Goal: Information Seeking & Learning: Learn about a topic

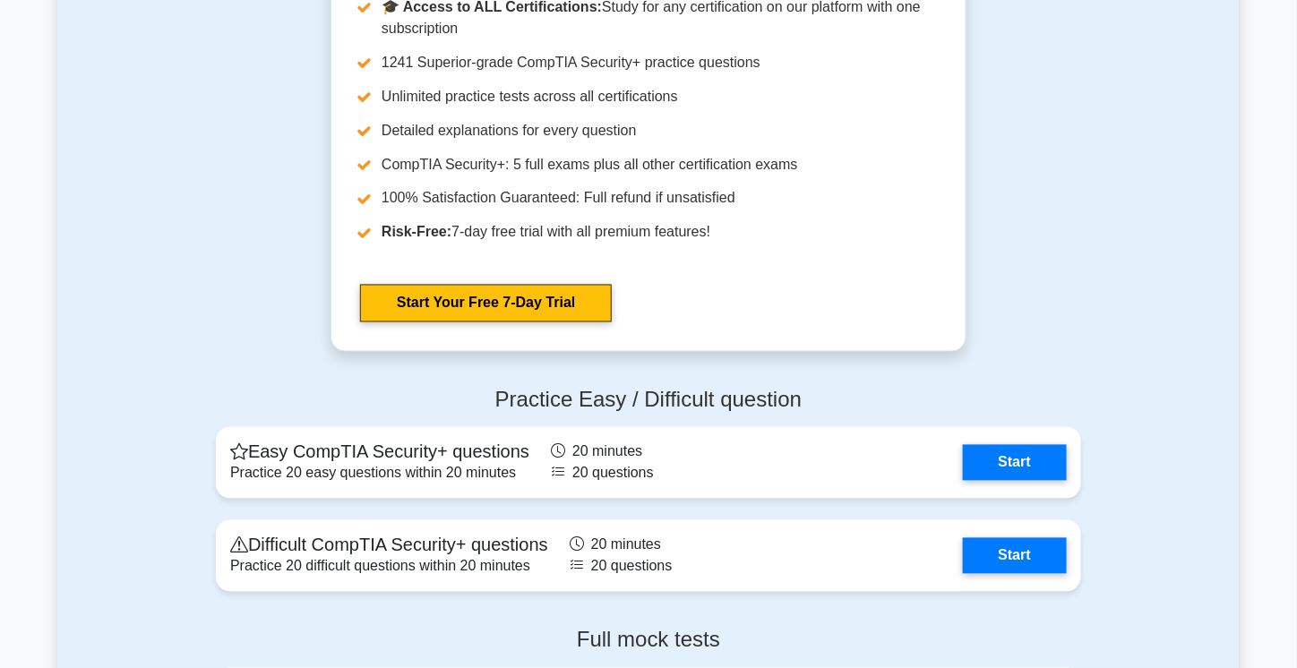
scroll to position [3265, 0]
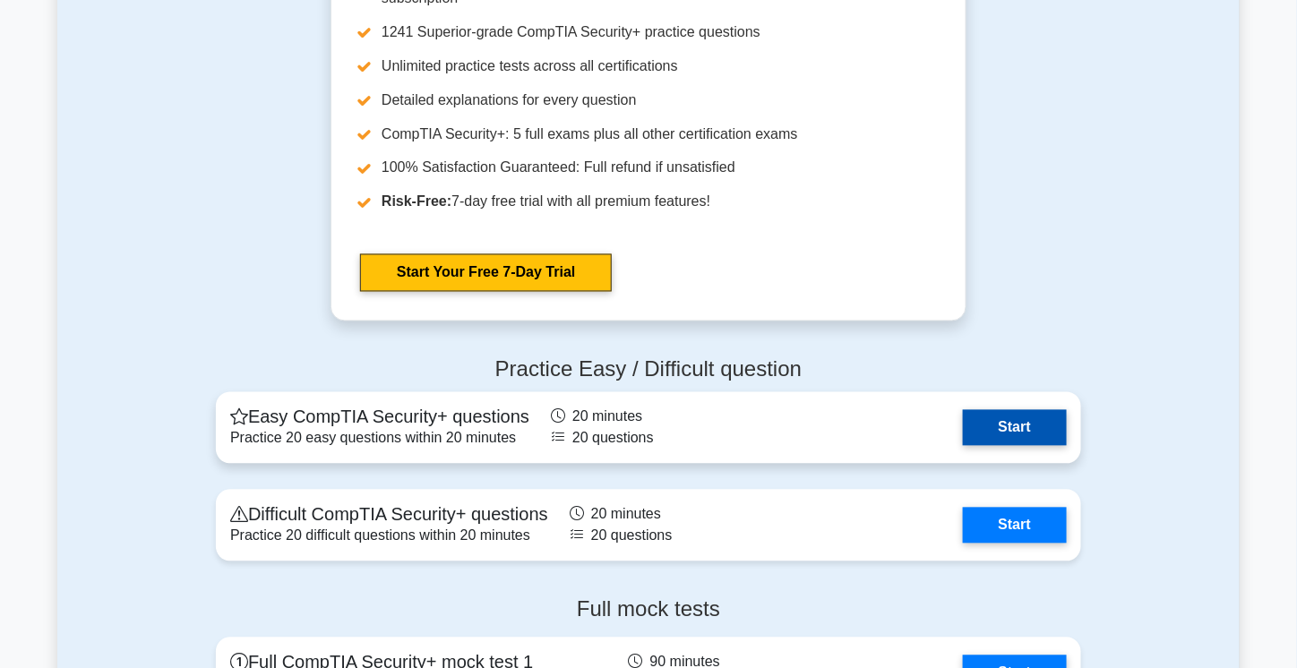
click at [1024, 445] on link "Start" at bounding box center [1015, 428] width 104 height 36
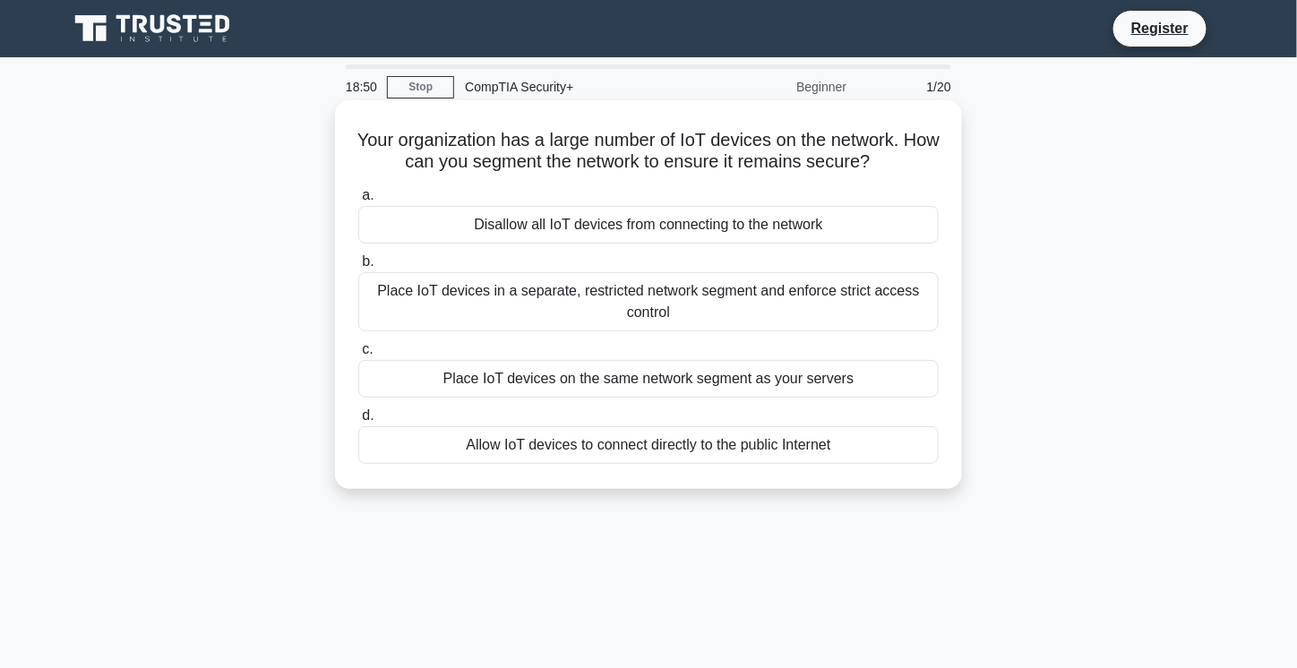
click at [699, 307] on div "Place IoT devices in a separate, restricted network segment and enforce strict …" at bounding box center [648, 301] width 580 height 59
click at [358, 268] on input "b. Place IoT devices in a separate, restricted network segment and enforce stri…" at bounding box center [358, 262] width 0 height 12
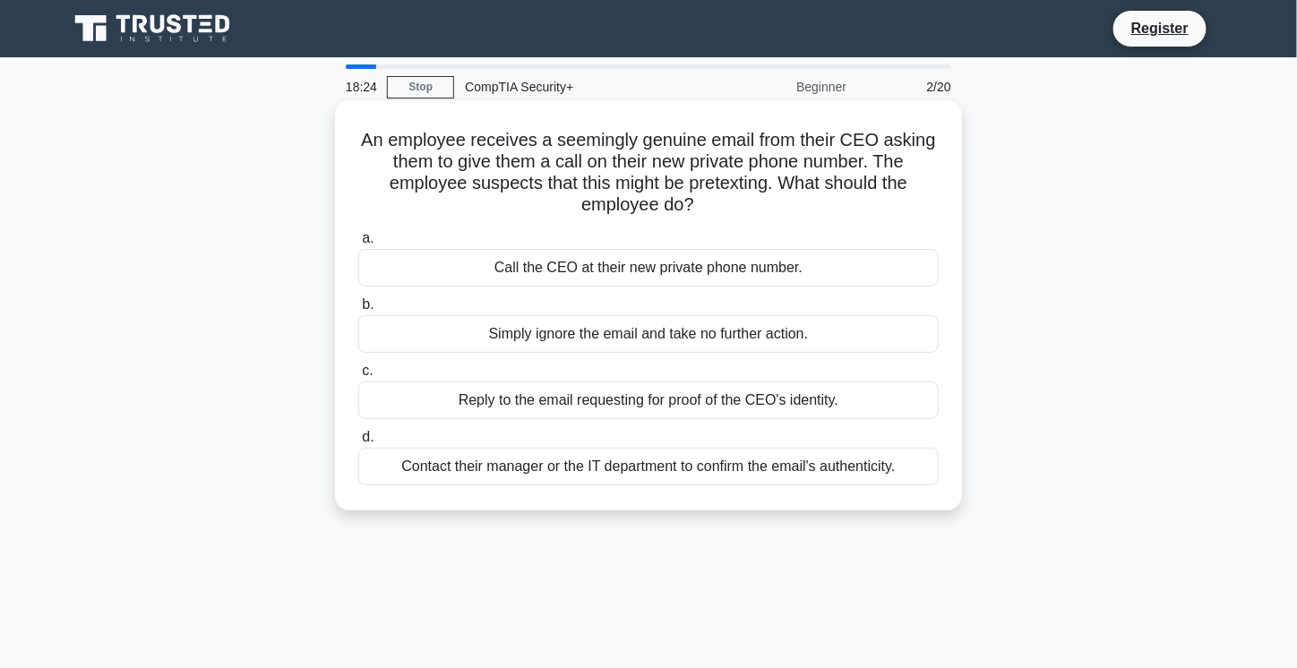
click at [460, 453] on div "Contact their manager or the IT department to confirm the email's authenticity." at bounding box center [648, 467] width 580 height 38
click at [358, 443] on input "d. Contact their manager or the IT department to confirm the email's authentici…" at bounding box center [358, 438] width 0 height 12
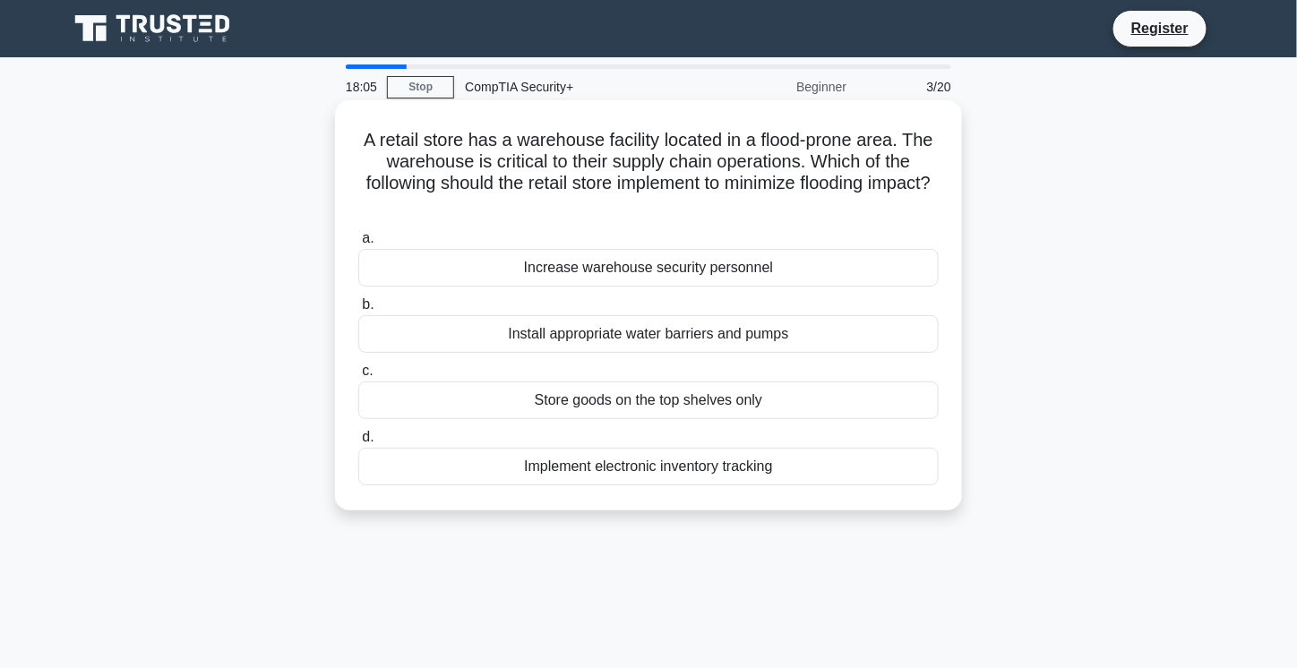
click at [696, 325] on div "Install appropriate water barriers and pumps" at bounding box center [648, 334] width 580 height 38
click at [358, 311] on input "b. Install appropriate water barriers and pumps" at bounding box center [358, 305] width 0 height 12
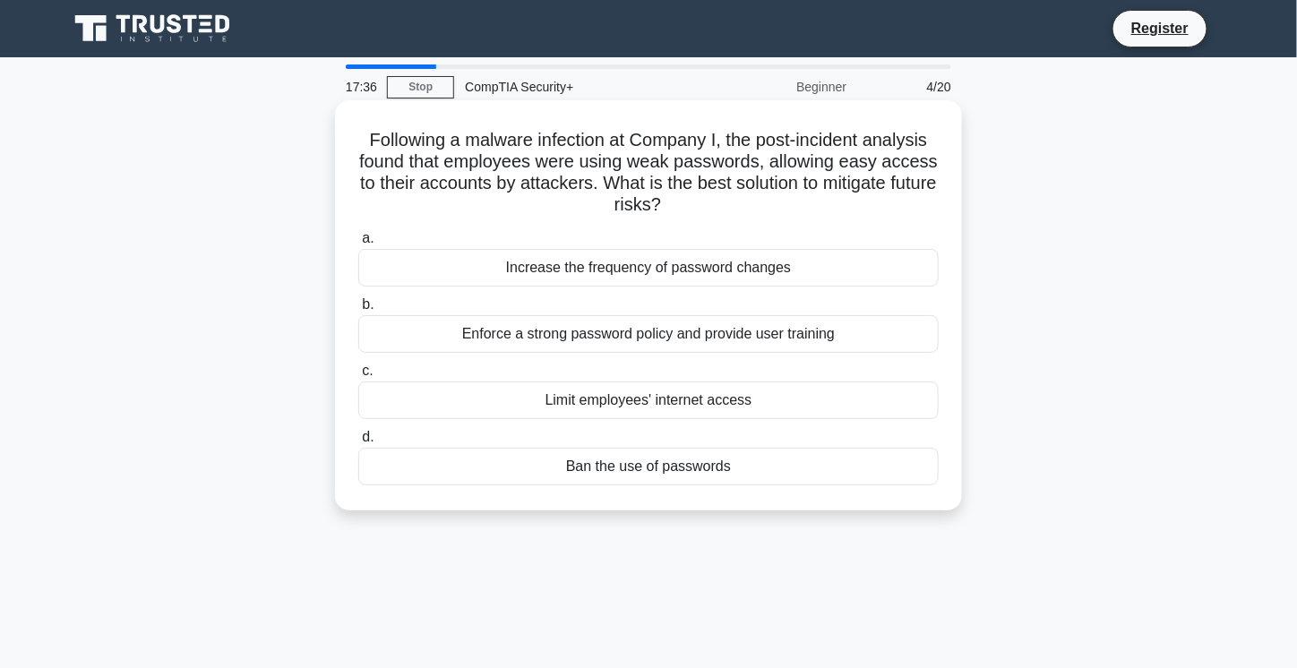
click at [702, 337] on div "Enforce a strong password policy and provide user training" at bounding box center [648, 334] width 580 height 38
click at [358, 311] on input "b. Enforce a strong password policy and provide user training" at bounding box center [358, 305] width 0 height 12
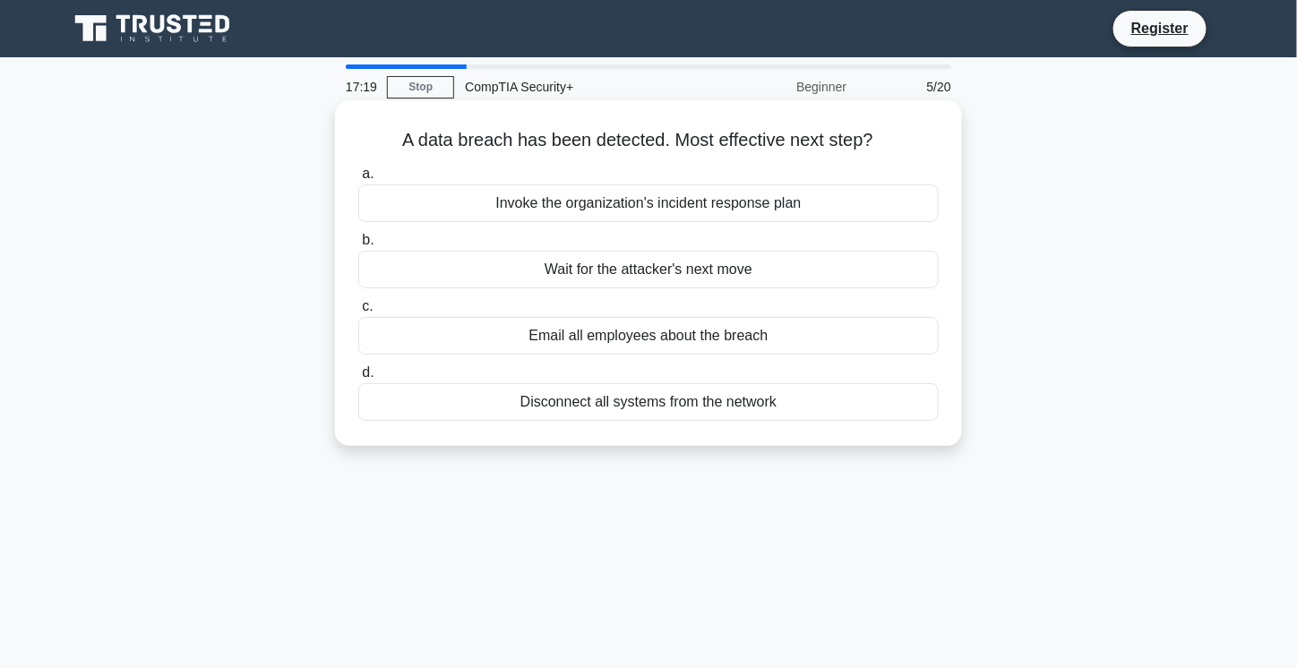
click at [629, 341] on div "Email all employees about the breach" at bounding box center [648, 336] width 580 height 38
click at [358, 313] on input "c. Email all employees about the breach" at bounding box center [358, 307] width 0 height 12
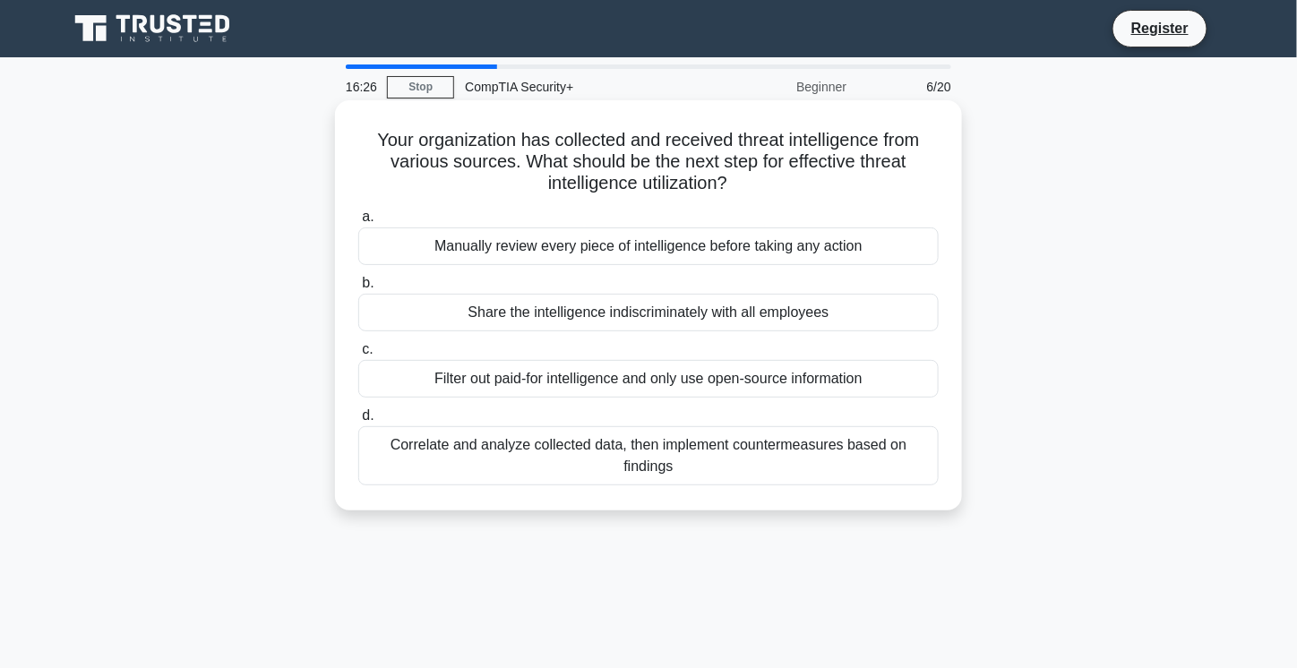
click at [562, 451] on div "Correlate and analyze collected data, then implement countermeasures based on f…" at bounding box center [648, 455] width 580 height 59
click at [358, 422] on input "d. Correlate and analyze collected data, then implement countermeasures based o…" at bounding box center [358, 416] width 0 height 12
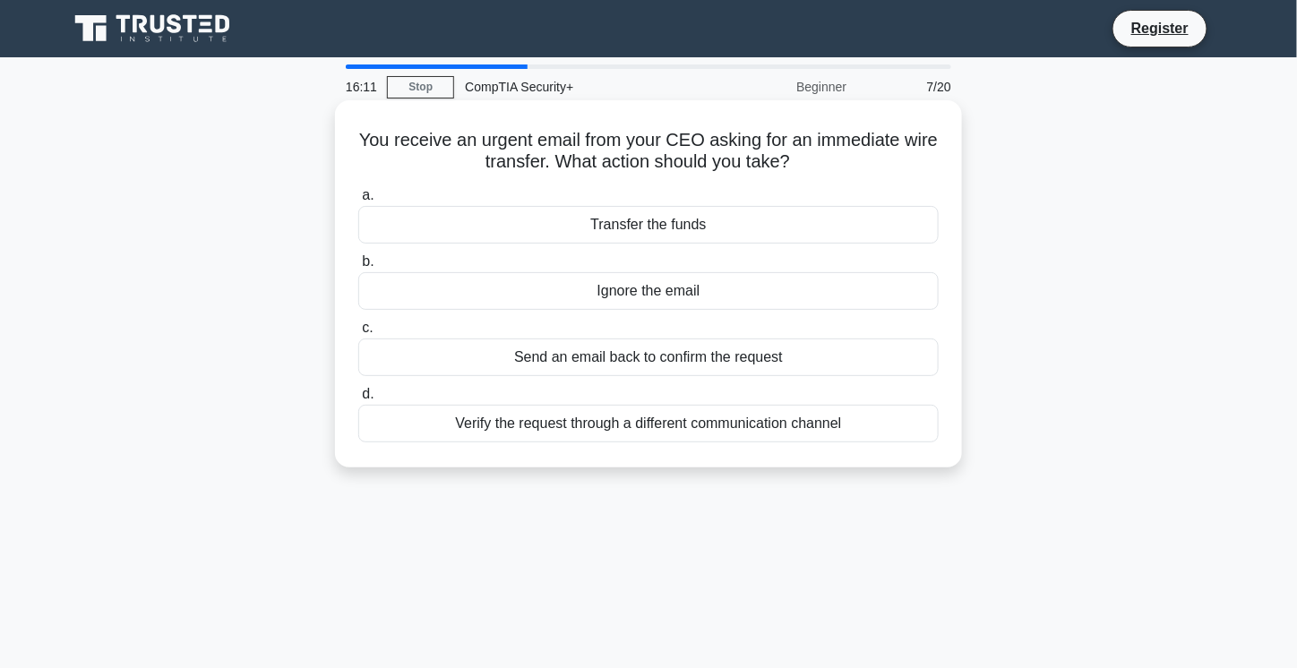
click at [574, 424] on div "Verify the request through a different communication channel" at bounding box center [648, 424] width 580 height 38
click at [358, 400] on input "d. Verify the request through a different communication channel" at bounding box center [358, 395] width 0 height 12
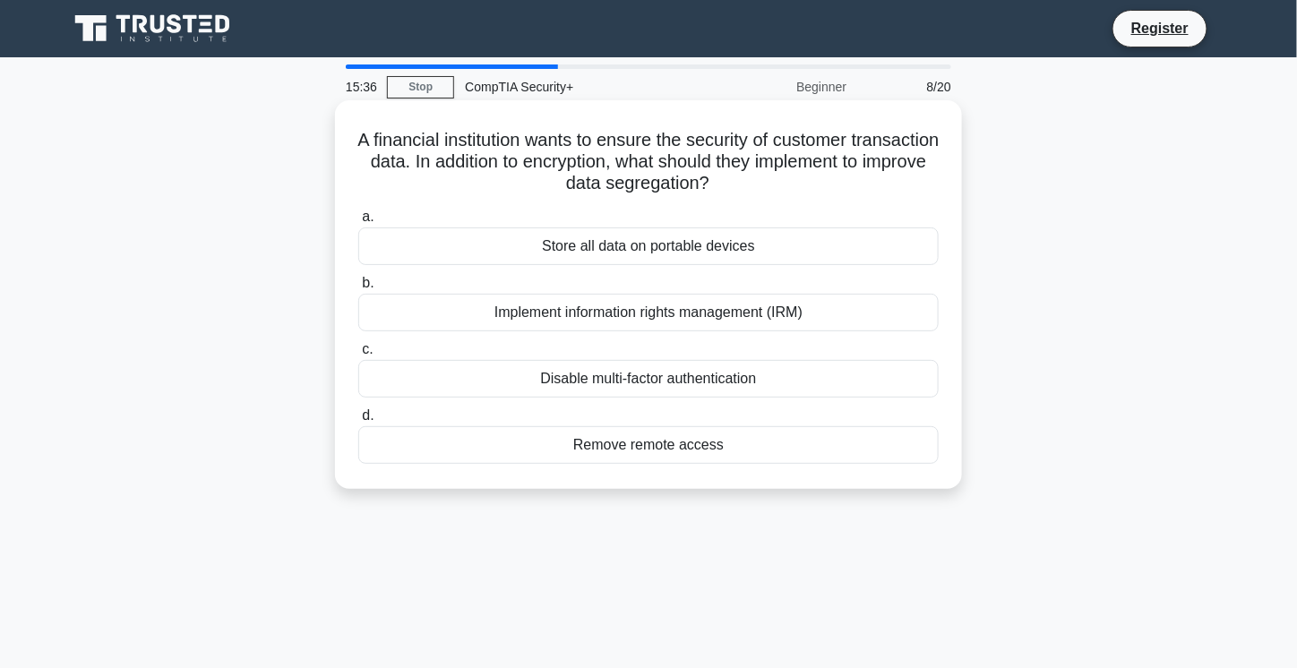
click at [630, 317] on div "Implement information rights management (IRM)" at bounding box center [648, 313] width 580 height 38
click at [358, 289] on input "b. Implement information rights management (IRM)" at bounding box center [358, 284] width 0 height 12
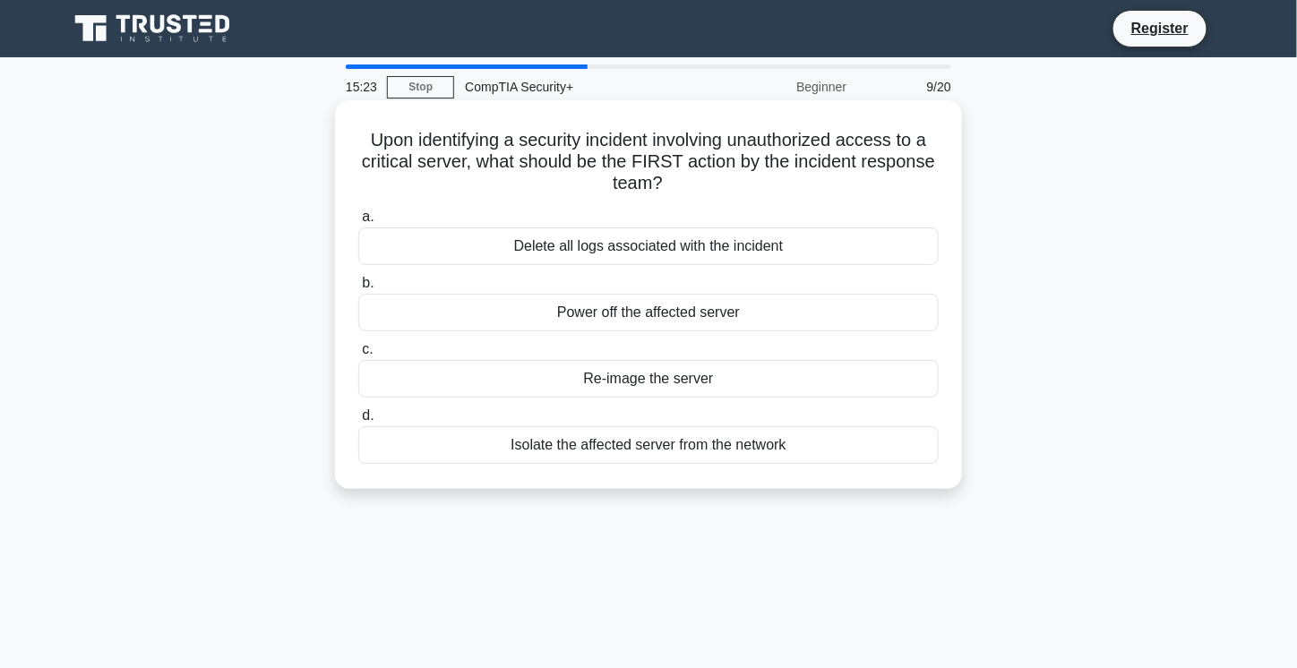
click at [596, 446] on div "Isolate the affected server from the network" at bounding box center [648, 445] width 580 height 38
click at [358, 422] on input "d. Isolate the affected server from the network" at bounding box center [358, 416] width 0 height 12
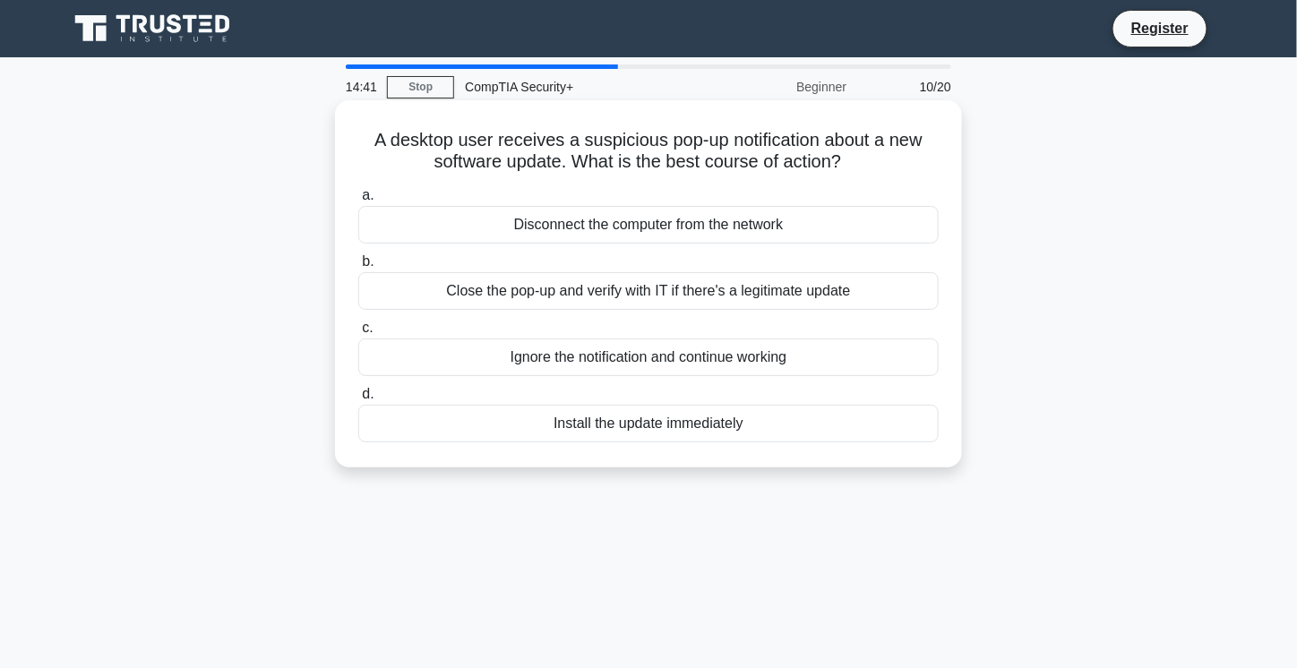
click at [654, 285] on div "Close the pop-up and verify with IT if there's a legitimate update" at bounding box center [648, 291] width 580 height 38
click at [358, 268] on input "b. Close the pop-up and verify with IT if there's a legitimate update" at bounding box center [358, 262] width 0 height 12
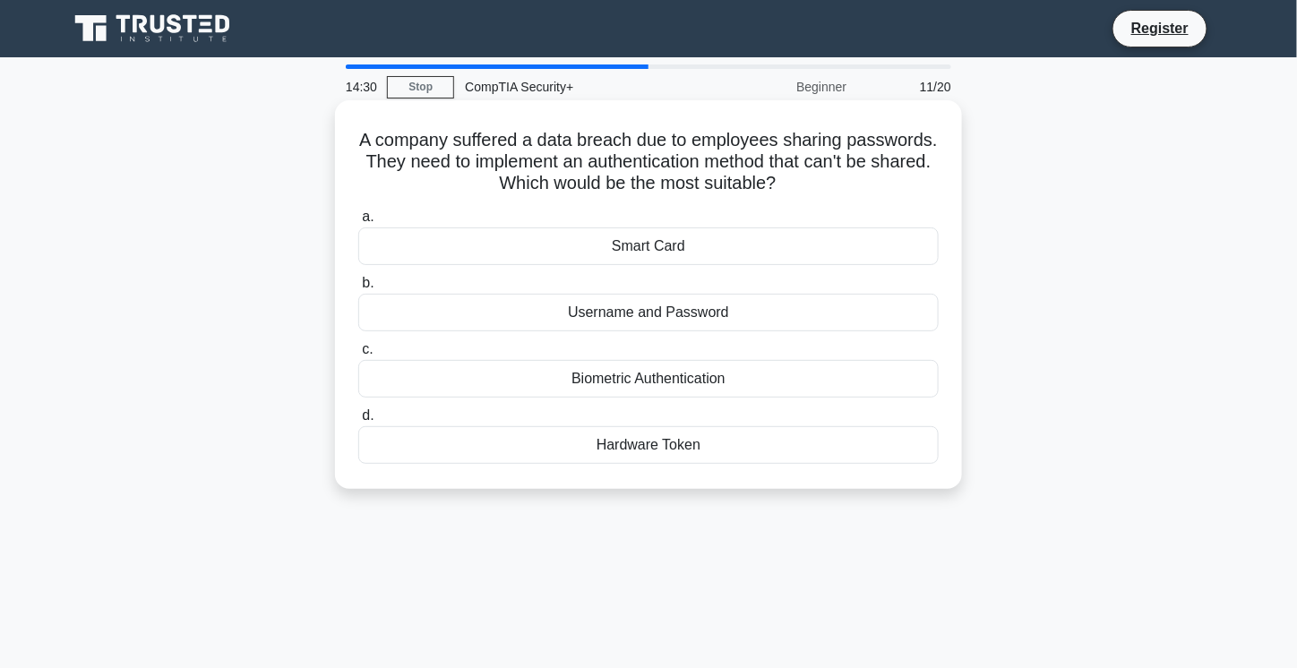
click at [566, 380] on div "Biometric Authentication" at bounding box center [648, 379] width 580 height 38
click at [358, 356] on input "c. Biometric Authentication" at bounding box center [358, 350] width 0 height 12
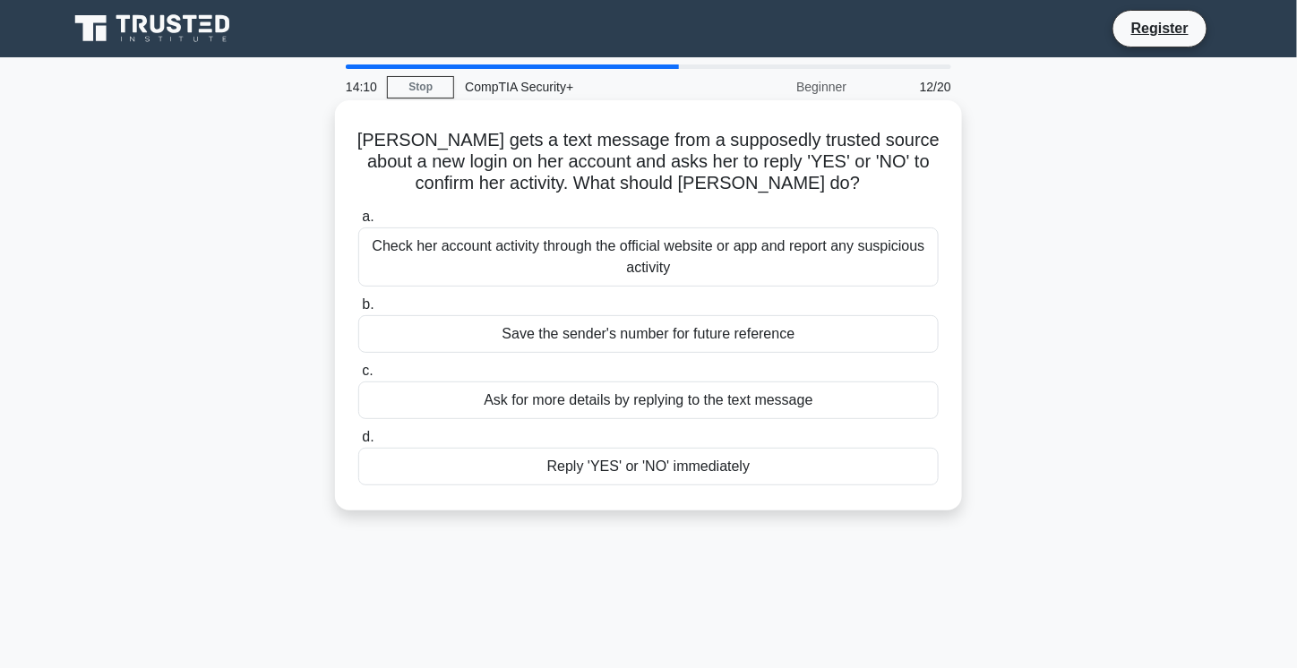
click at [675, 254] on div "Check her account activity through the official website or app and report any s…" at bounding box center [648, 256] width 580 height 59
click at [358, 223] on input "a. Check her account activity through the official website or app and report an…" at bounding box center [358, 217] width 0 height 12
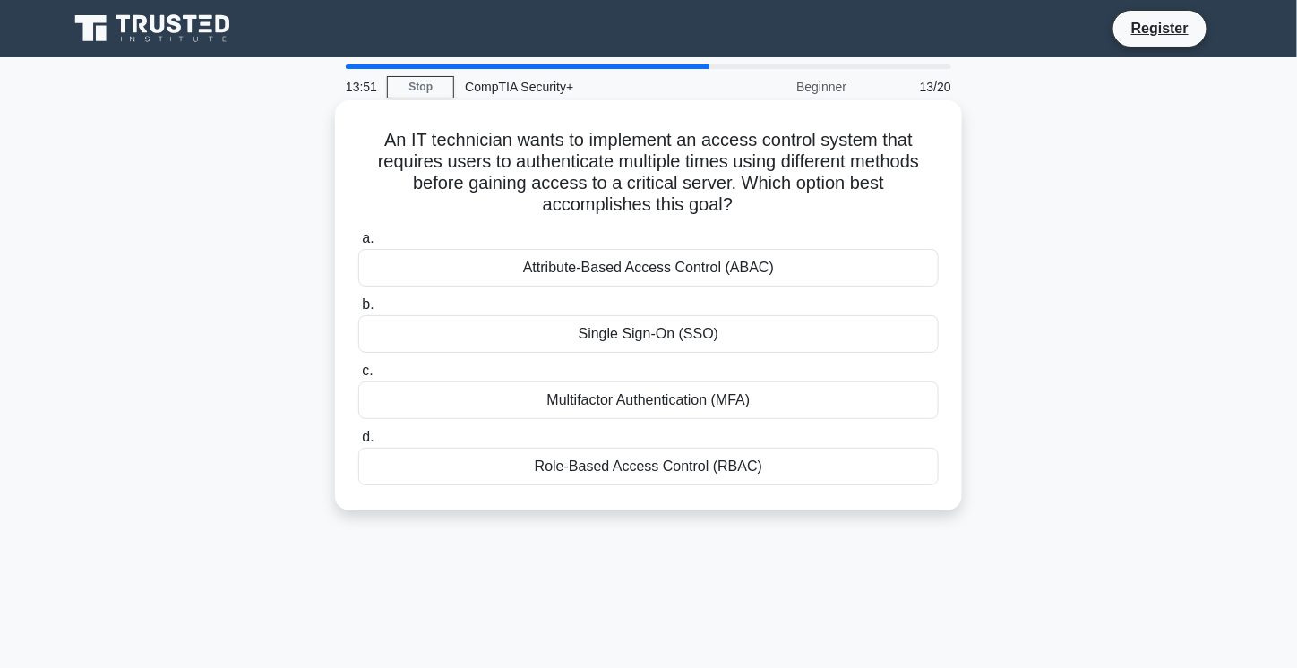
click at [613, 402] on div "Multifactor Authentication (MFA)" at bounding box center [648, 401] width 580 height 38
click at [358, 377] on input "c. Multifactor Authentication (MFA)" at bounding box center [358, 371] width 0 height 12
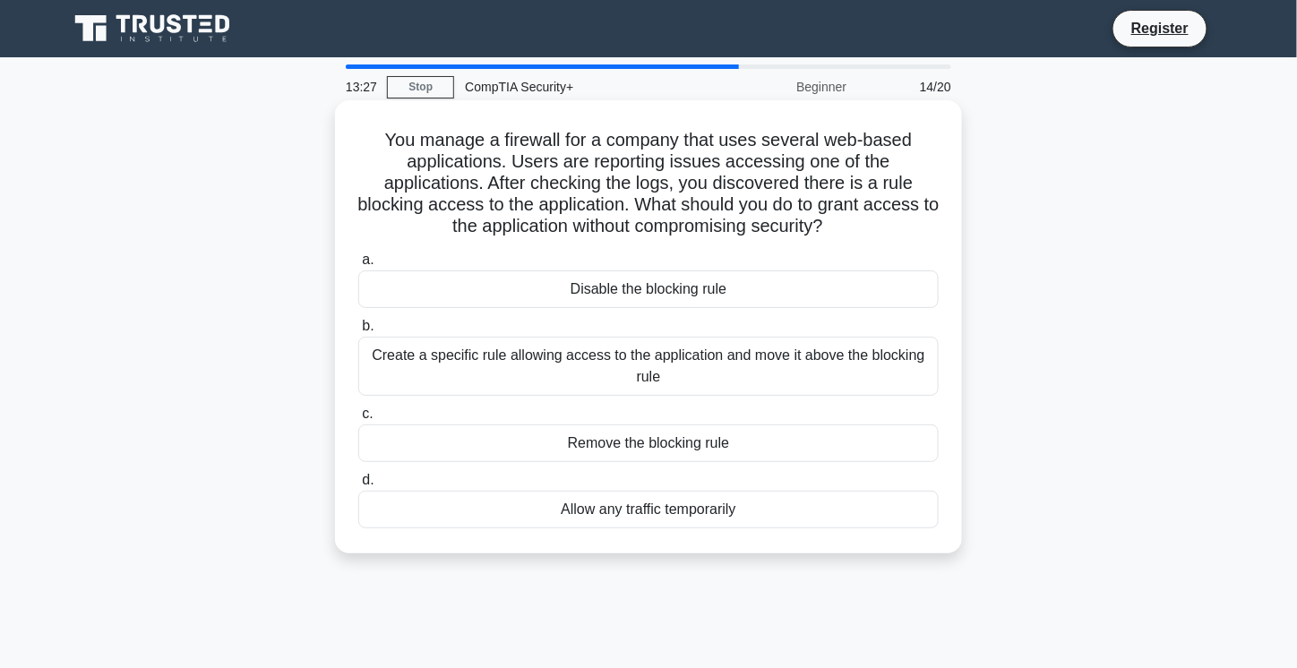
click at [519, 367] on div "Create a specific rule allowing access to the application and move it above the…" at bounding box center [648, 366] width 580 height 59
click at [358, 332] on input "b. Create a specific rule allowing access to the application and move it above …" at bounding box center [358, 327] width 0 height 12
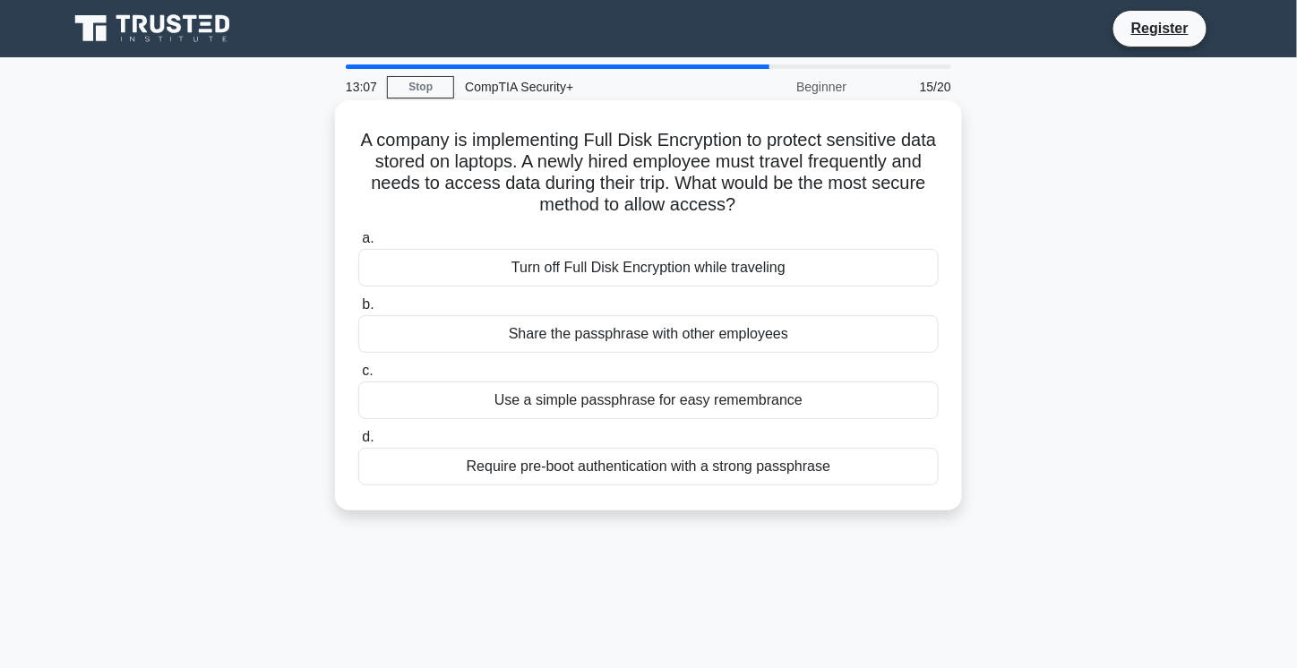
click at [578, 275] on div "Turn off Full Disk Encryption while traveling" at bounding box center [648, 268] width 580 height 38
click at [358, 244] on input "a. Turn off Full Disk Encryption while traveling" at bounding box center [358, 239] width 0 height 12
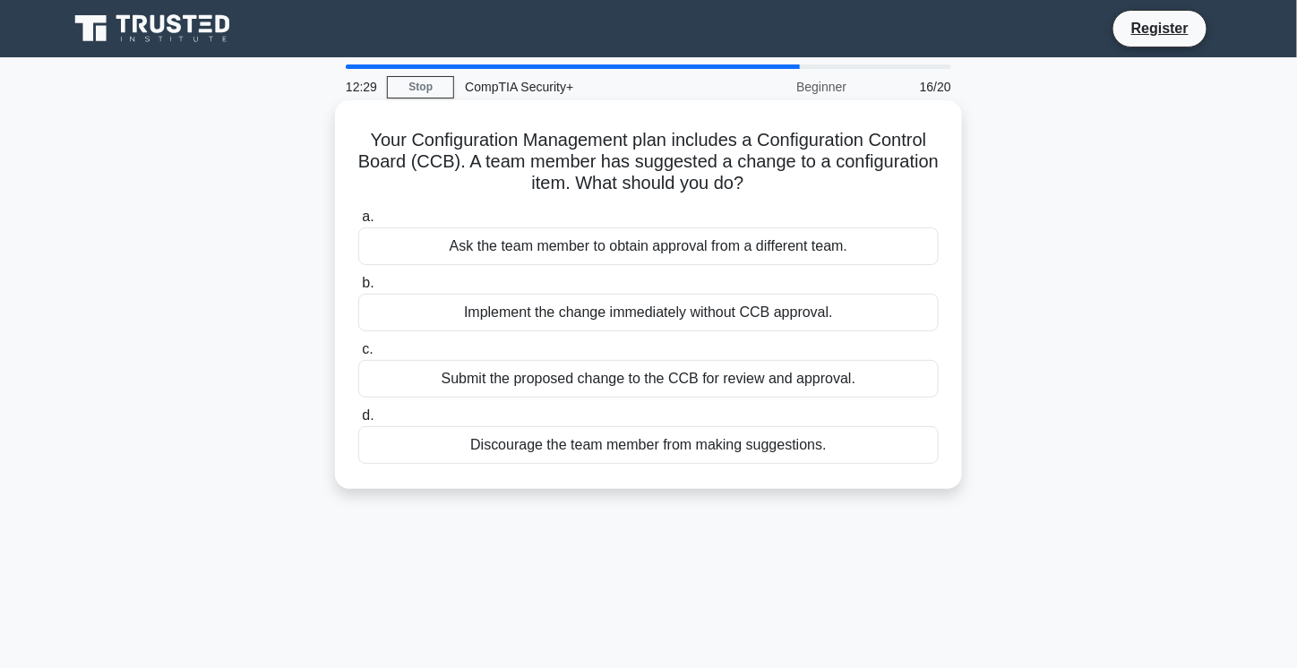
click at [709, 381] on div "Submit the proposed change to the CCB for review and approval." at bounding box center [648, 379] width 580 height 38
click at [358, 356] on input "c. Submit the proposed change to the CCB for review and approval." at bounding box center [358, 350] width 0 height 12
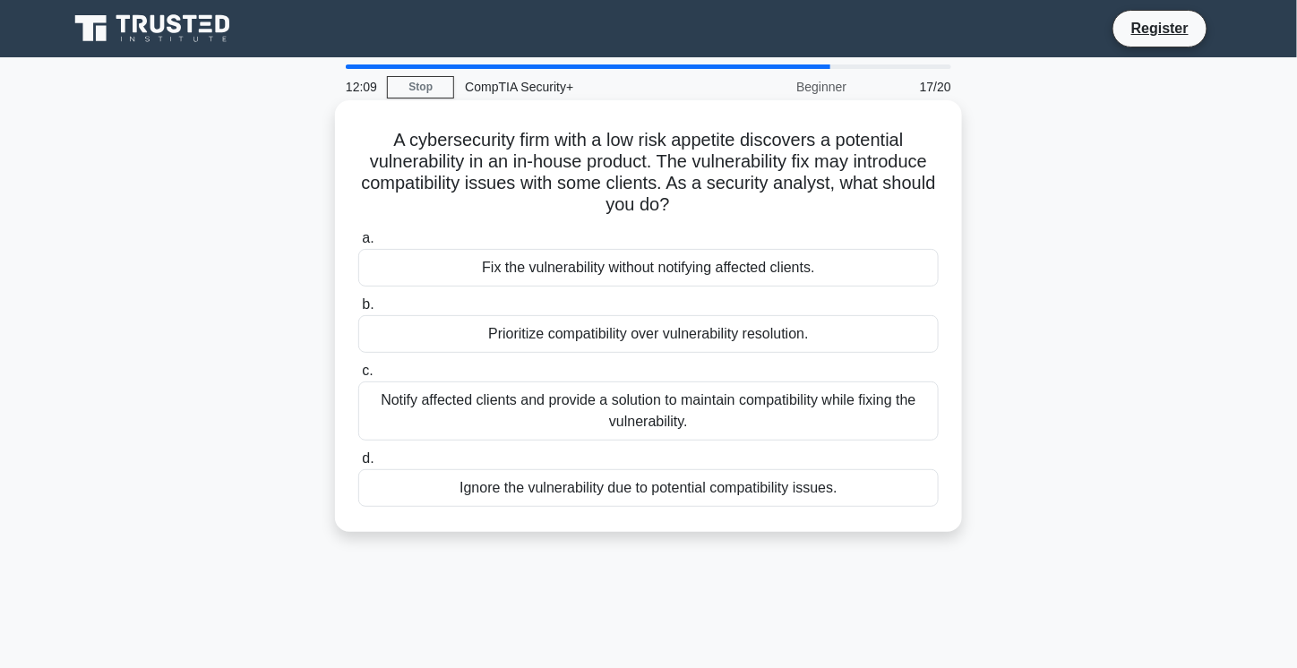
click at [671, 412] on div "Notify affected clients and provide a solution to maintain compatibility while …" at bounding box center [648, 411] width 580 height 59
click at [358, 377] on input "c. Notify affected clients and provide a solution to maintain compatibility whi…" at bounding box center [358, 371] width 0 height 12
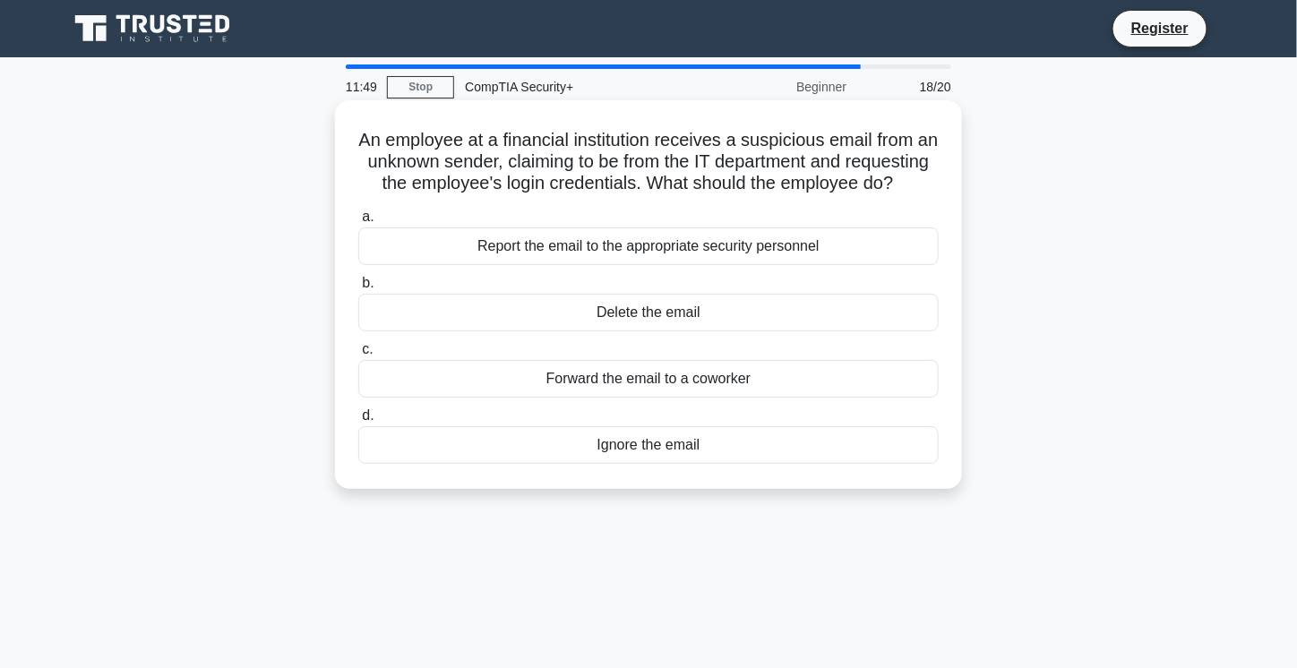
click at [654, 264] on div "Report the email to the appropriate security personnel" at bounding box center [648, 246] width 580 height 38
click at [358, 223] on input "a. Report the email to the appropriate security personnel" at bounding box center [358, 217] width 0 height 12
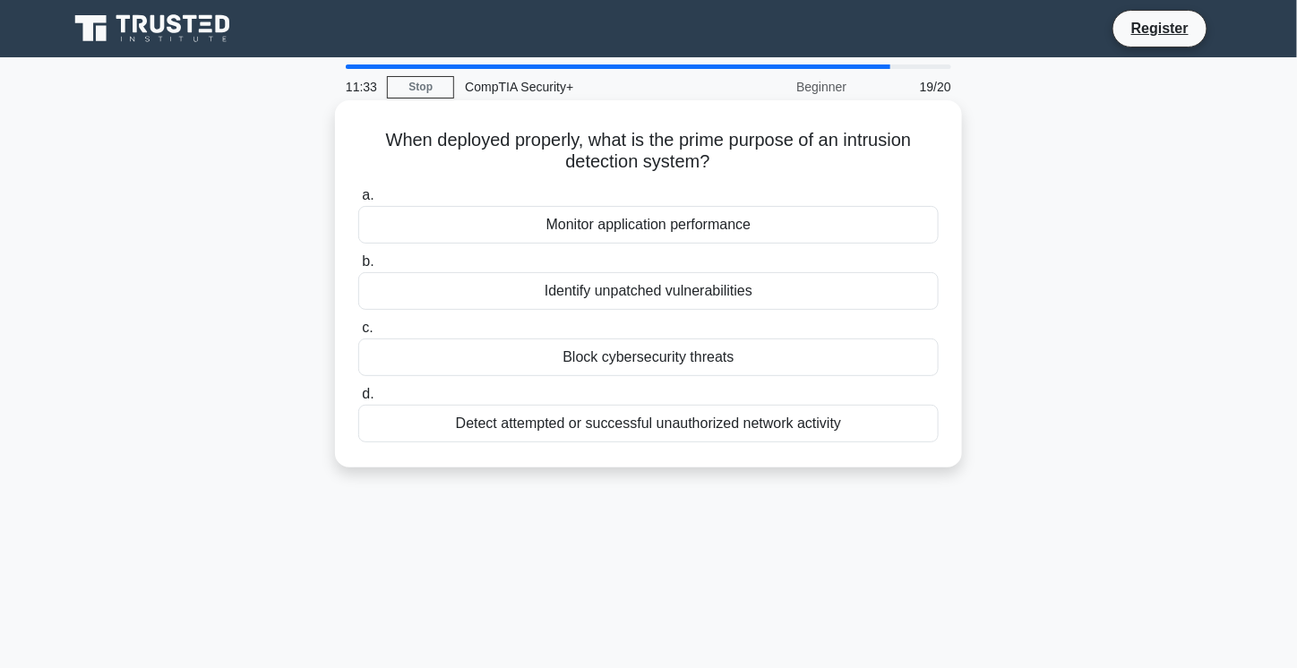
click at [532, 430] on div "Detect attempted or successful unauthorized network activity" at bounding box center [648, 424] width 580 height 38
click at [358, 400] on input "d. Detect attempted or successful unauthorized network activity" at bounding box center [358, 395] width 0 height 12
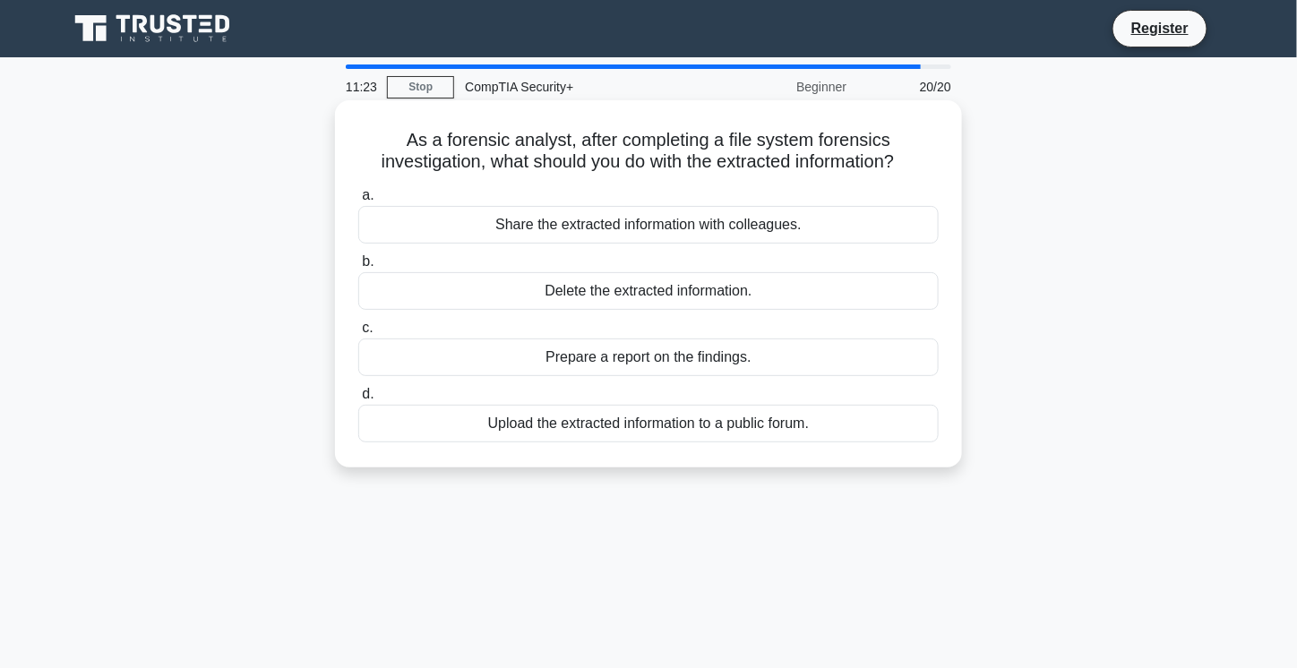
click at [548, 298] on div "Delete the extracted information." at bounding box center [648, 291] width 580 height 38
click at [358, 268] on input "b. Delete the extracted information." at bounding box center [358, 262] width 0 height 12
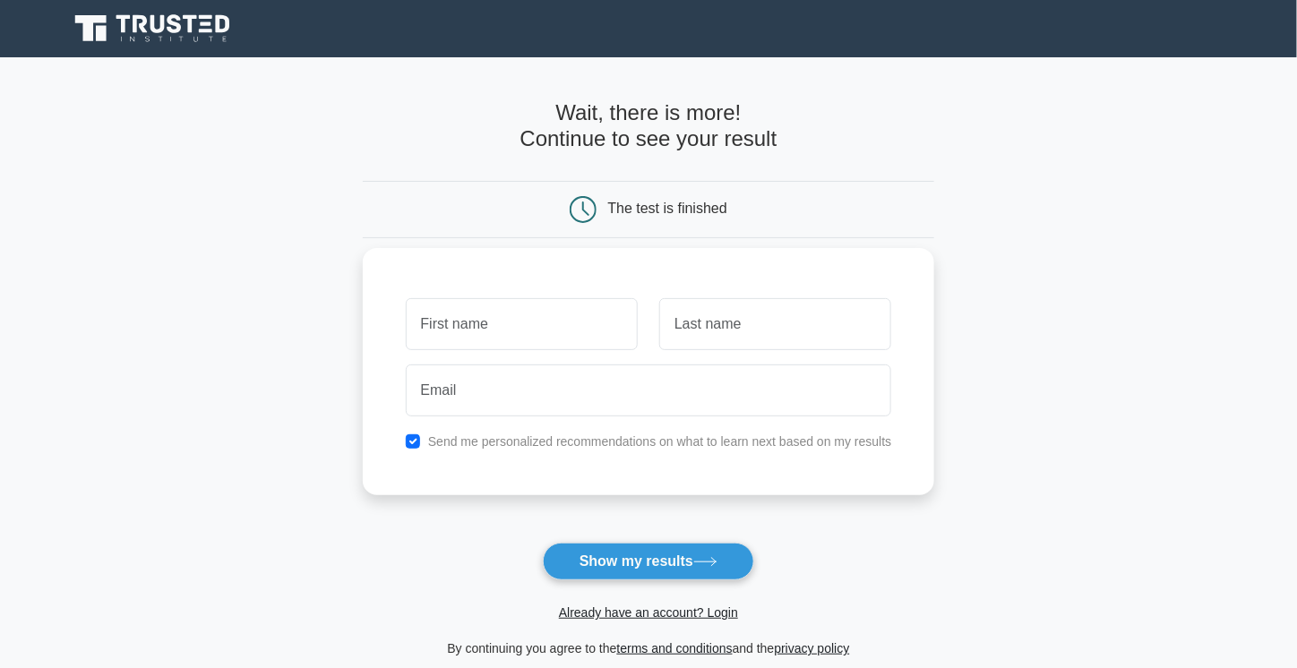
click at [542, 334] on input "text" at bounding box center [522, 324] width 232 height 52
type input "Akingbade"
click at [716, 322] on input "text" at bounding box center [775, 324] width 232 height 52
type input "Andrew"
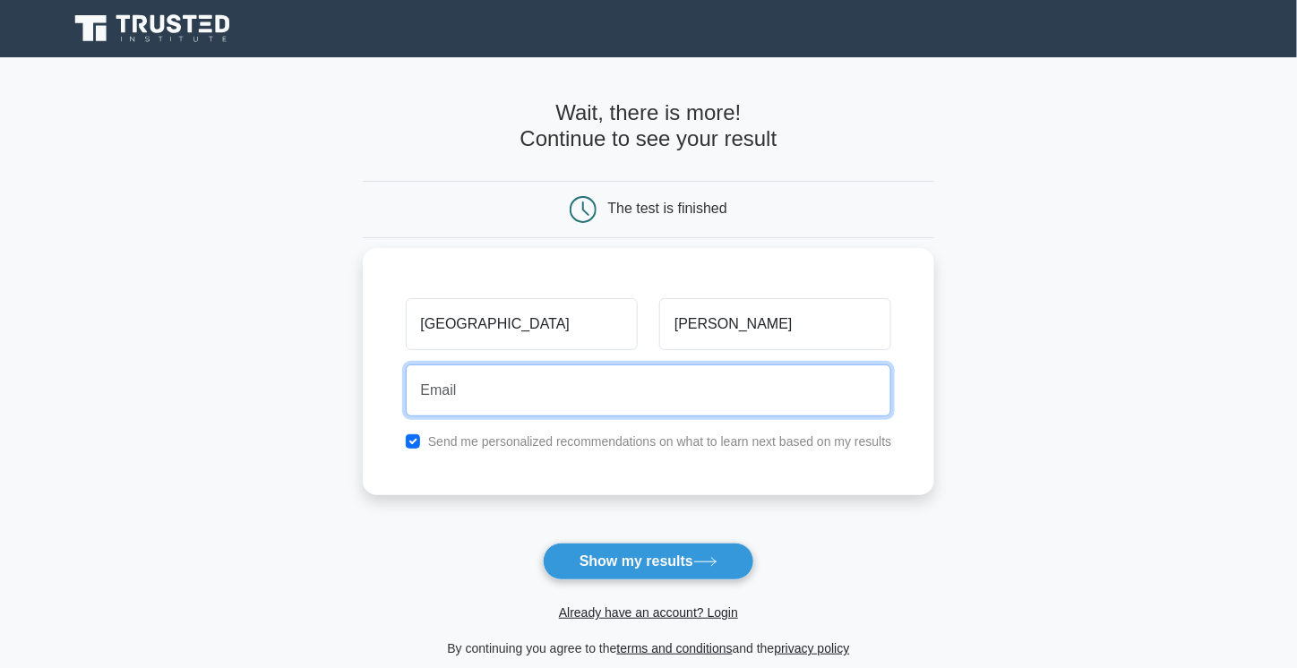
click at [631, 409] on input "email" at bounding box center [649, 390] width 486 height 52
type input "andrewakin1000@gmail.com"
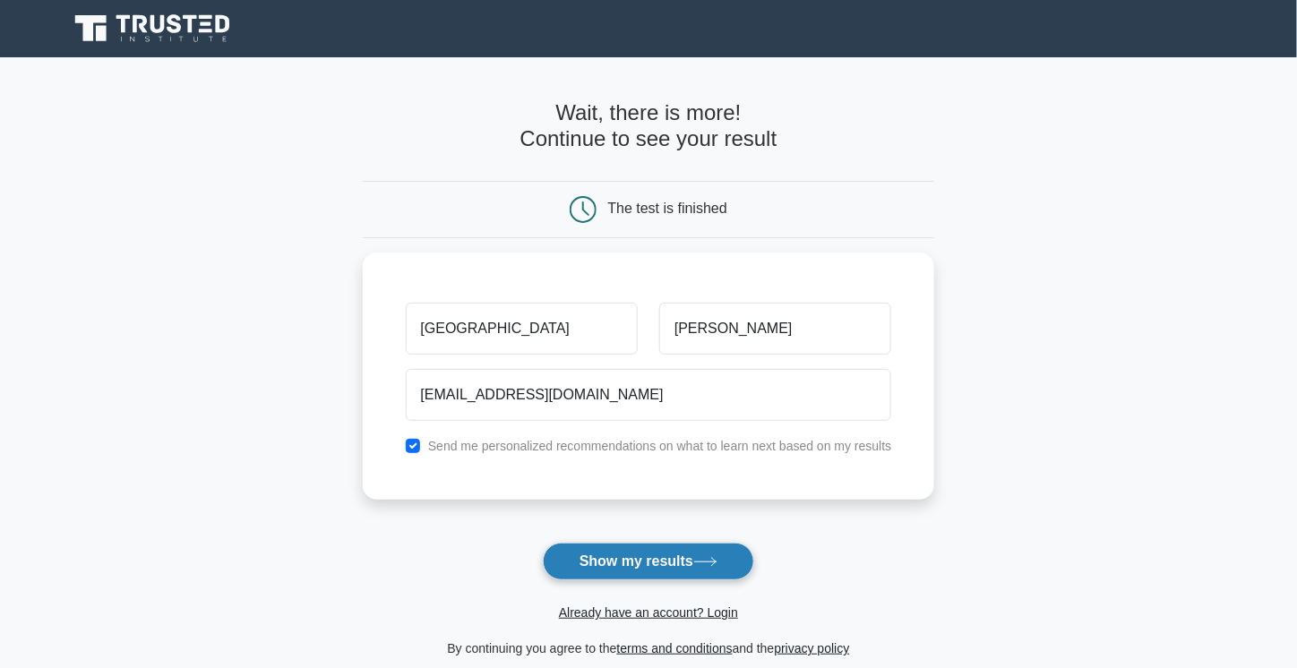
click at [622, 561] on button "Show my results" at bounding box center [648, 562] width 211 height 38
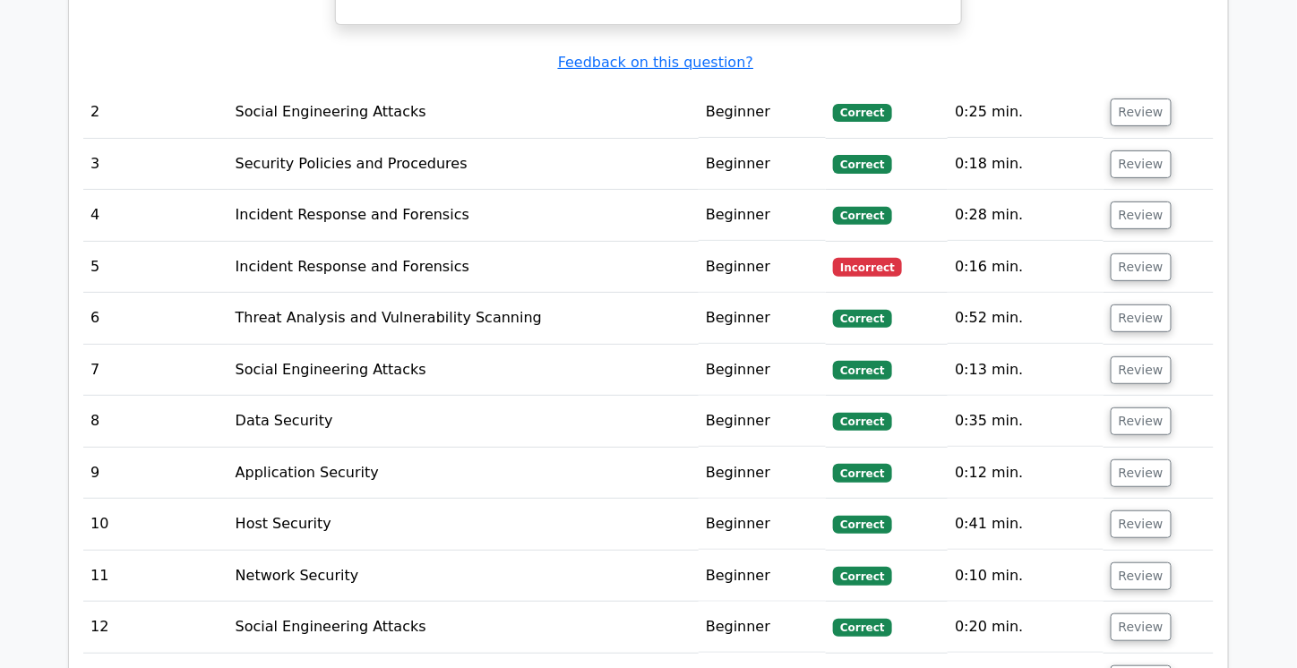
scroll to position [2352, 0]
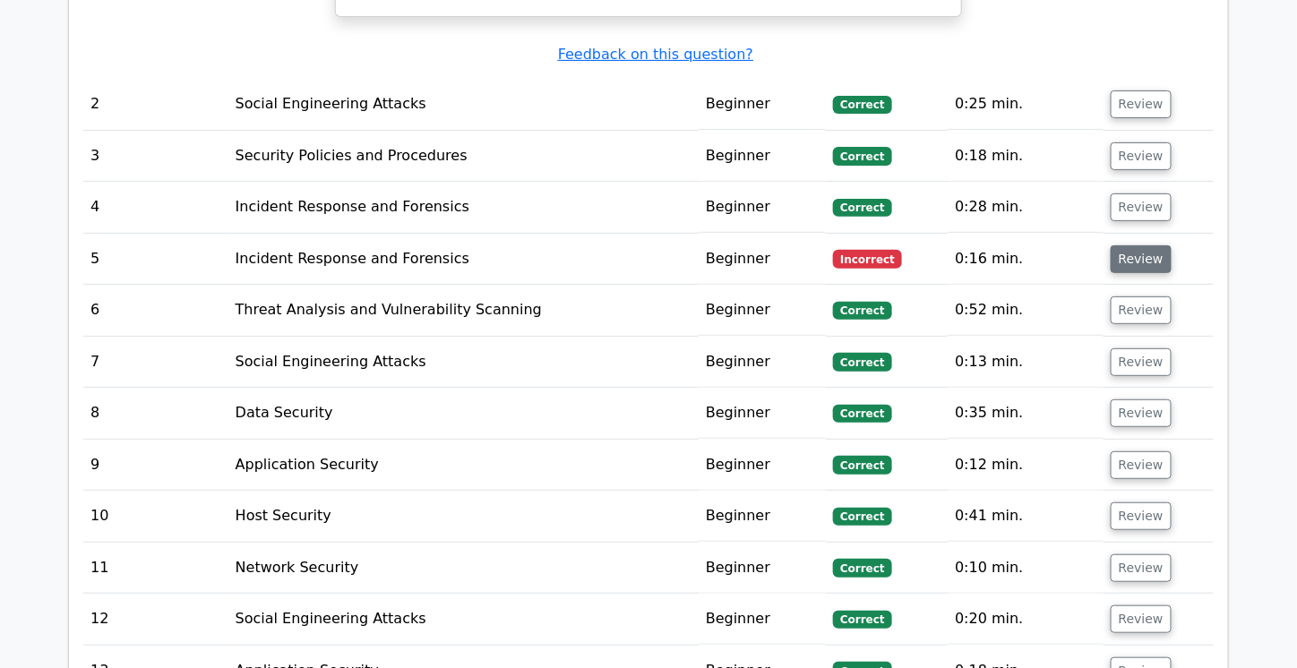
click at [1141, 245] on button "Review" at bounding box center [1140, 259] width 61 height 28
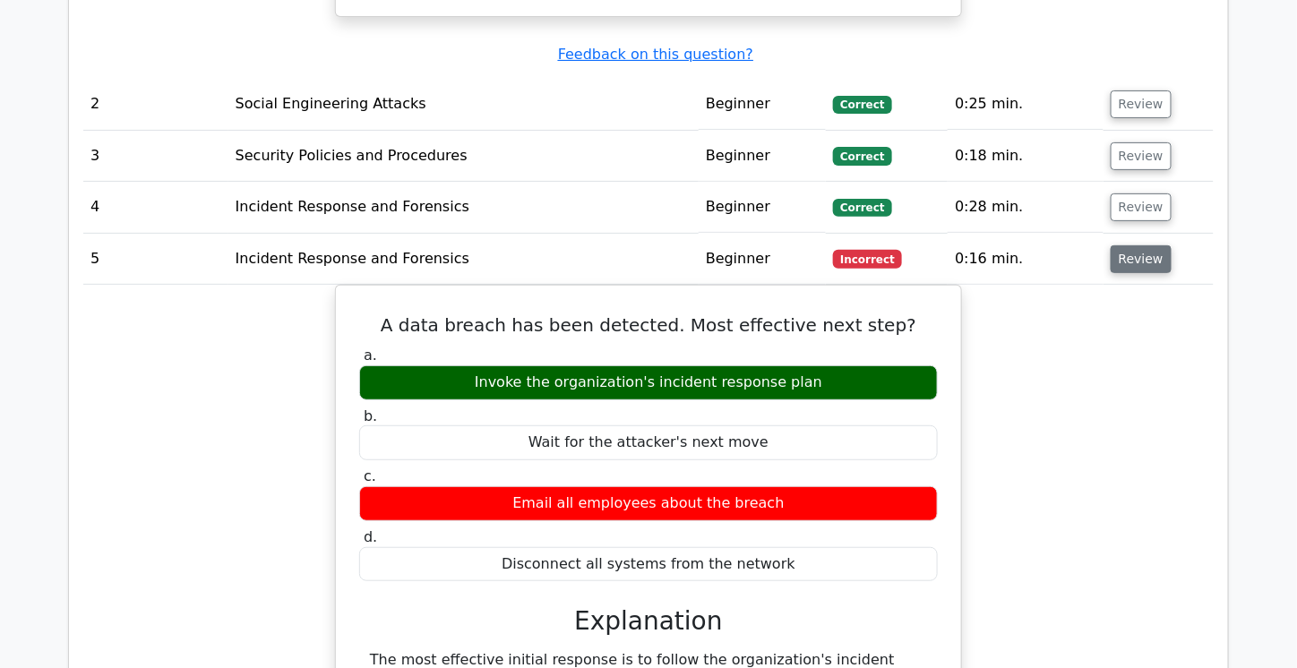
click at [1121, 245] on button "Review" at bounding box center [1140, 259] width 61 height 28
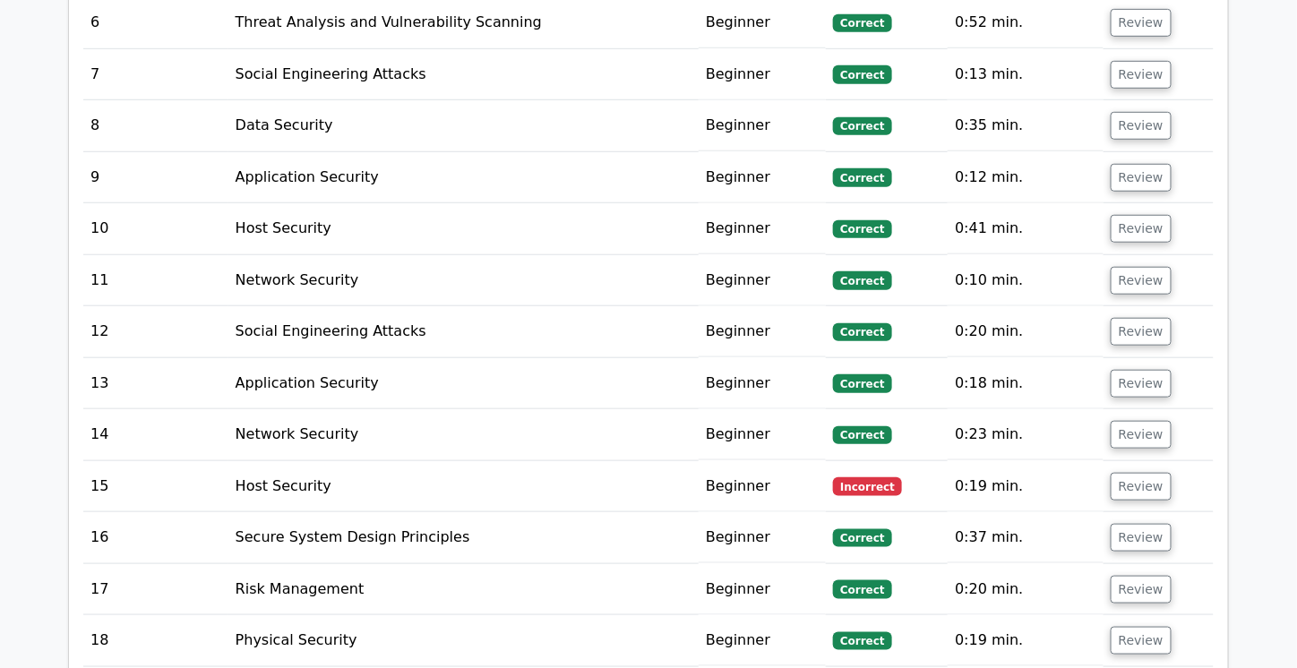
scroll to position [2641, 0]
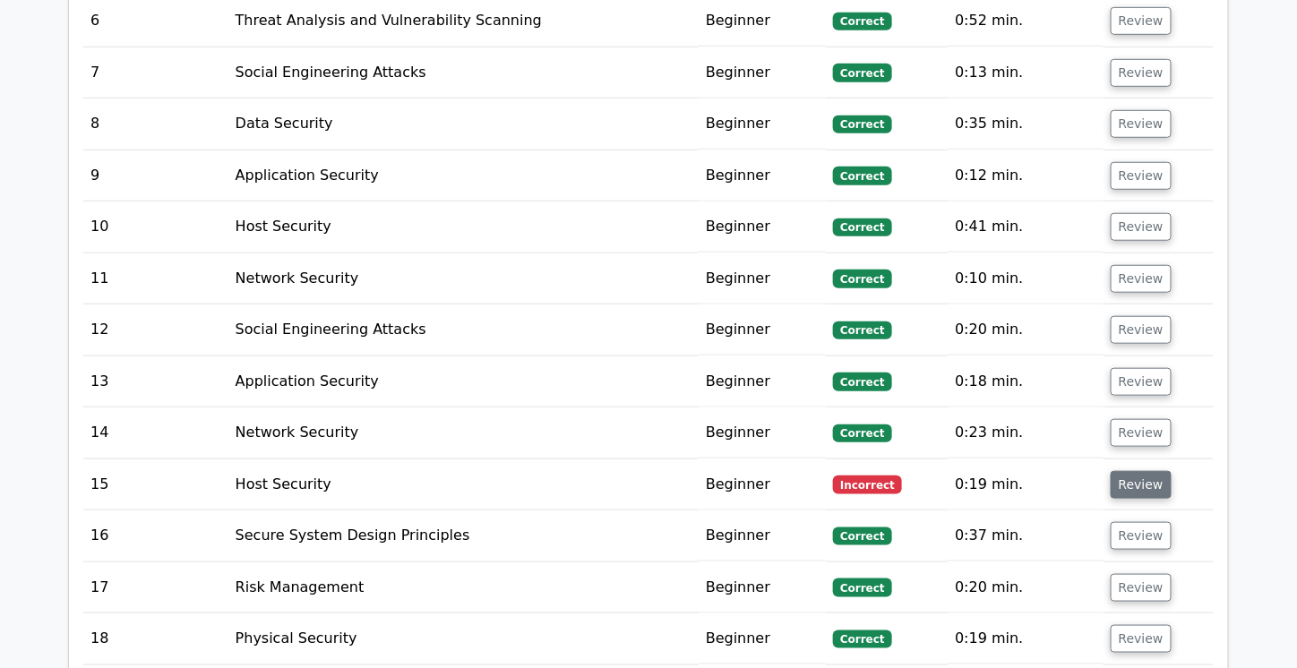
click at [1129, 471] on button "Review" at bounding box center [1140, 485] width 61 height 28
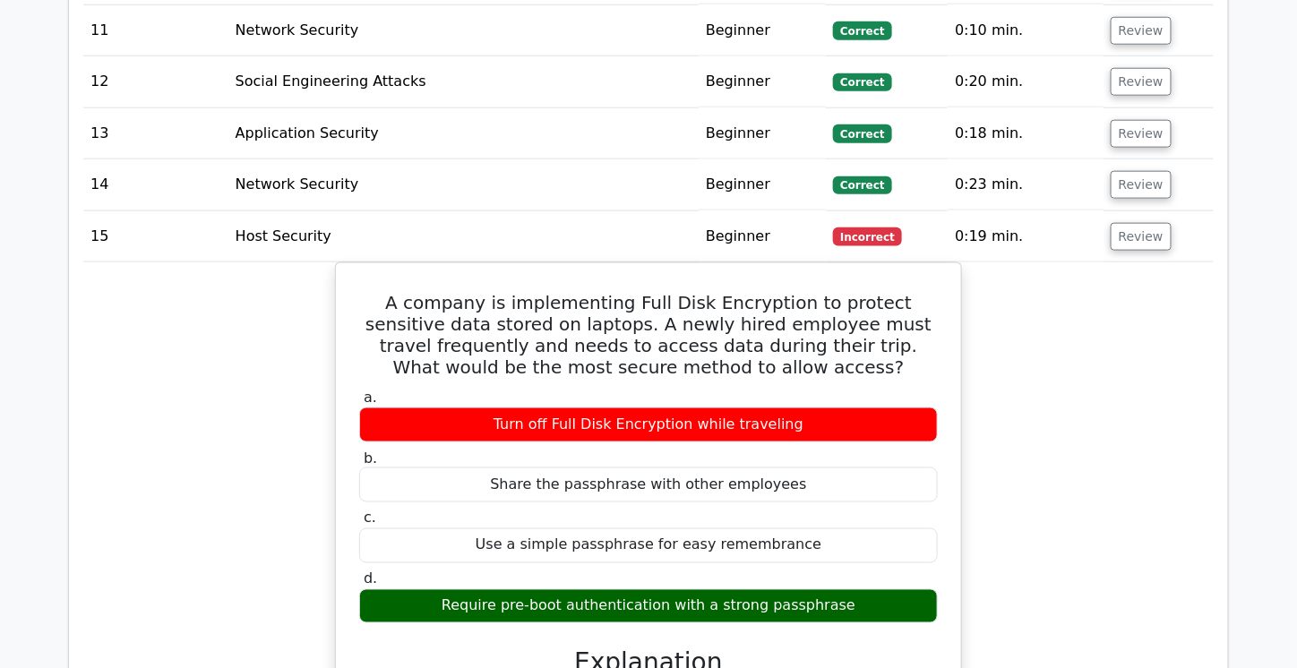
scroll to position [2821, 0]
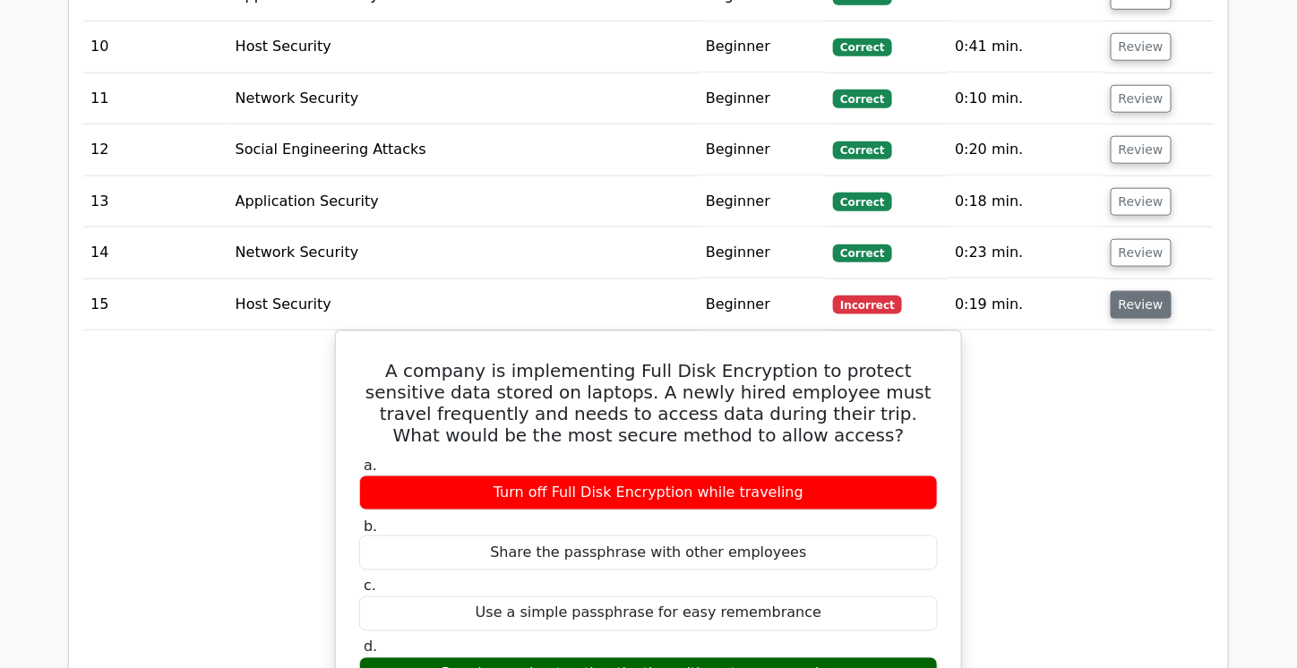
click at [1119, 291] on button "Review" at bounding box center [1140, 305] width 61 height 28
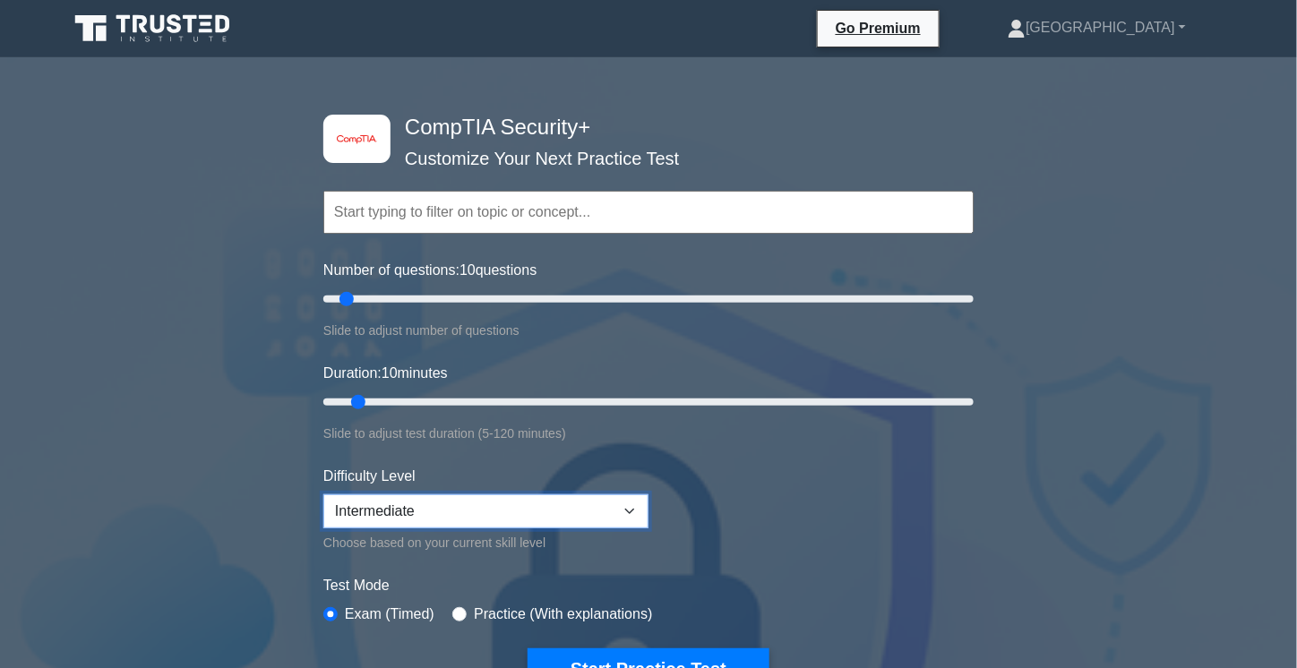
click at [587, 503] on select "Beginner Intermediate Expert" at bounding box center [485, 511] width 325 height 34
select select "expert"
click at [323, 494] on select "Beginner Intermediate Expert" at bounding box center [485, 511] width 325 height 34
click at [593, 655] on button "Start Practice Test" at bounding box center [648, 668] width 242 height 41
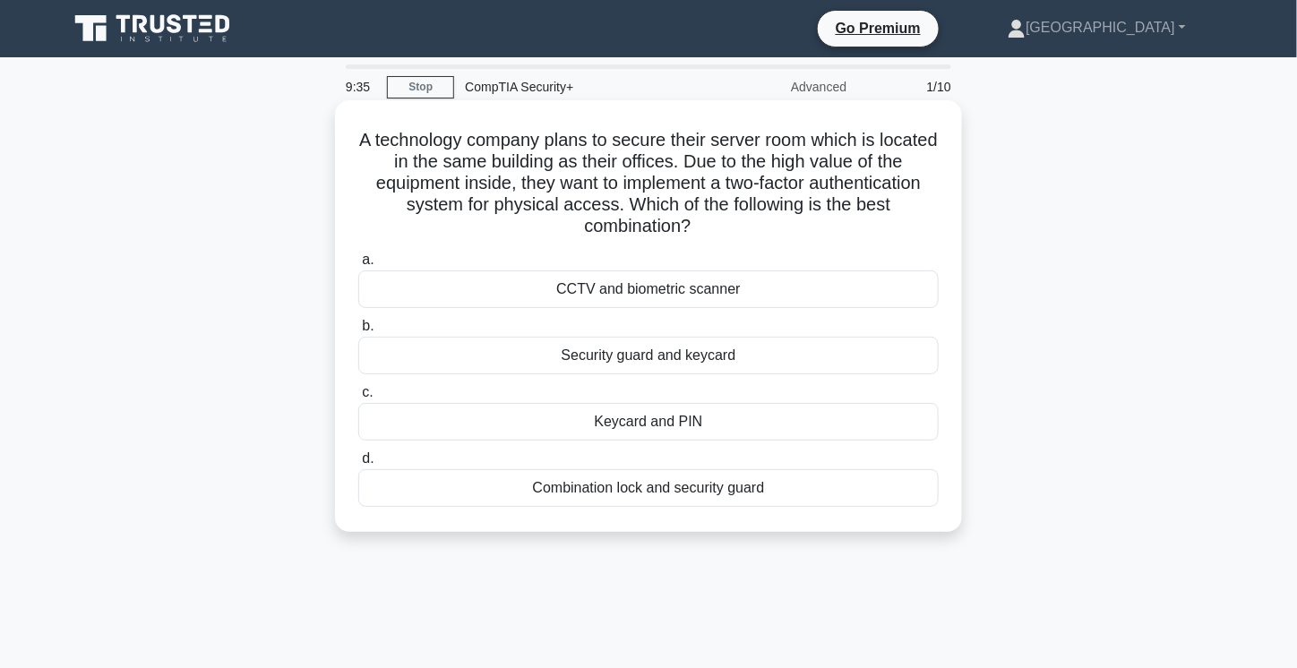
click at [668, 295] on div "CCTV and biometric scanner" at bounding box center [648, 289] width 580 height 38
click at [358, 266] on input "a. CCTV and biometric scanner" at bounding box center [358, 260] width 0 height 12
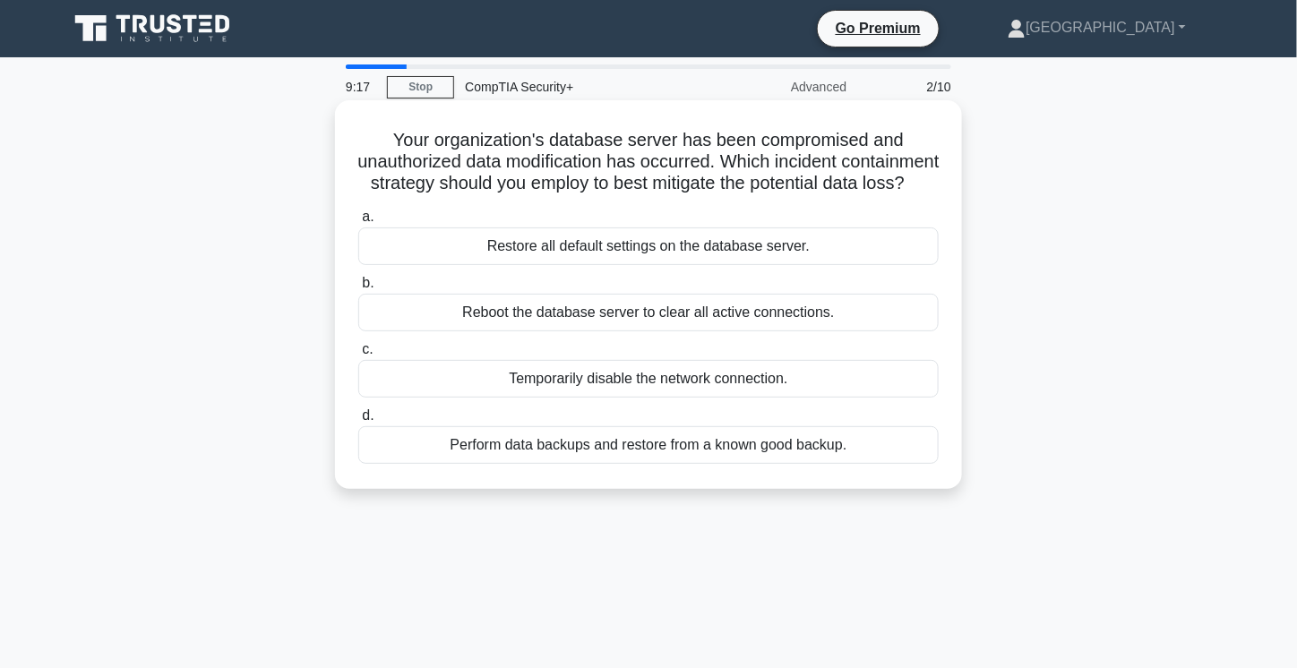
click at [553, 464] on div "Perform data backups and restore from a known good backup." at bounding box center [648, 445] width 580 height 38
click at [358, 422] on input "d. Perform data backups and restore from a known good backup." at bounding box center [358, 416] width 0 height 12
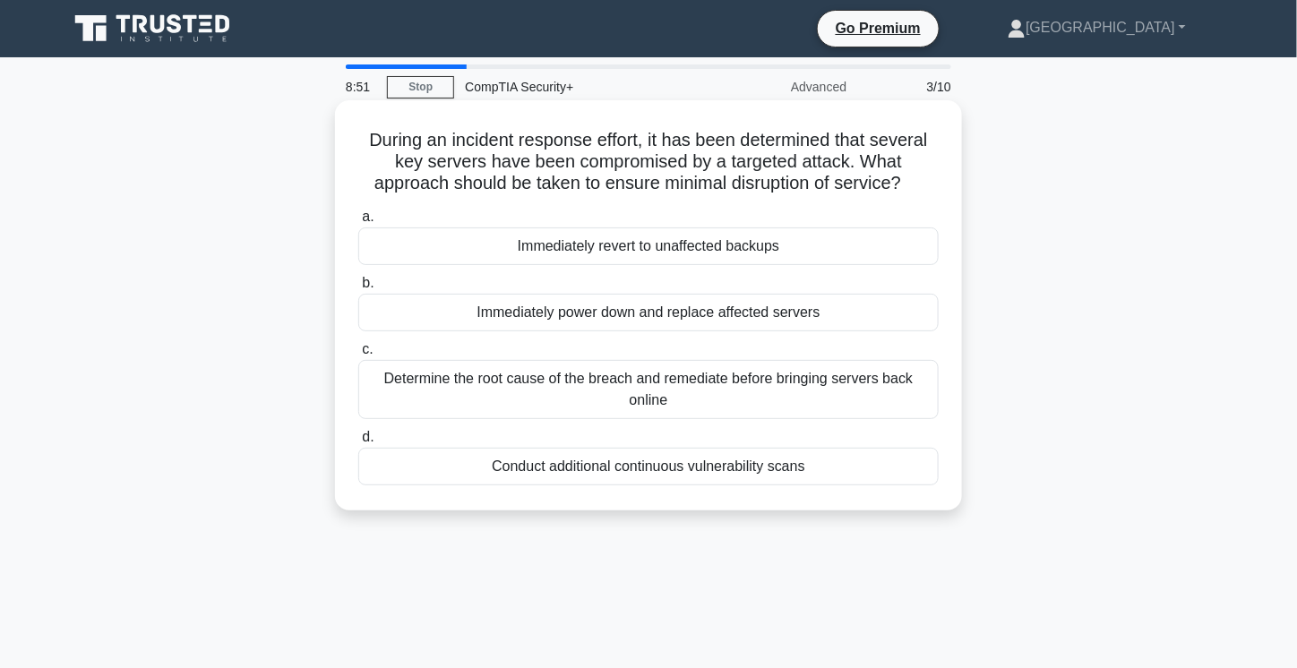
click at [636, 380] on div "Determine the root cause of the breach and remediate before bringing servers ba…" at bounding box center [648, 389] width 580 height 59
click at [358, 356] on input "c. Determine the root cause of the breach and remediate before bringing servers…" at bounding box center [358, 350] width 0 height 12
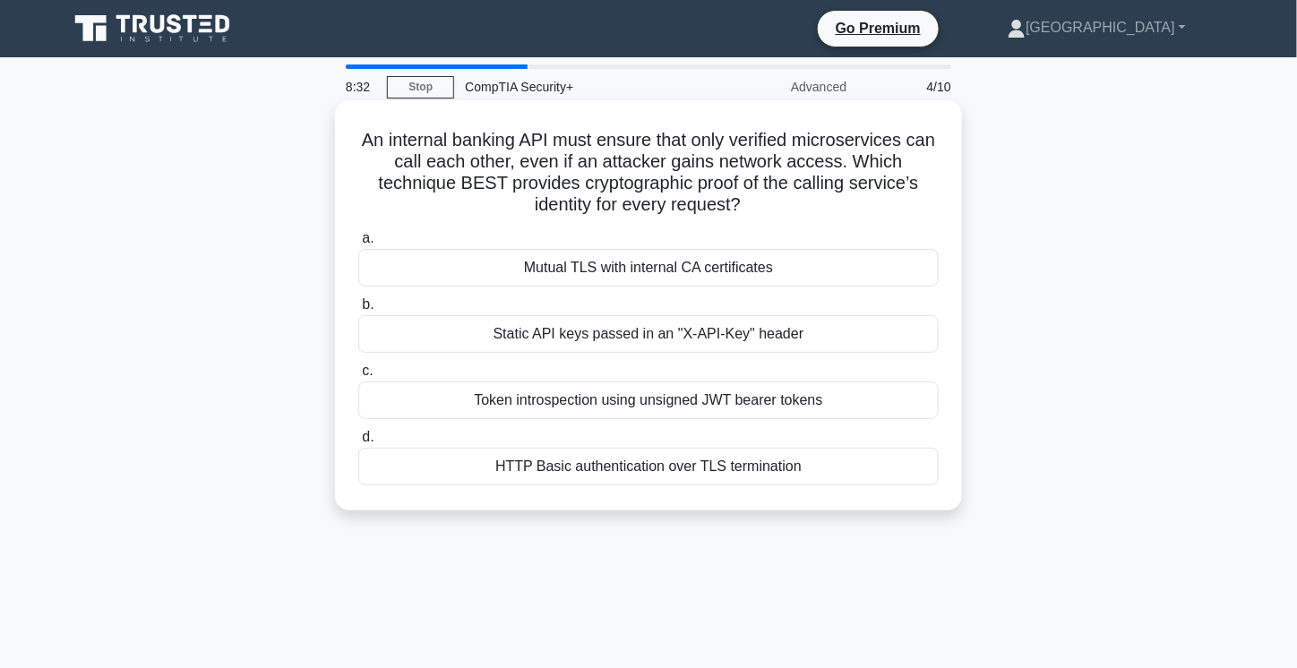
click at [549, 408] on div "Token introspection using unsigned JWT bearer tokens" at bounding box center [648, 401] width 580 height 38
click at [358, 377] on input "c. Token introspection using unsigned JWT bearer tokens" at bounding box center [358, 371] width 0 height 12
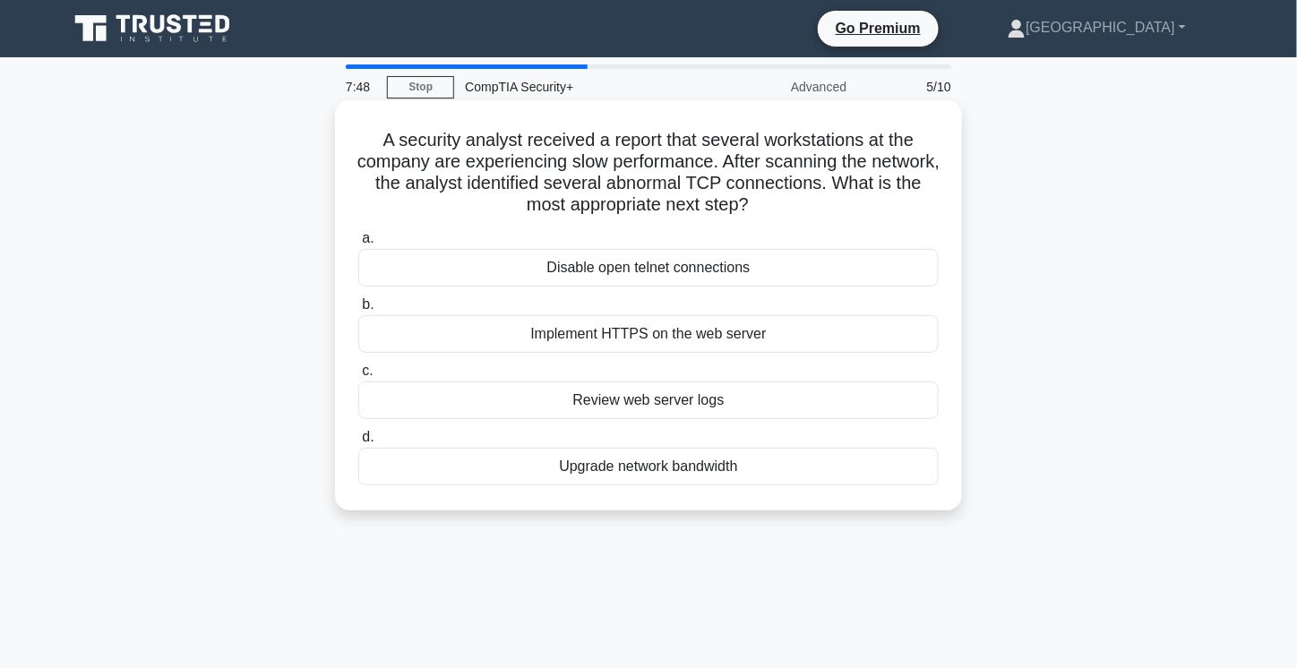
click at [604, 270] on div "Disable open telnet connections" at bounding box center [648, 268] width 580 height 38
click at [358, 244] on input "a. Disable open telnet connections" at bounding box center [358, 239] width 0 height 12
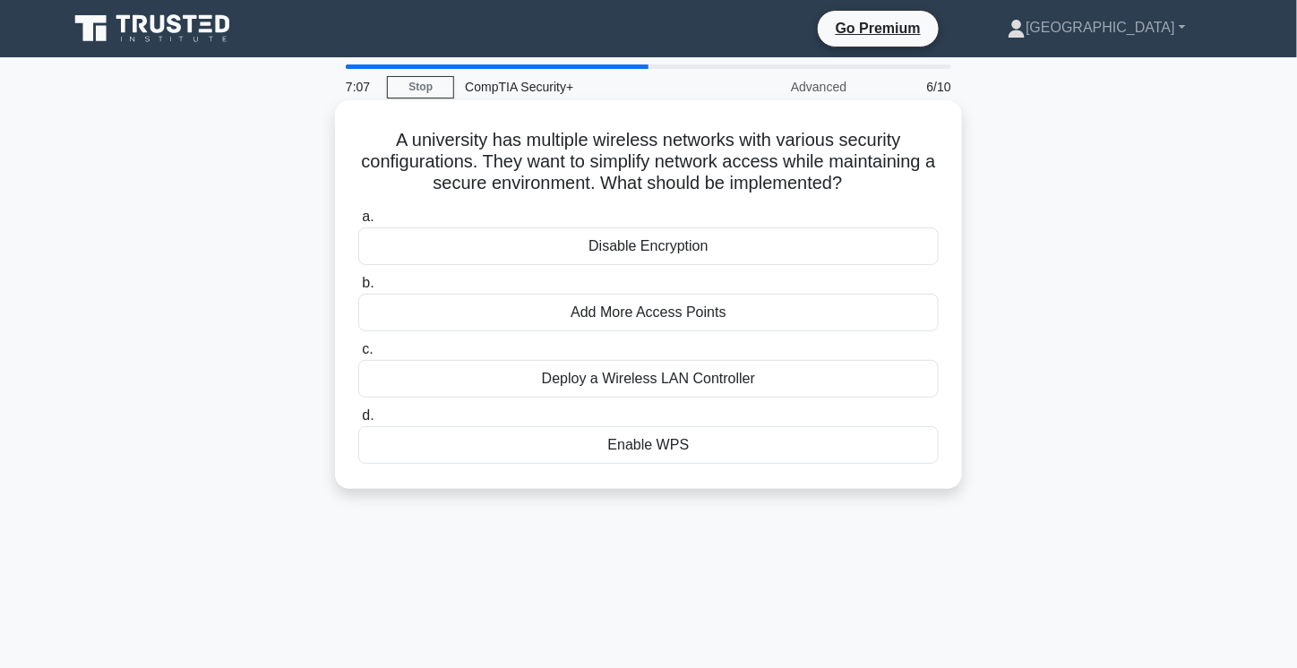
click at [630, 449] on div "Enable WPS" at bounding box center [648, 445] width 580 height 38
click at [358, 422] on input "d. Enable WPS" at bounding box center [358, 416] width 0 height 12
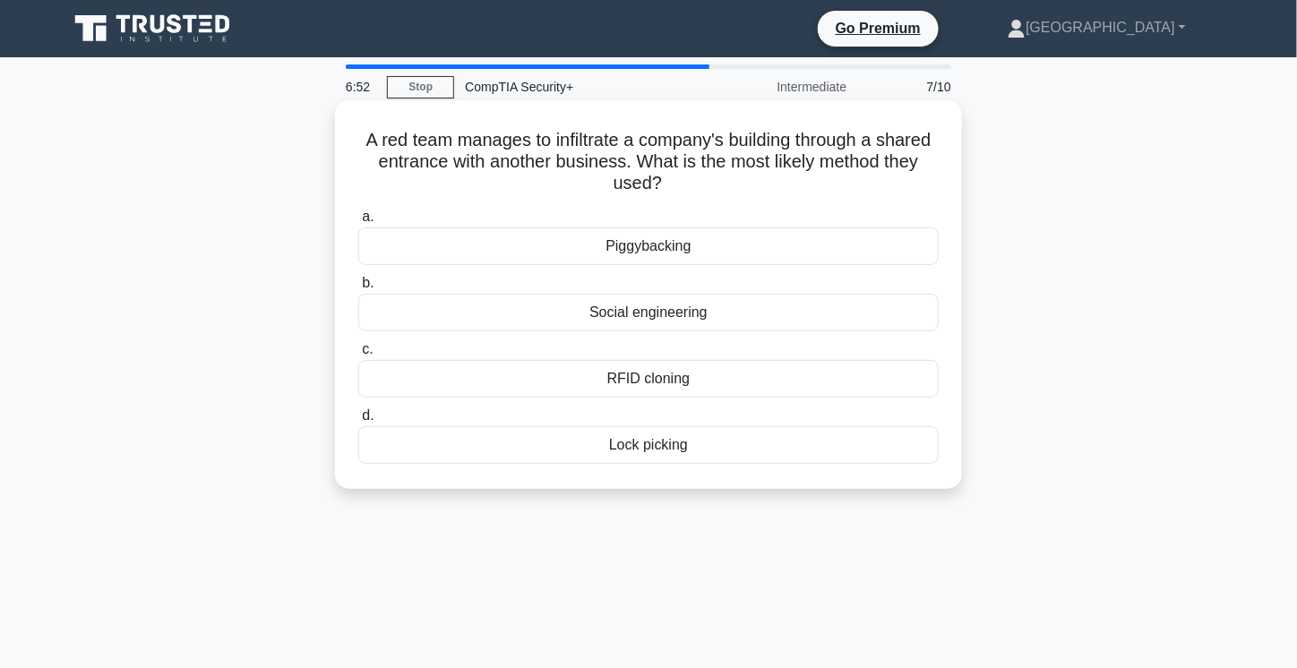
click at [615, 256] on div "Piggybacking" at bounding box center [648, 246] width 580 height 38
click at [358, 223] on input "a. Piggybacking" at bounding box center [358, 217] width 0 height 12
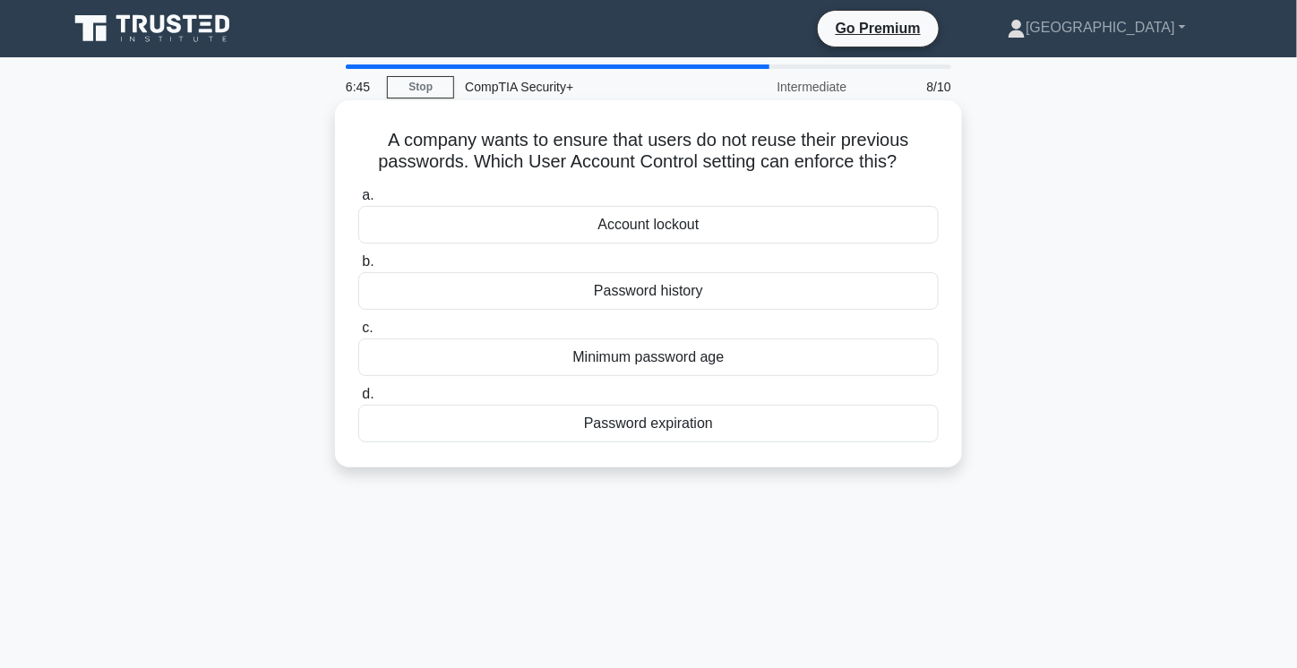
click at [621, 422] on div "Password expiration" at bounding box center [648, 424] width 580 height 38
click at [358, 400] on input "d. Password expiration" at bounding box center [358, 395] width 0 height 12
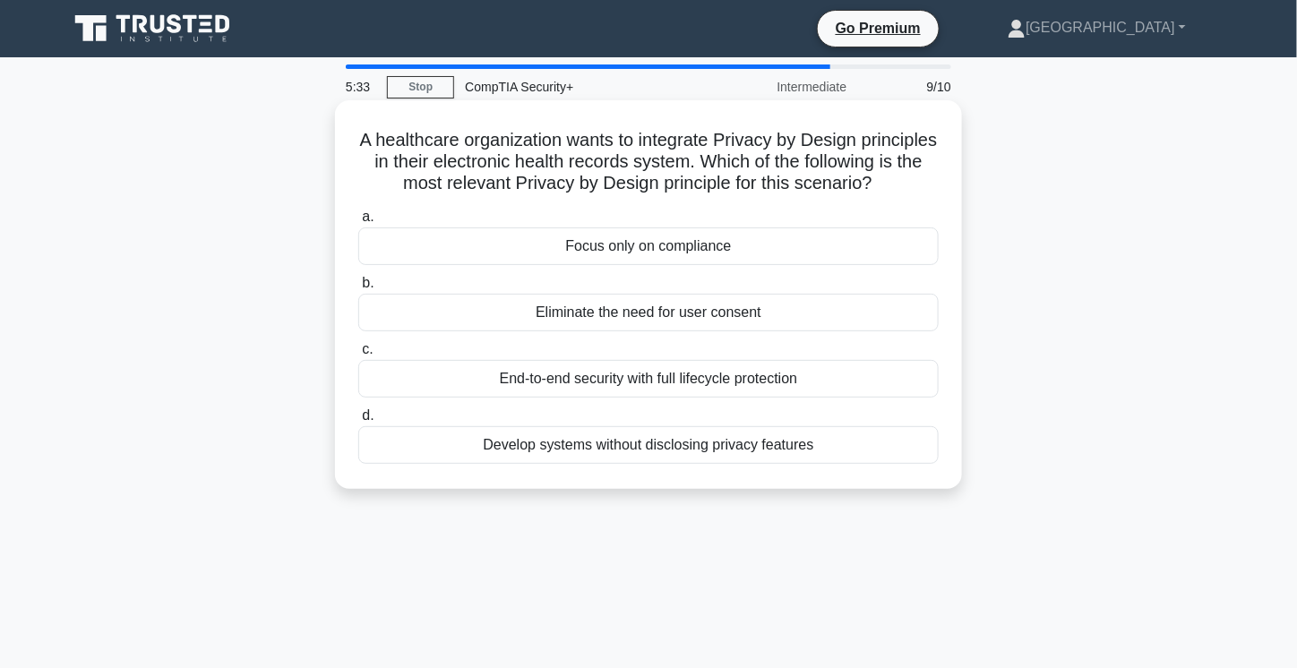
click at [617, 398] on div "End-to-end security with full lifecycle protection" at bounding box center [648, 379] width 580 height 38
click at [358, 356] on input "c. End-to-end security with full lifecycle protection" at bounding box center [358, 350] width 0 height 12
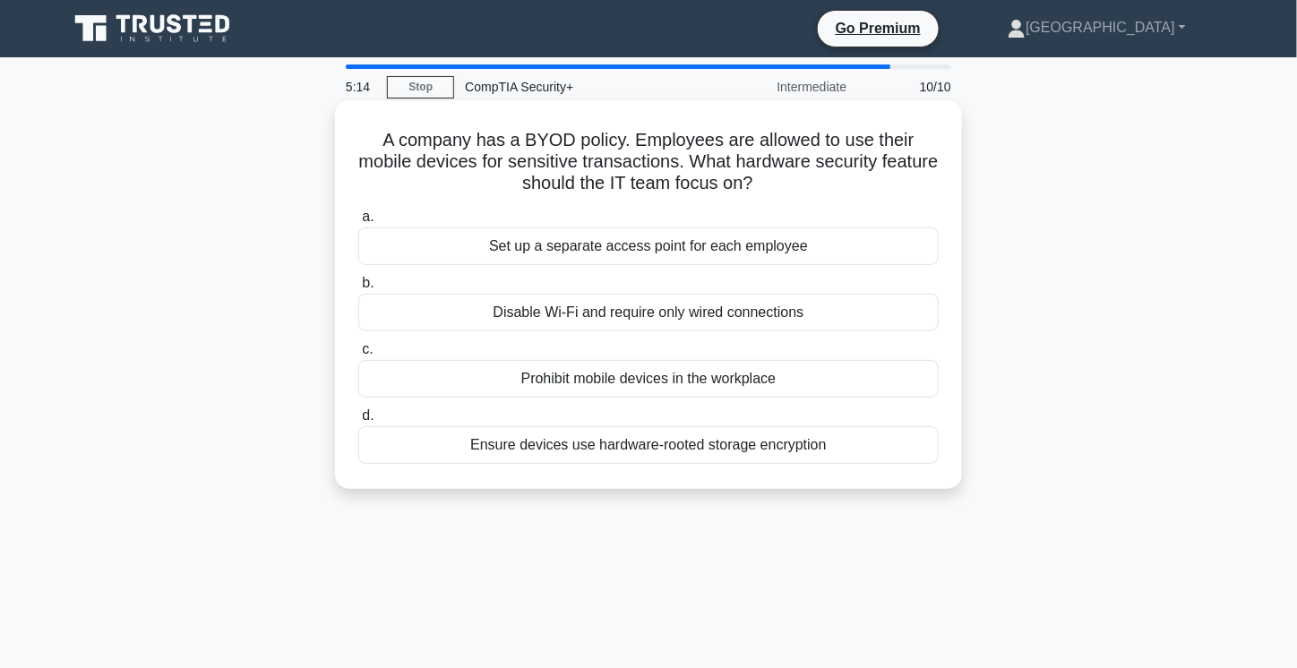
click at [620, 453] on div "Ensure devices use hardware-rooted storage encryption" at bounding box center [648, 445] width 580 height 38
click at [358, 422] on input "d. Ensure devices use hardware-rooted storage encryption" at bounding box center [358, 416] width 0 height 12
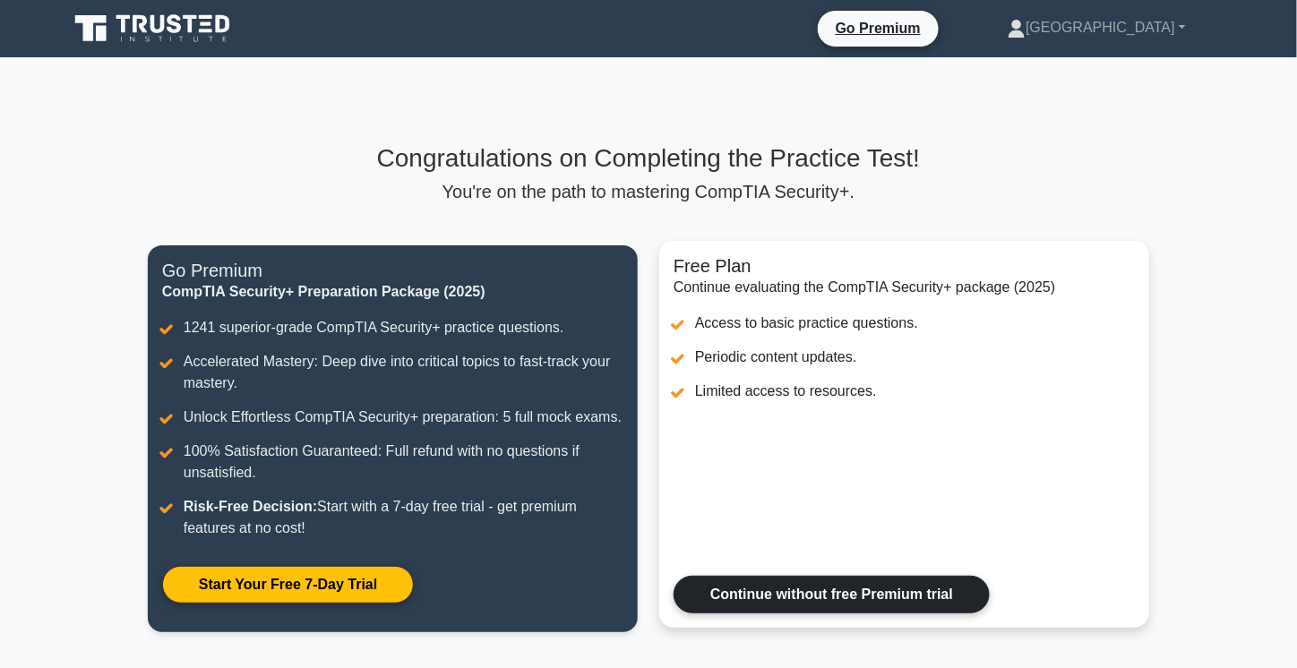
click at [811, 598] on link "Continue without free Premium trial" at bounding box center [831, 595] width 316 height 38
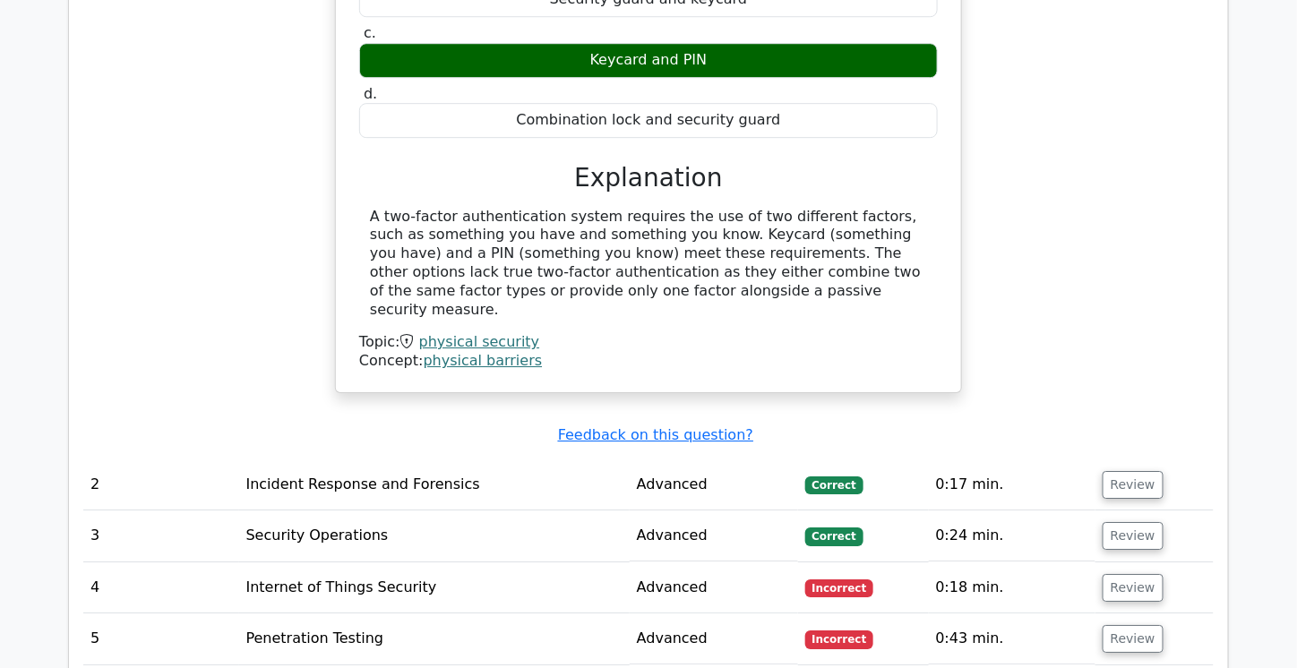
scroll to position [896, 0]
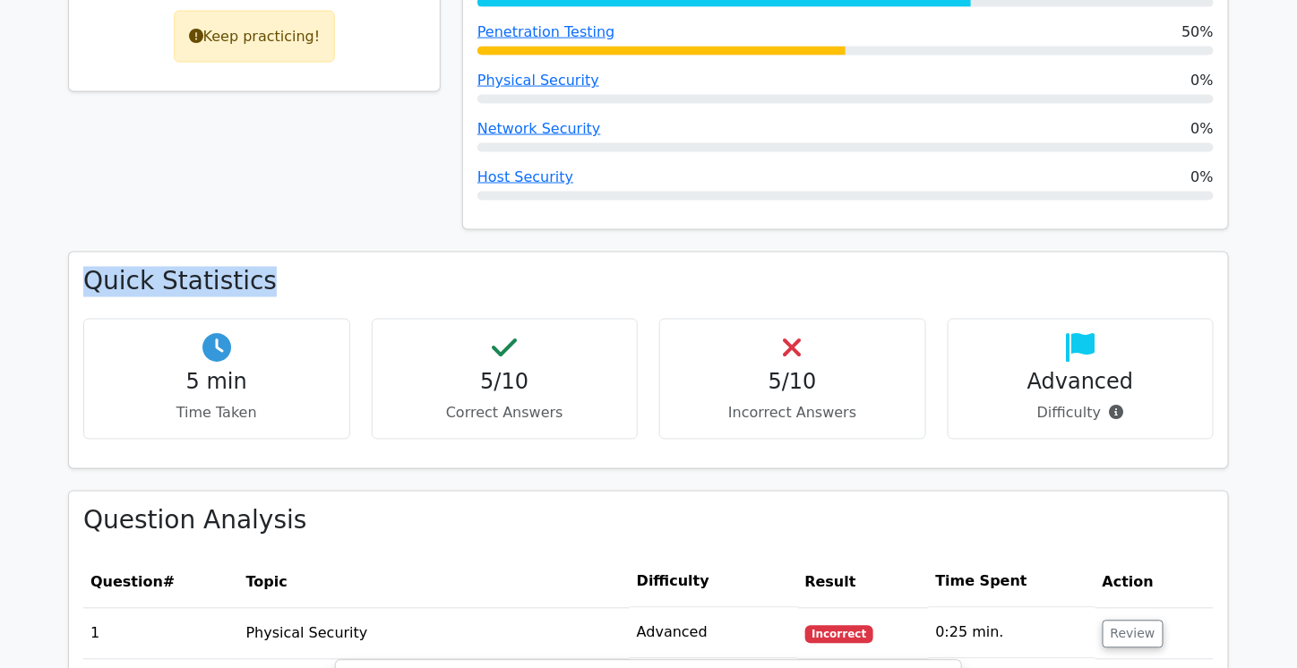
drag, startPoint x: 1293, startPoint y: 228, endPoint x: 1286, endPoint y: 287, distance: 59.5
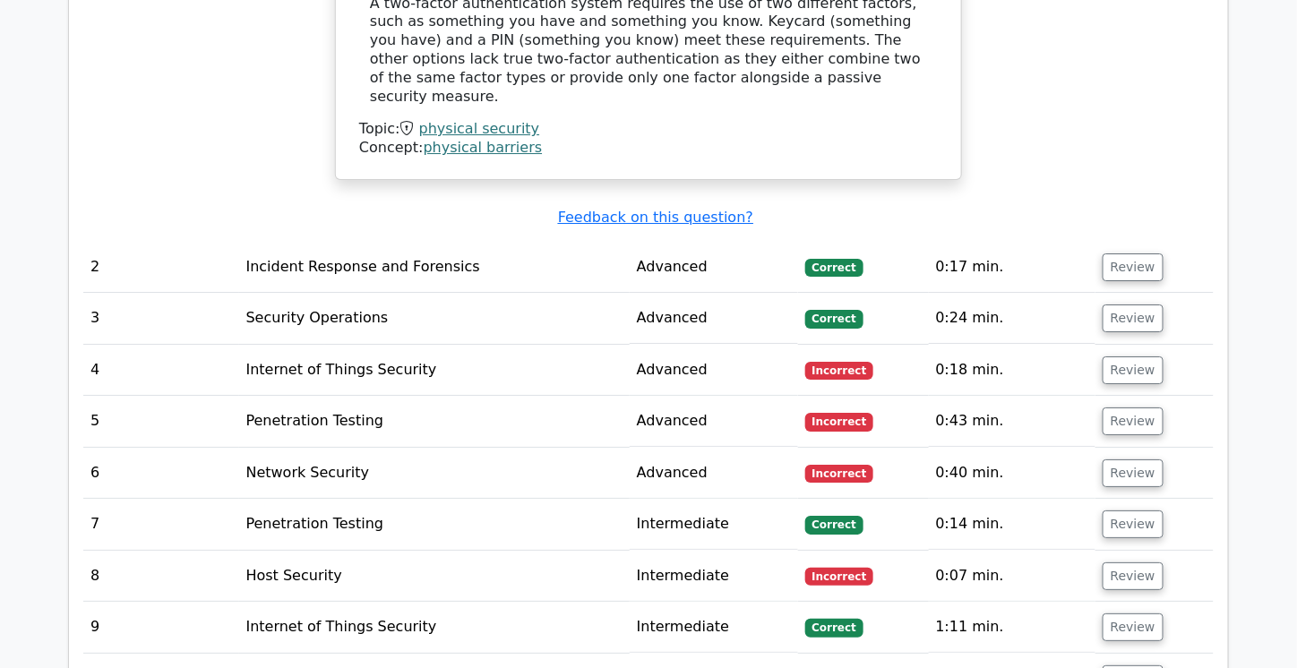
scroll to position [2023, 0]
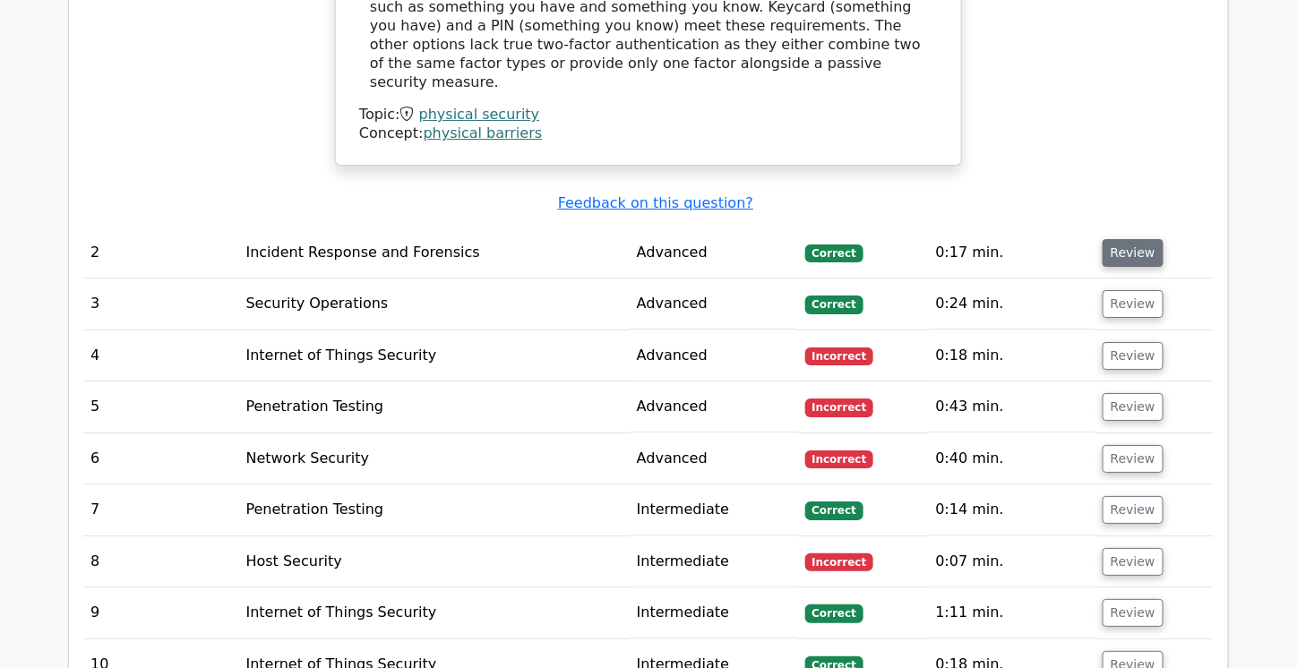
click at [1142, 239] on button "Review" at bounding box center [1132, 253] width 61 height 28
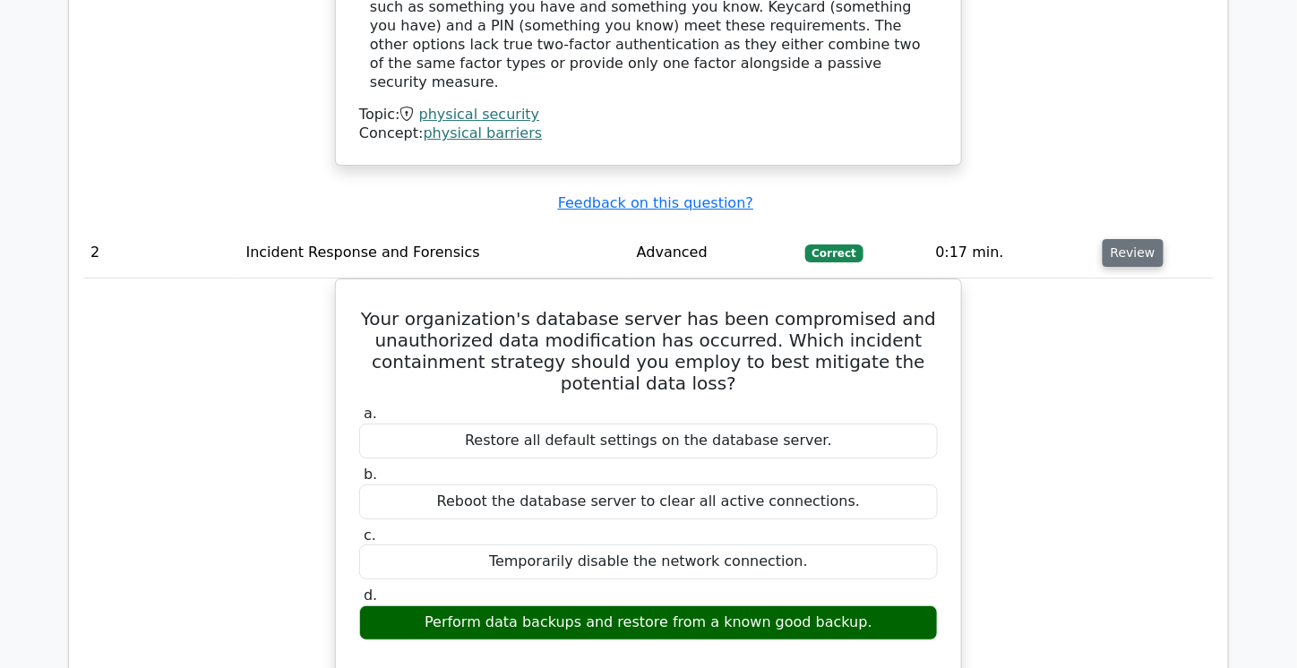
click at [1120, 239] on button "Review" at bounding box center [1132, 253] width 61 height 28
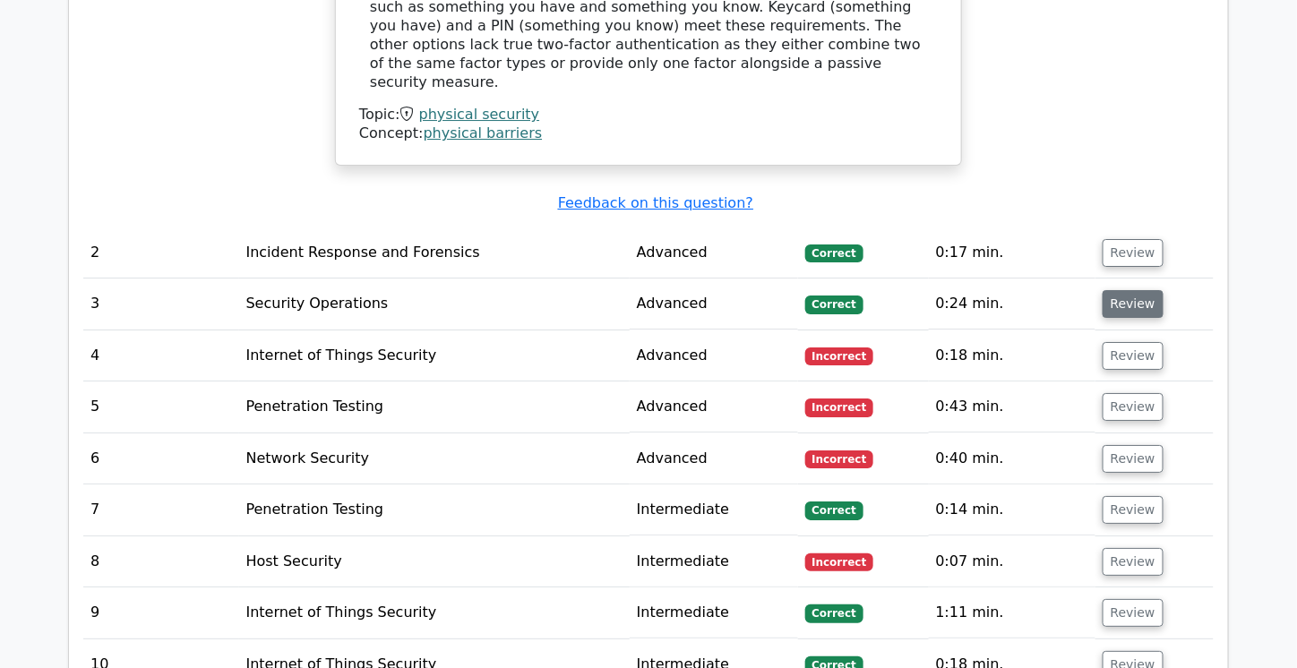
click at [1119, 290] on button "Review" at bounding box center [1132, 304] width 61 height 28
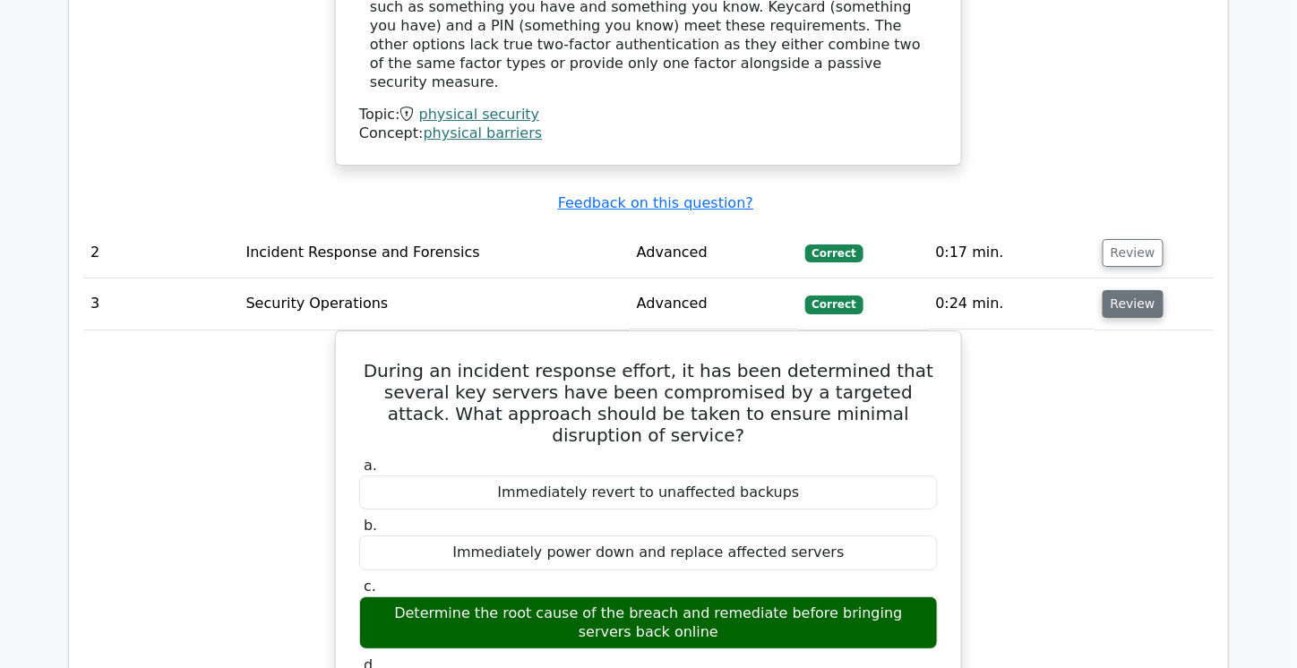
click at [1127, 290] on button "Review" at bounding box center [1132, 304] width 61 height 28
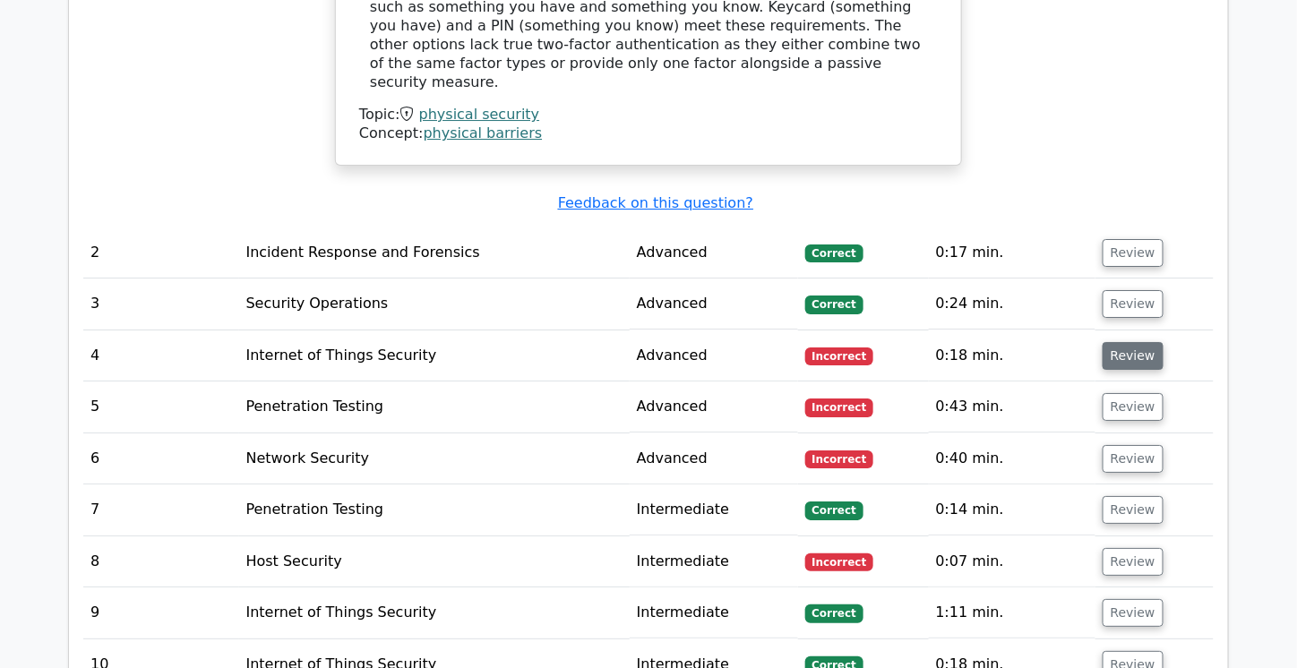
click at [1117, 342] on button "Review" at bounding box center [1132, 356] width 61 height 28
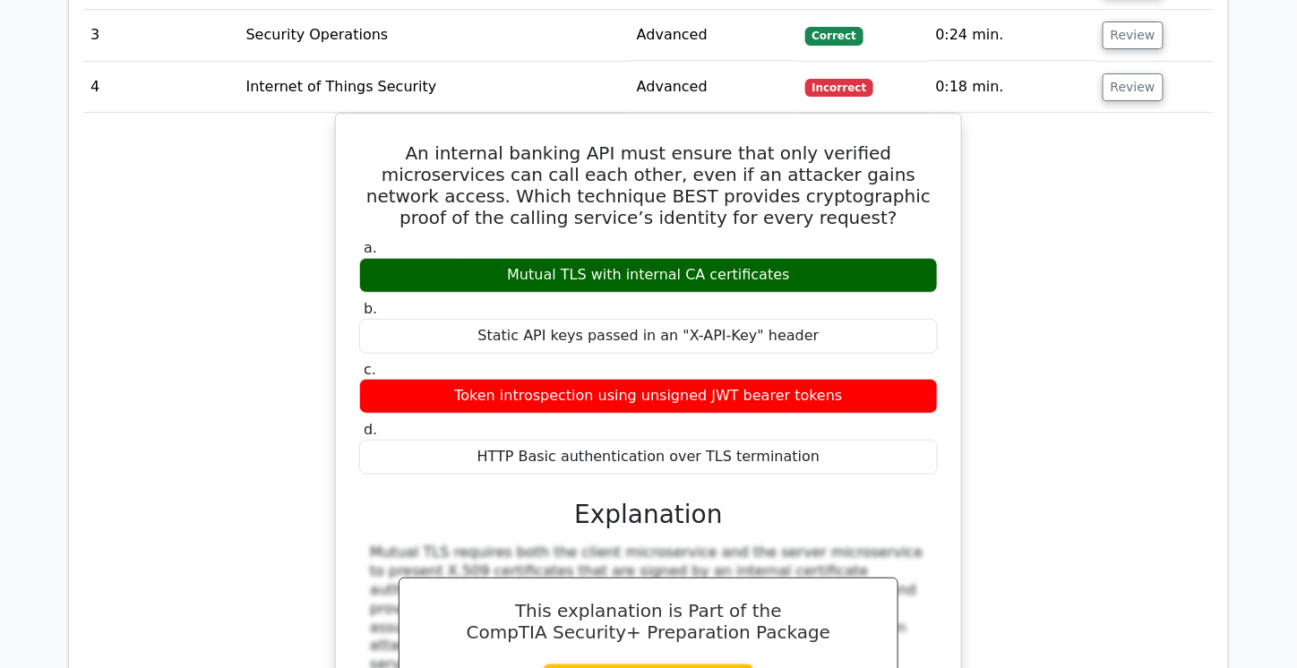
scroll to position [2271, 0]
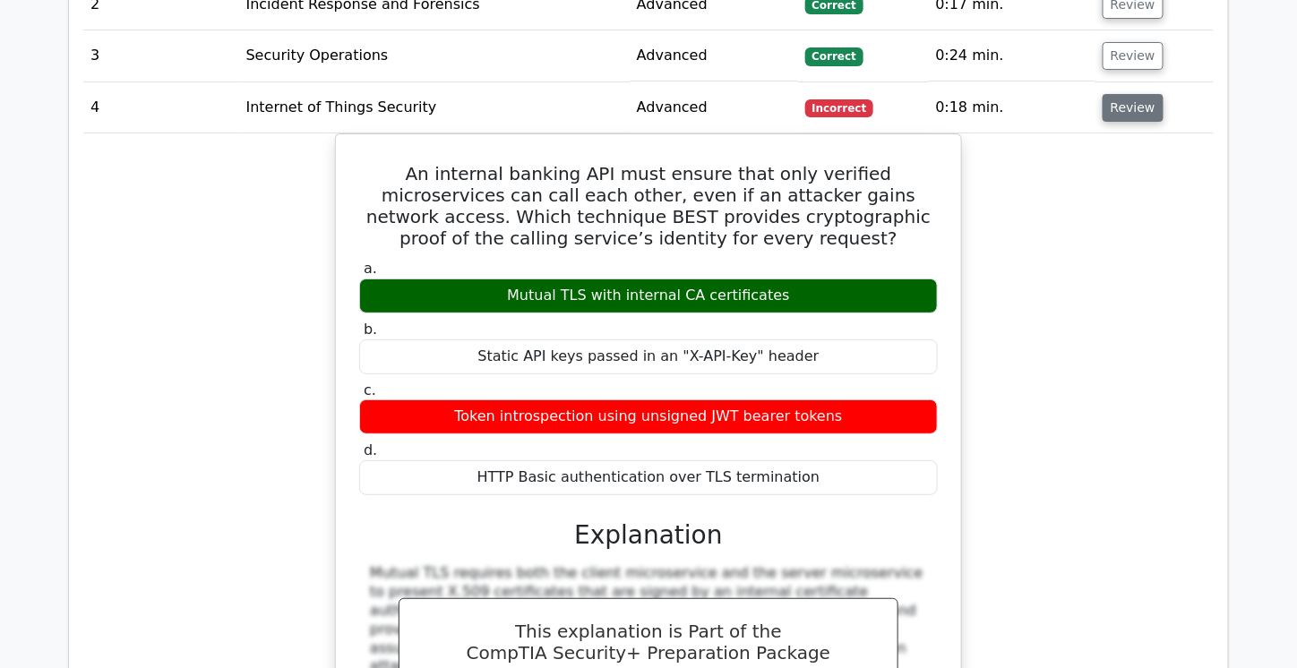
click at [1128, 94] on button "Review" at bounding box center [1132, 108] width 61 height 28
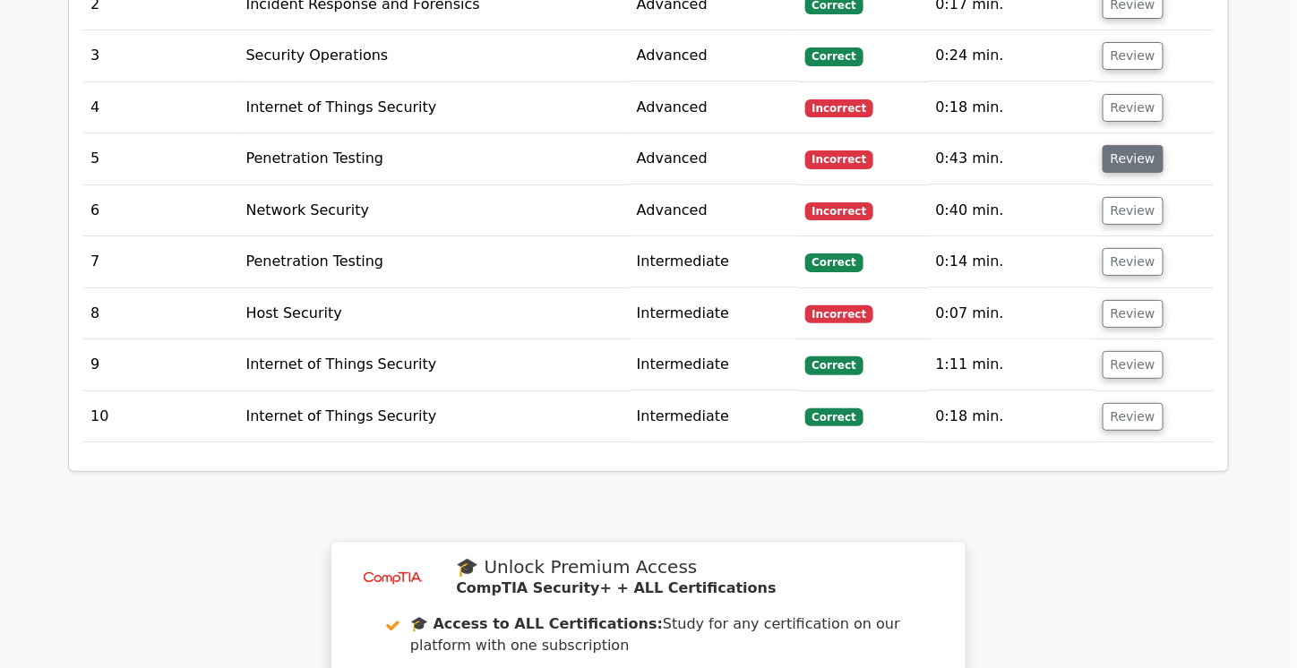
click at [1108, 145] on button "Review" at bounding box center [1132, 159] width 61 height 28
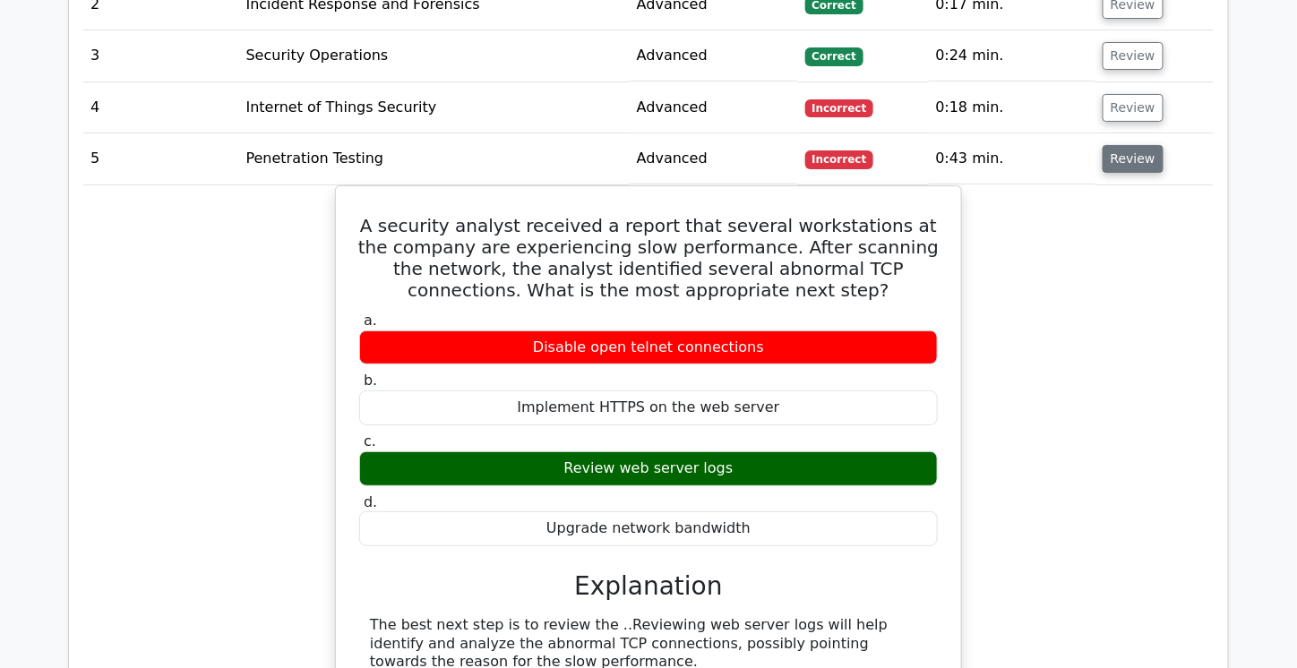
click at [1123, 145] on button "Review" at bounding box center [1132, 159] width 61 height 28
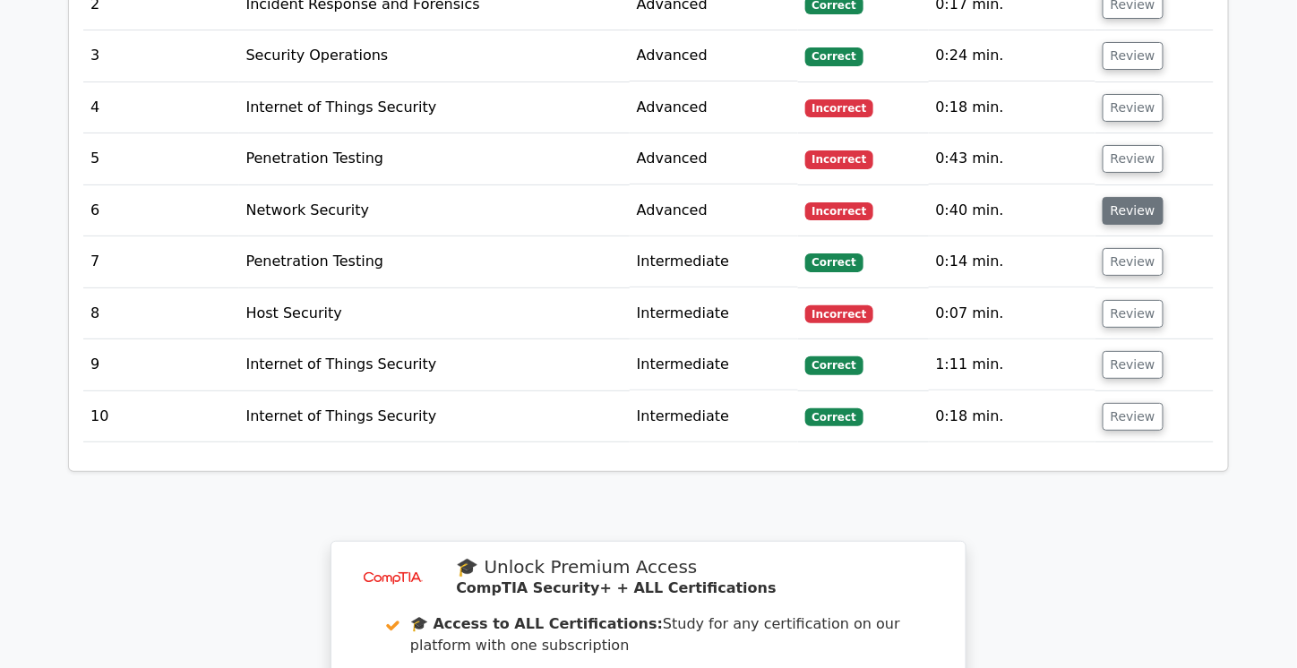
click at [1116, 197] on button "Review" at bounding box center [1132, 211] width 61 height 28
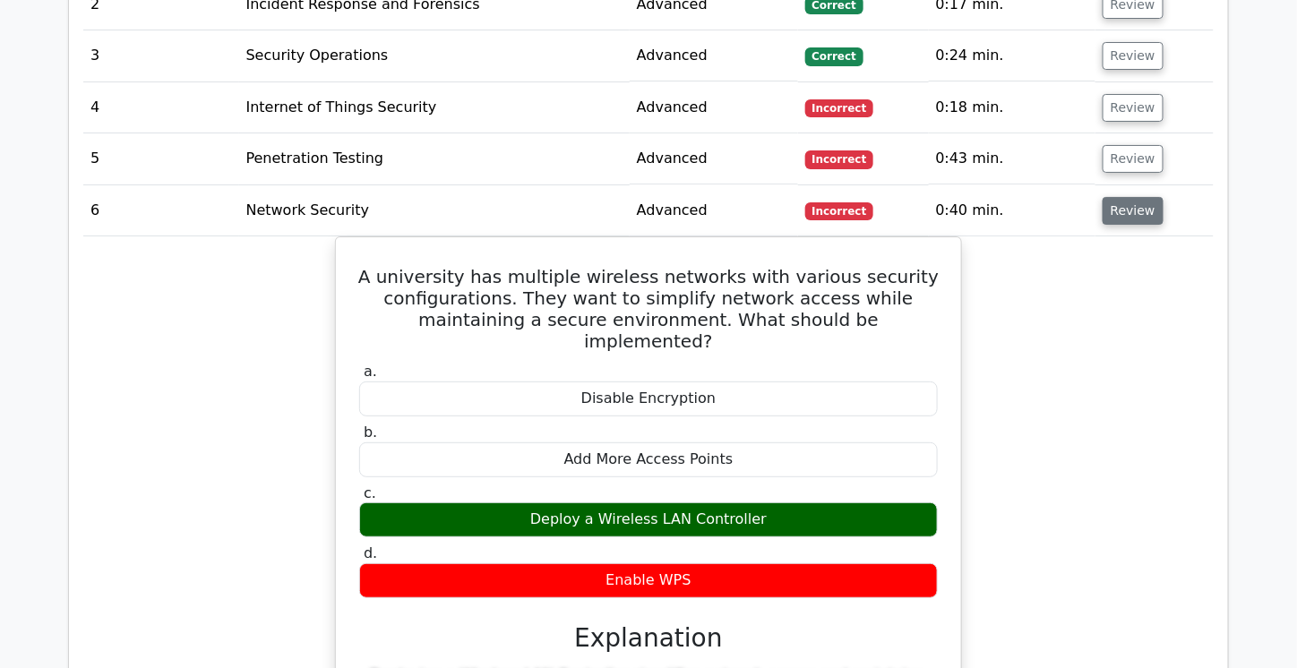
click at [1116, 197] on button "Review" at bounding box center [1132, 211] width 61 height 28
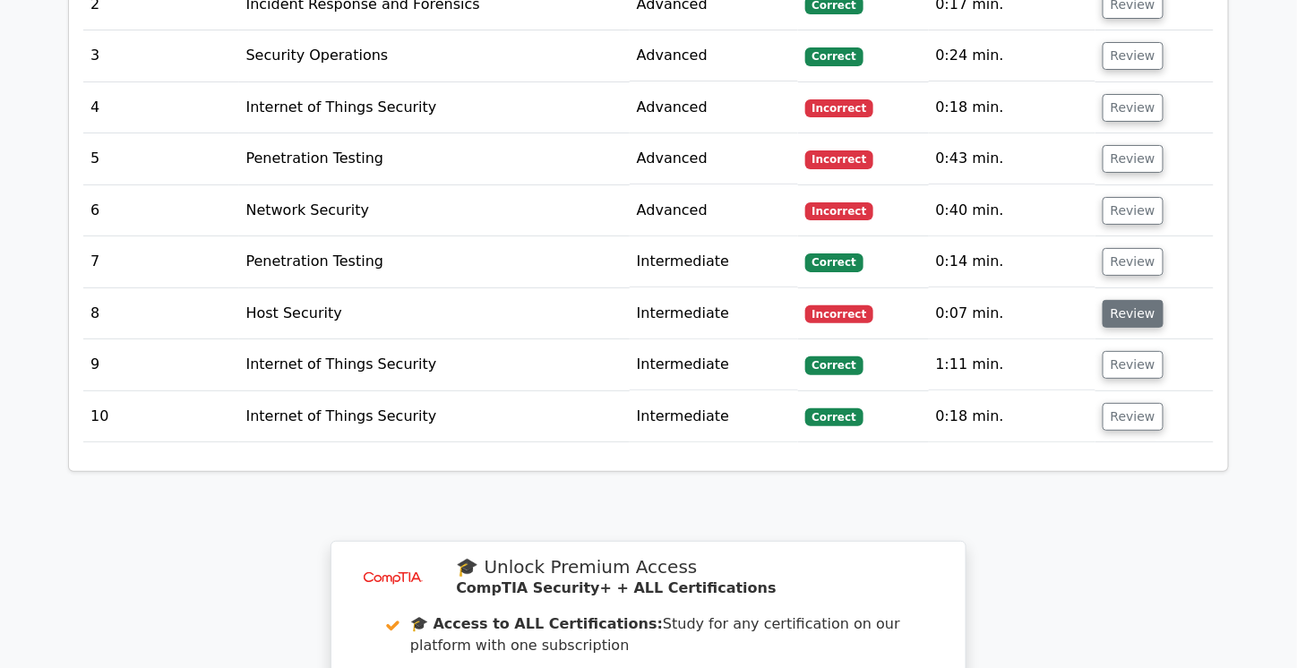
click at [1122, 300] on button "Review" at bounding box center [1132, 314] width 61 height 28
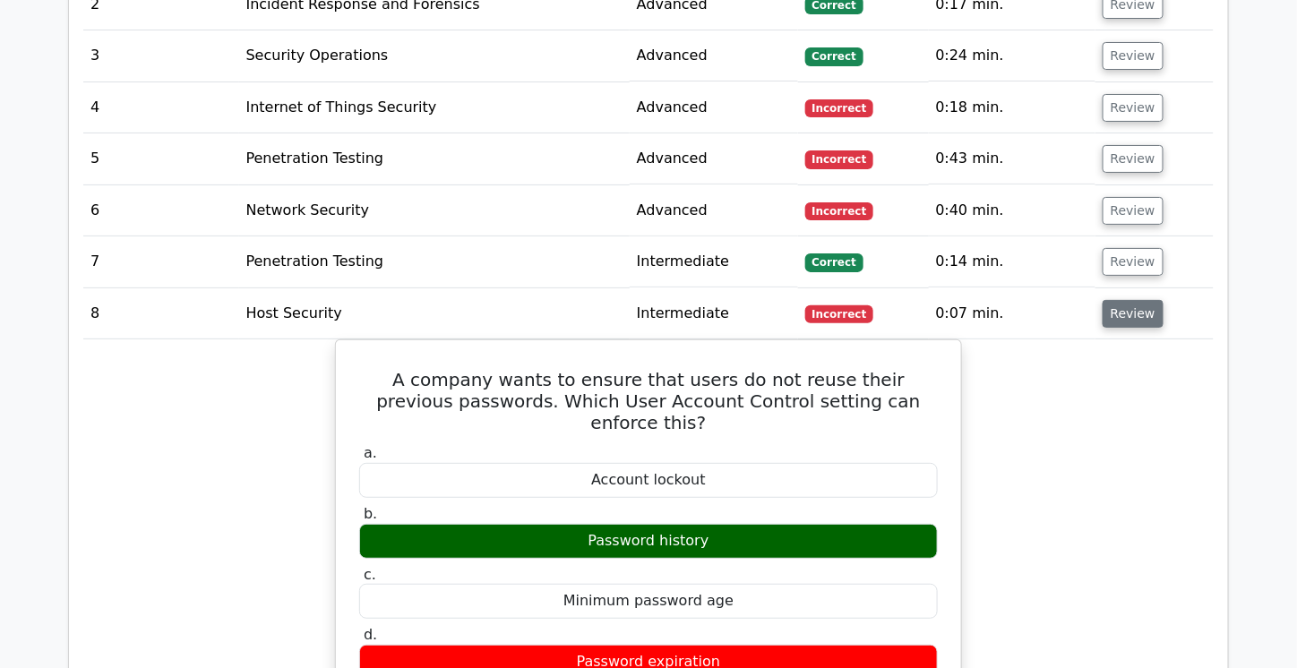
click at [1117, 300] on button "Review" at bounding box center [1132, 314] width 61 height 28
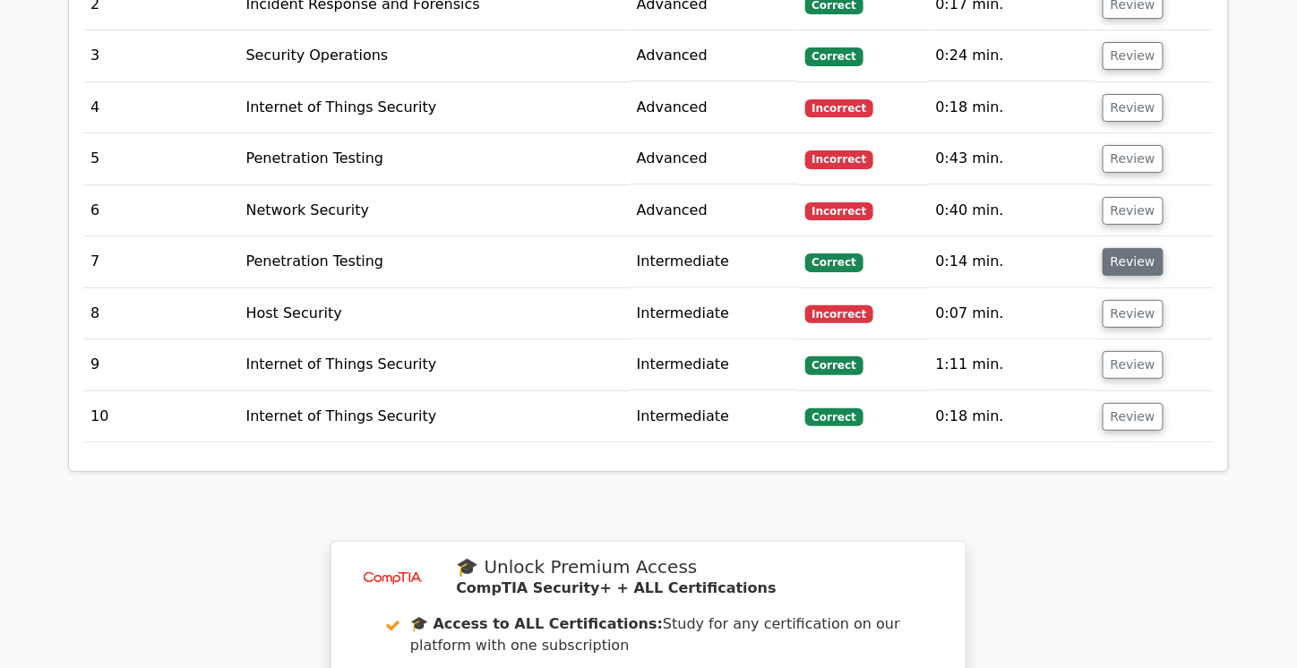
click at [1113, 248] on button "Review" at bounding box center [1132, 262] width 61 height 28
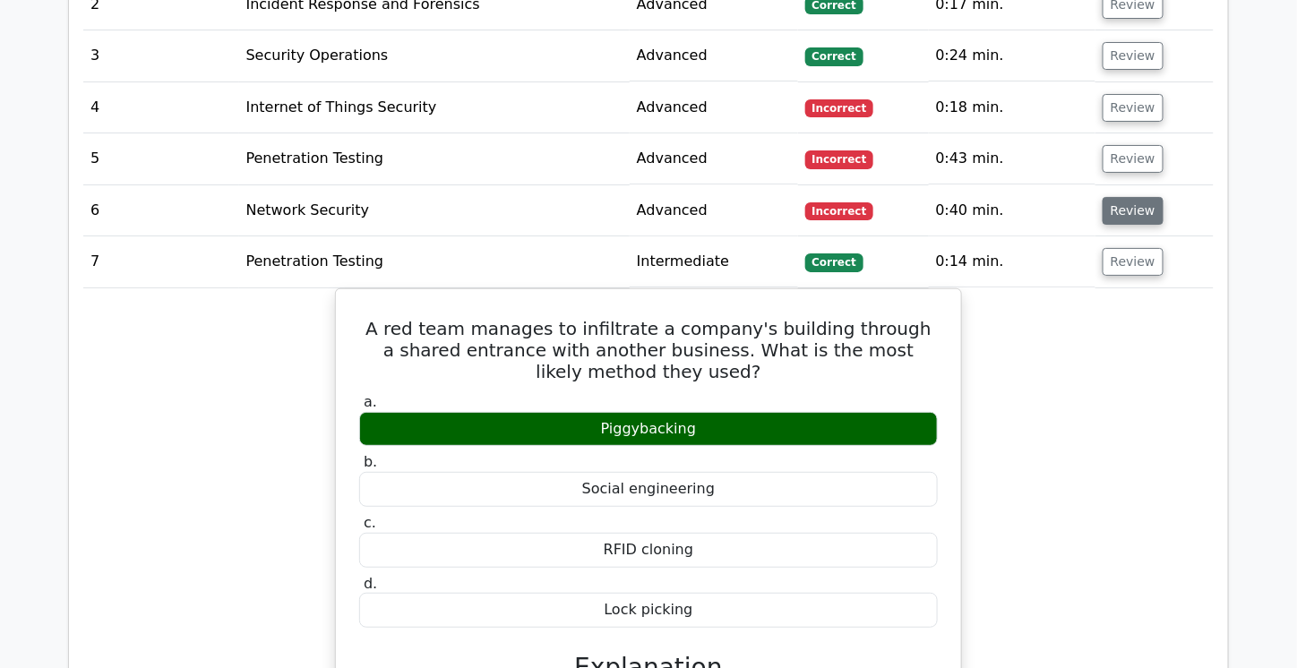
click at [1126, 197] on button "Review" at bounding box center [1132, 211] width 61 height 28
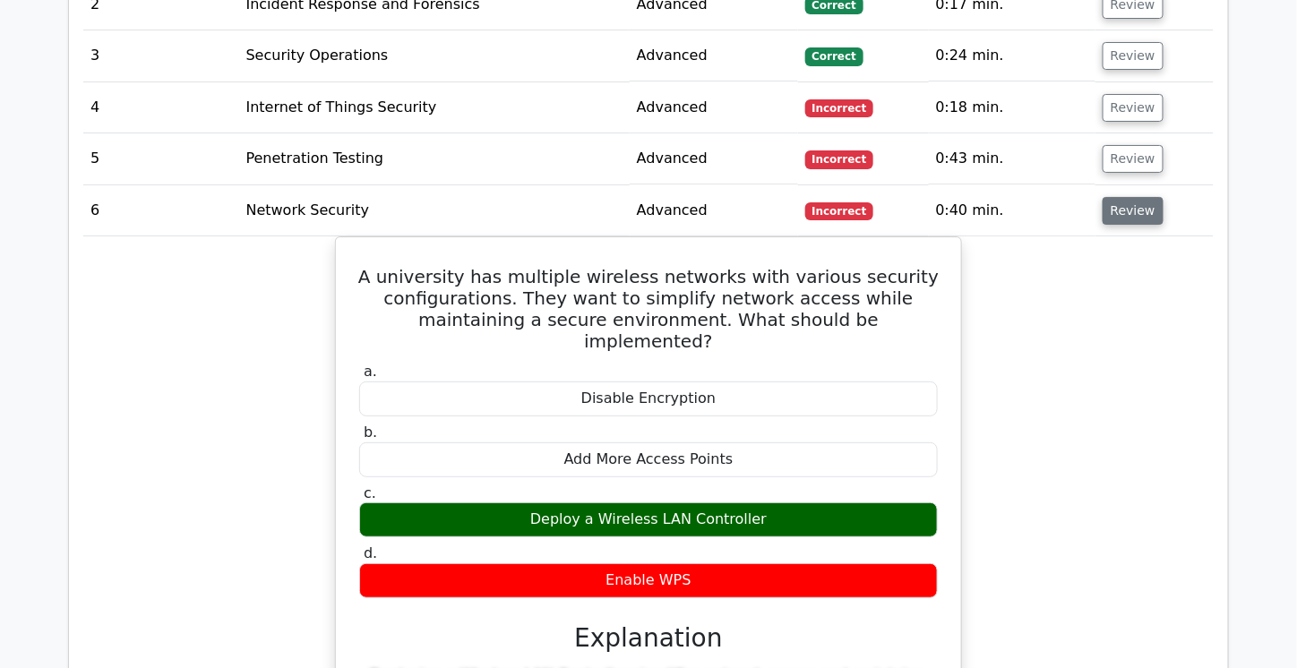
click at [1111, 197] on button "Review" at bounding box center [1132, 211] width 61 height 28
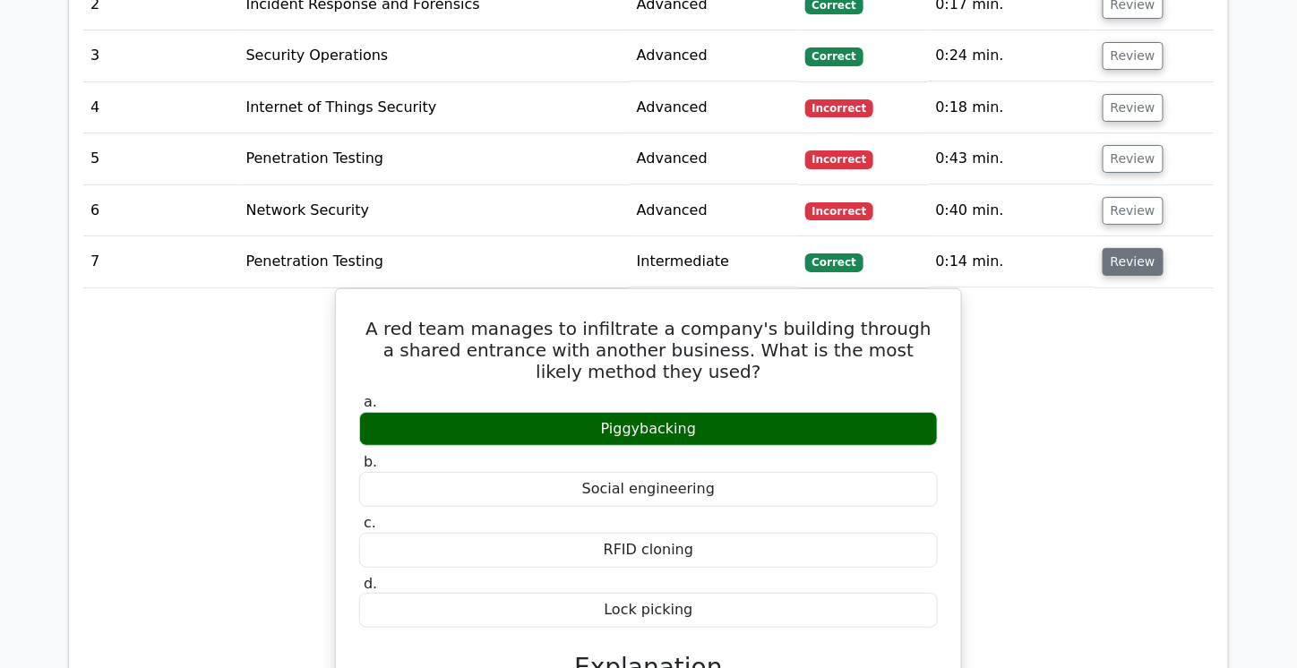
click at [1112, 248] on button "Review" at bounding box center [1132, 262] width 61 height 28
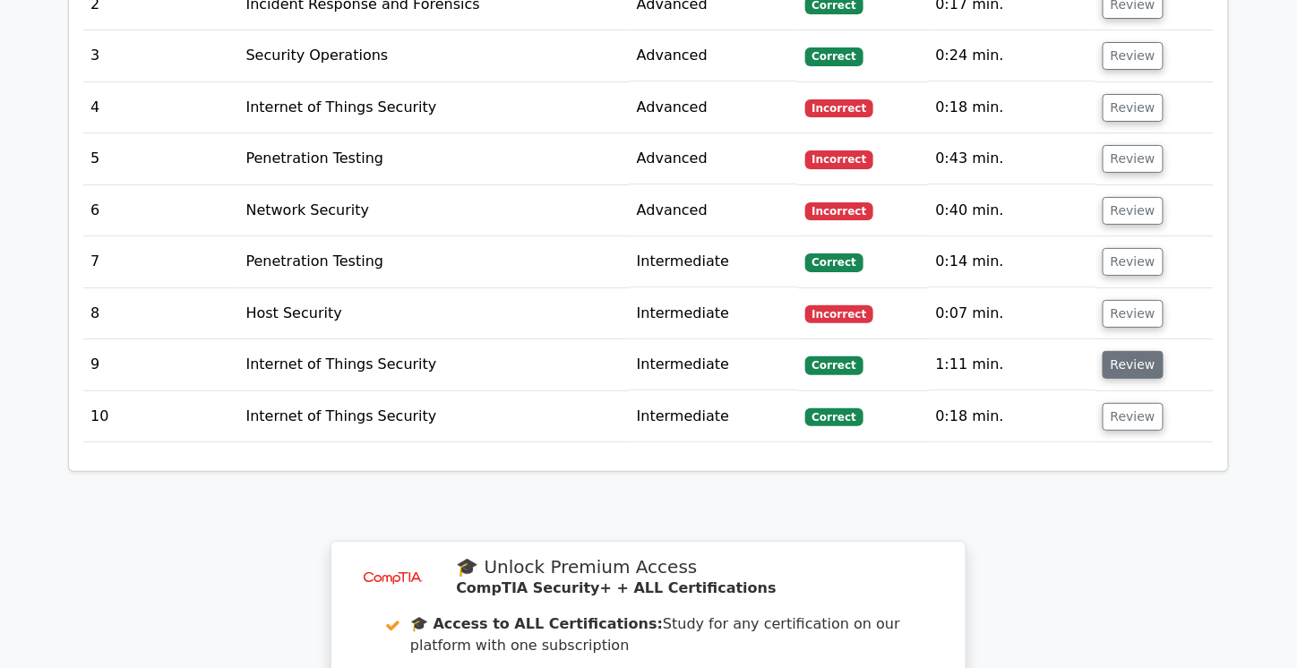
click at [1118, 351] on button "Review" at bounding box center [1132, 365] width 61 height 28
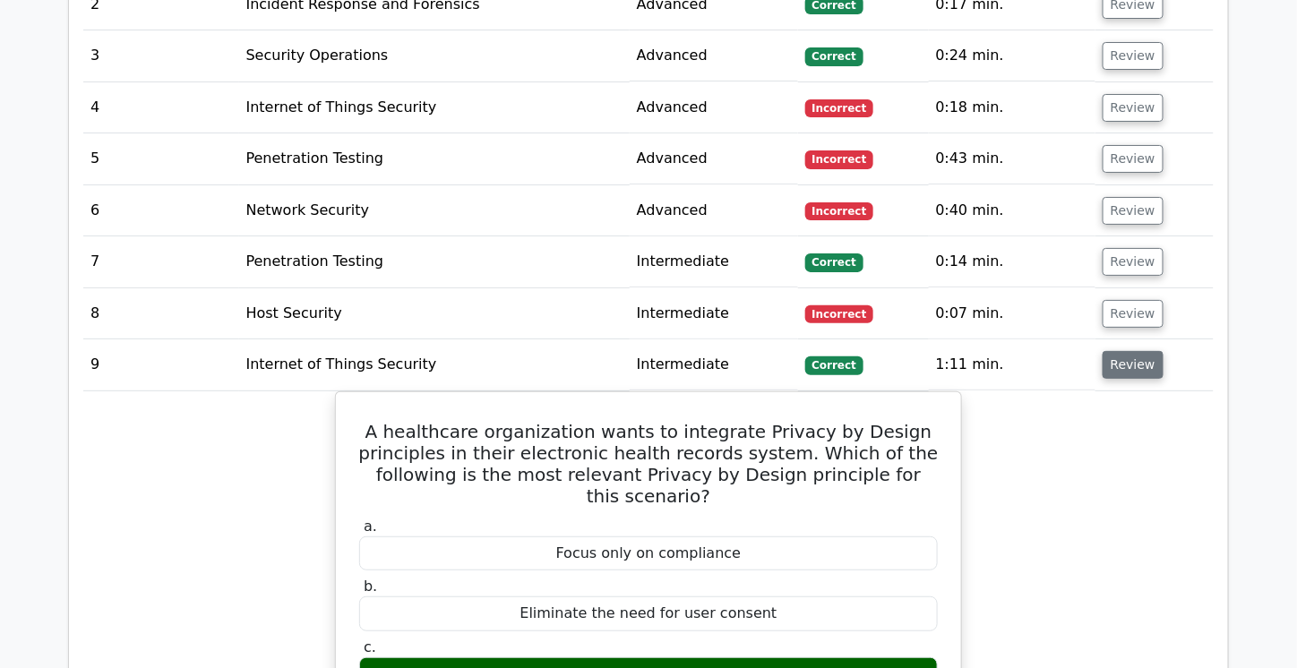
click at [1118, 351] on button "Review" at bounding box center [1132, 365] width 61 height 28
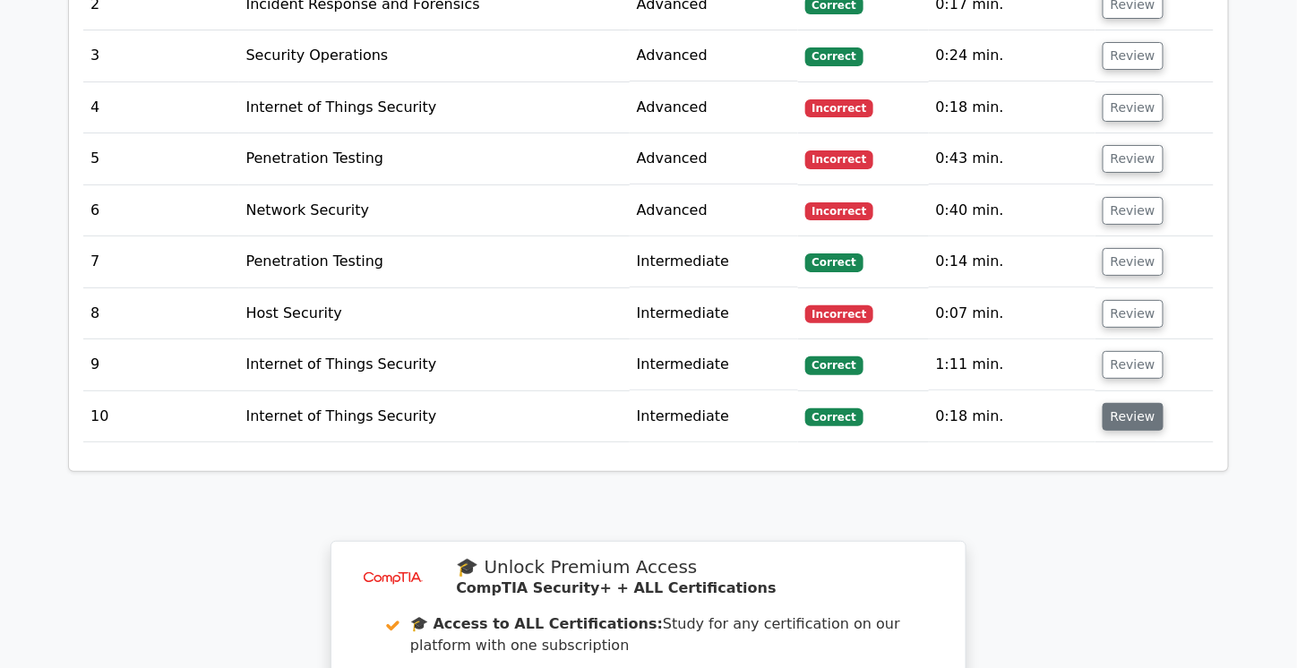
click at [1111, 403] on button "Review" at bounding box center [1132, 417] width 61 height 28
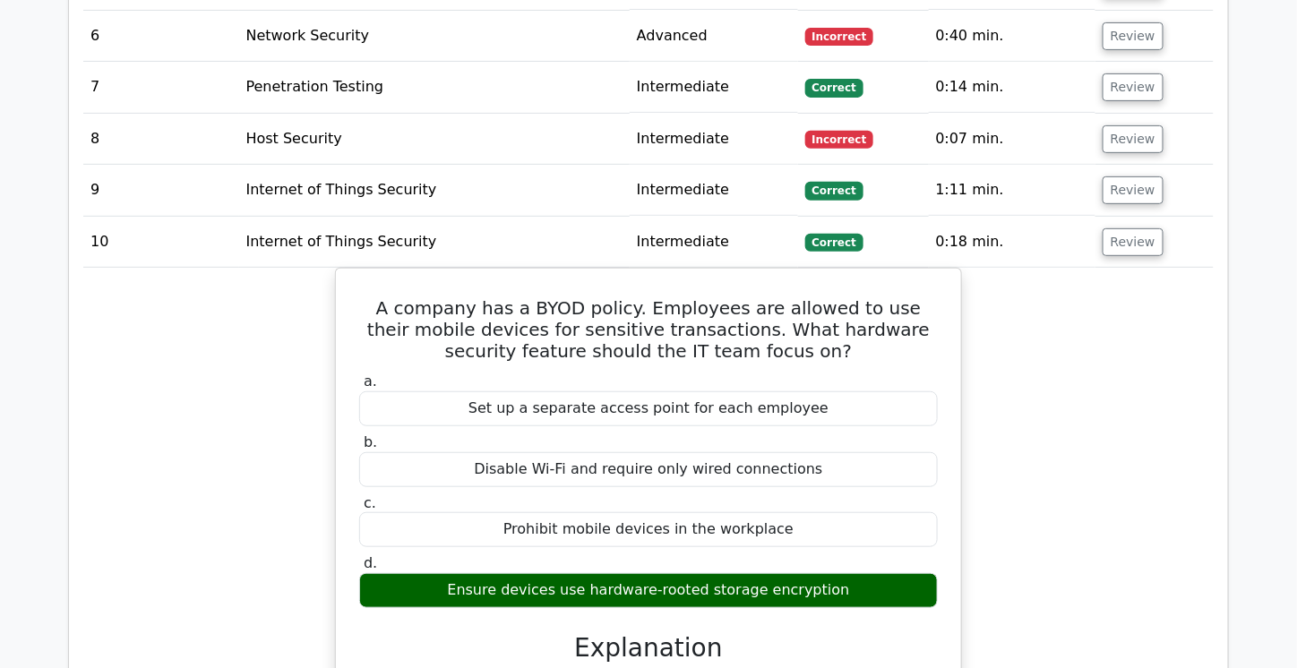
scroll to position [2465, 0]
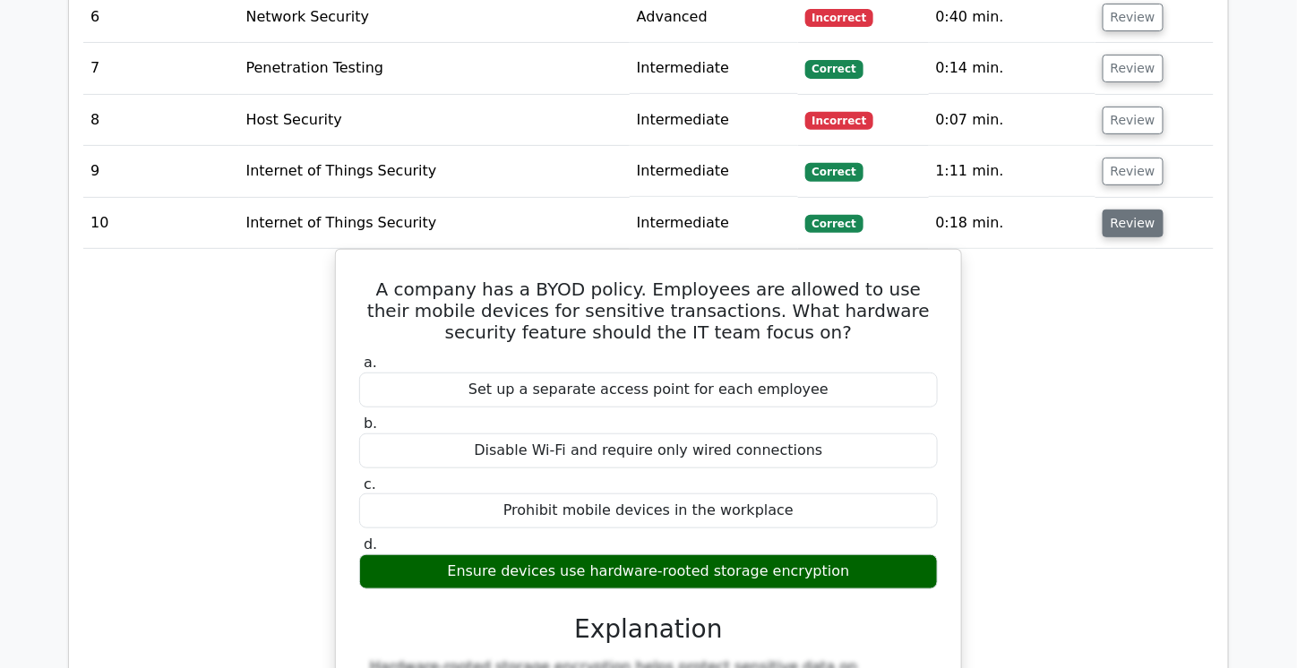
click at [1129, 210] on button "Review" at bounding box center [1132, 224] width 61 height 28
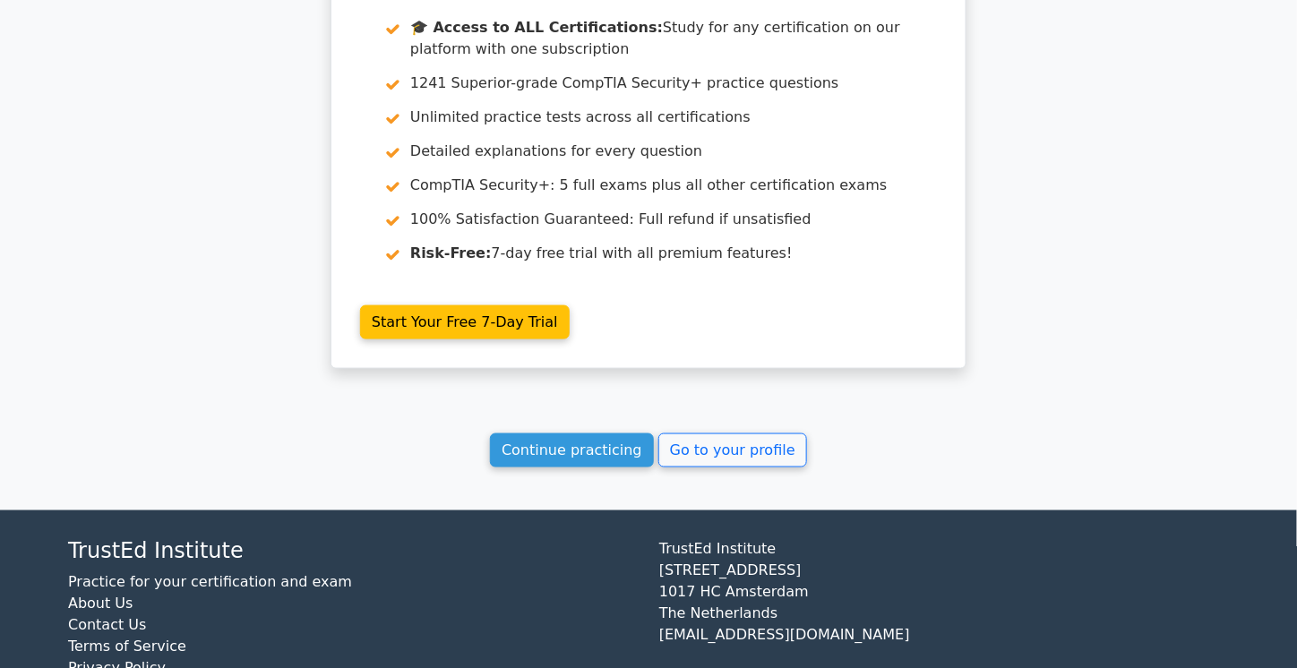
scroll to position [2862, 0]
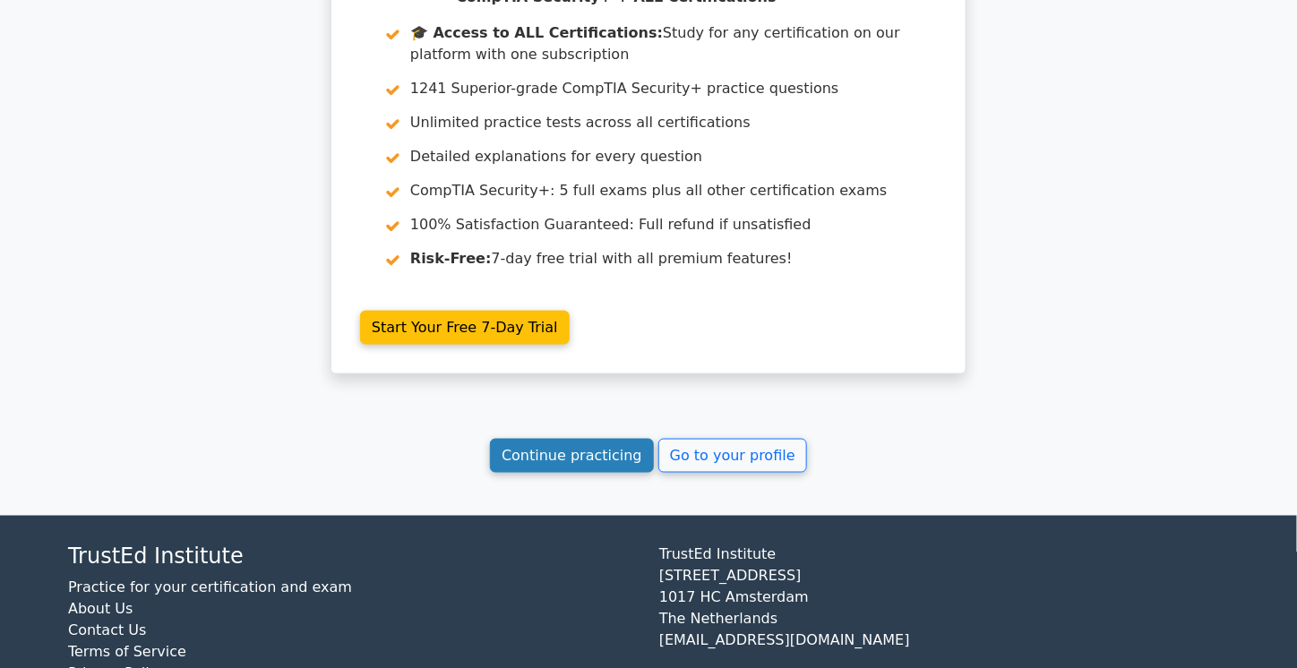
click at [612, 439] on link "Continue practicing" at bounding box center [572, 456] width 164 height 34
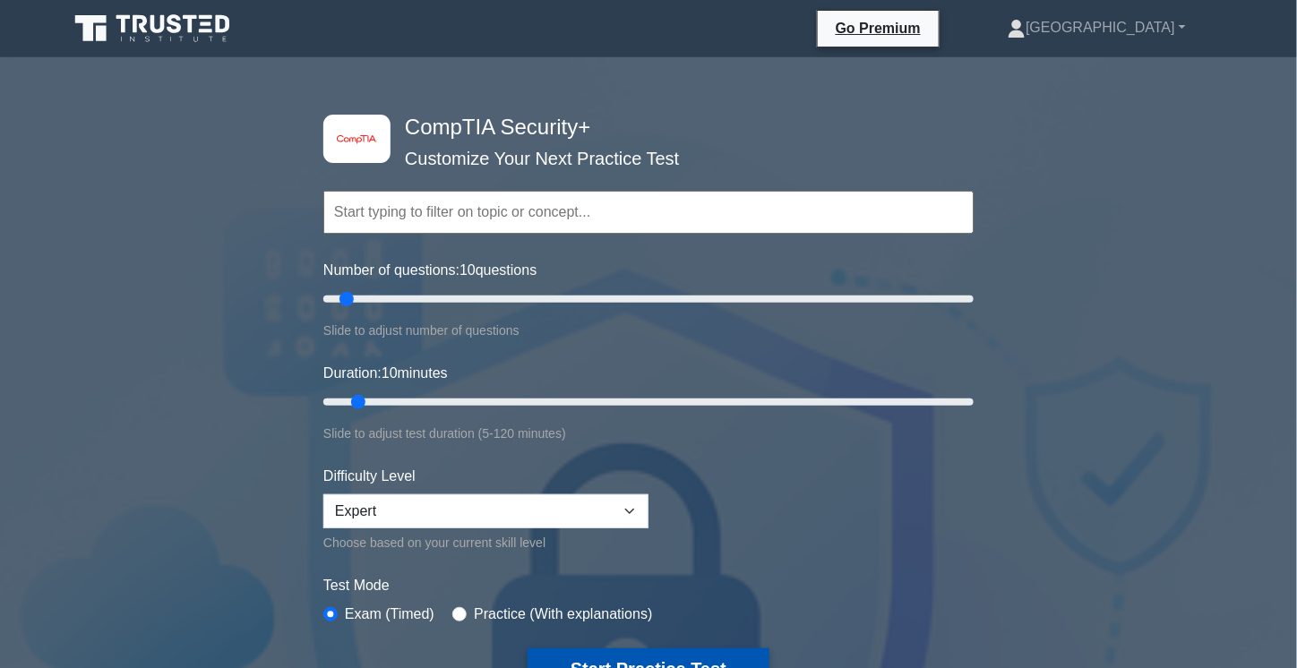
click at [600, 651] on button "Start Practice Test" at bounding box center [648, 668] width 242 height 41
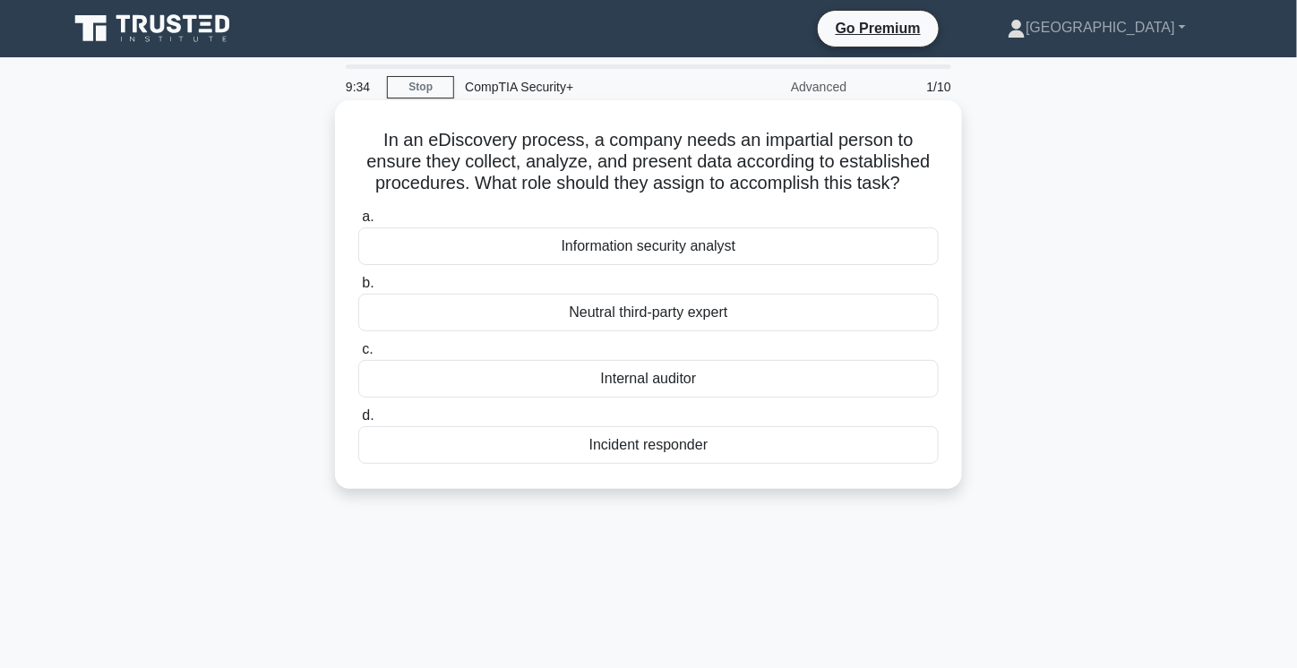
click at [695, 386] on div "Internal auditor" at bounding box center [648, 379] width 580 height 38
click at [358, 356] on input "c. Internal auditor" at bounding box center [358, 350] width 0 height 12
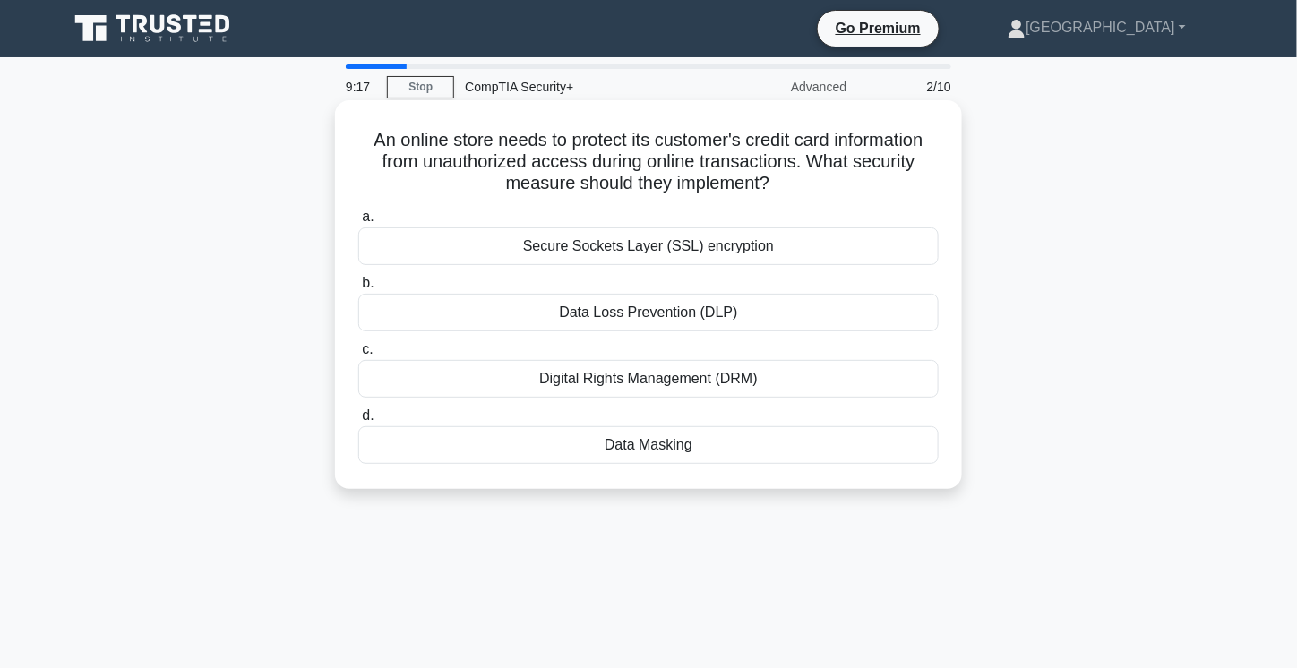
click at [610, 445] on div "Data Masking" at bounding box center [648, 445] width 580 height 38
click at [358, 422] on input "d. Data Masking" at bounding box center [358, 416] width 0 height 12
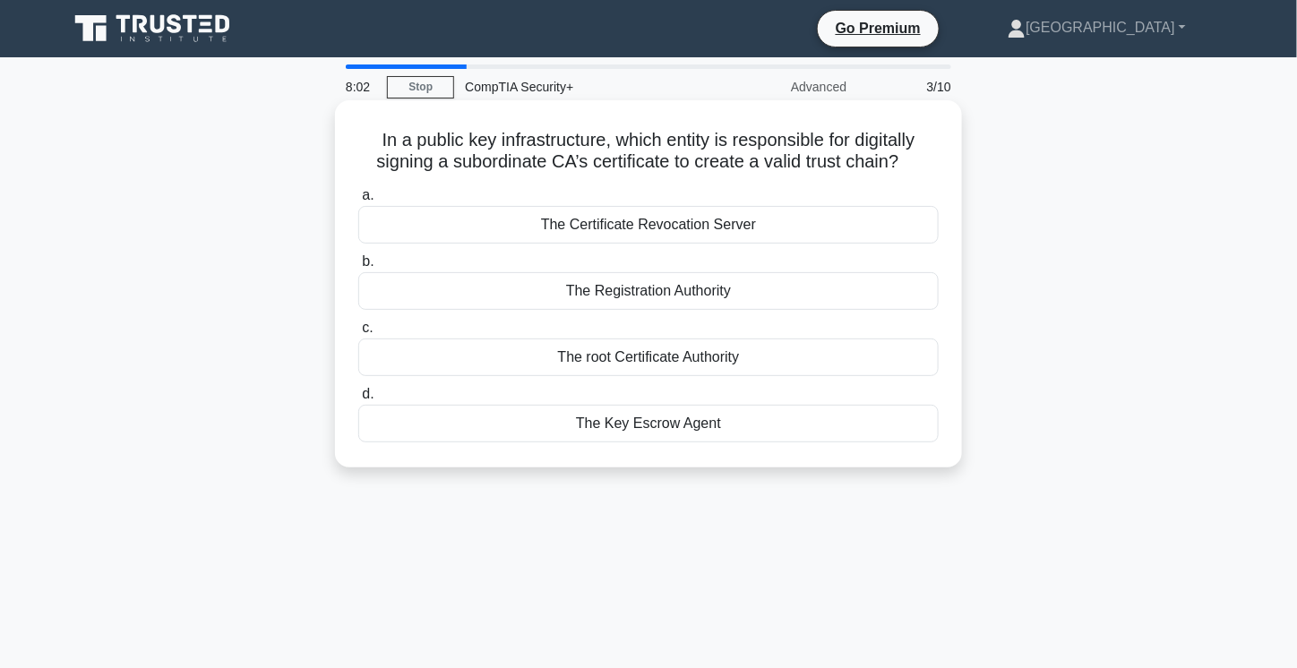
click at [656, 421] on div "The Key Escrow Agent" at bounding box center [648, 424] width 580 height 38
click at [358, 400] on input "d. The Key Escrow Agent" at bounding box center [358, 395] width 0 height 12
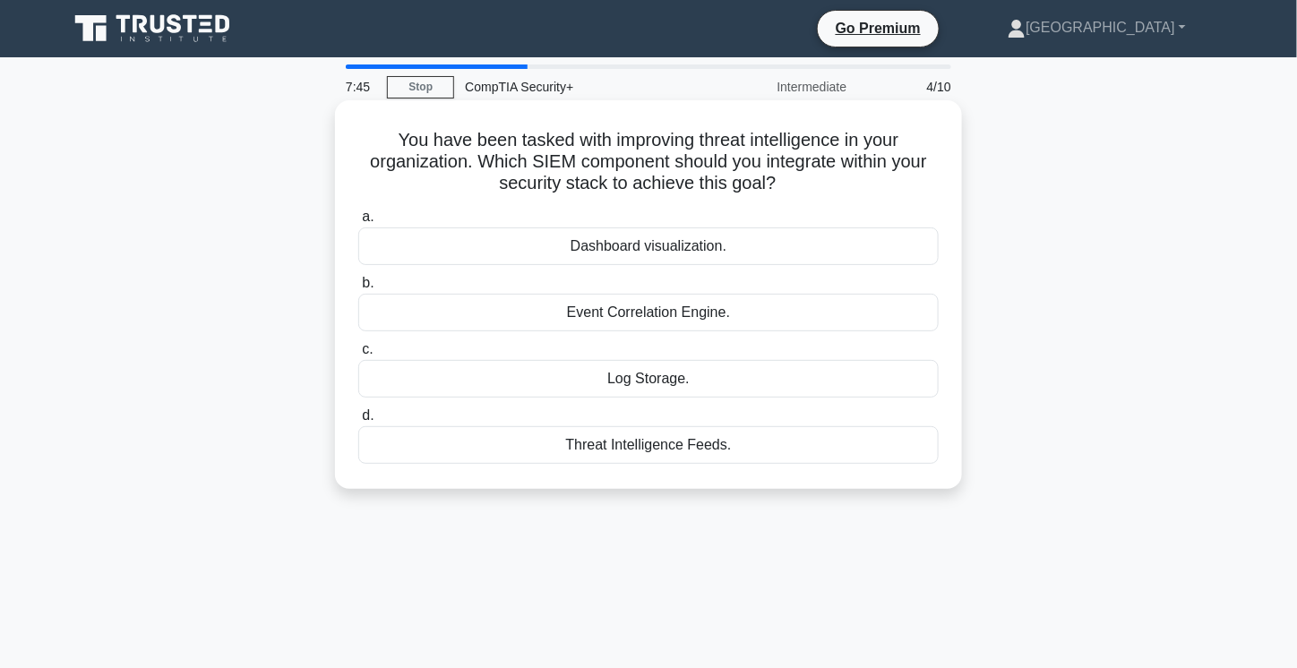
click at [593, 442] on div "Threat Intelligence Feeds." at bounding box center [648, 445] width 580 height 38
click at [358, 422] on input "d. Threat Intelligence Feeds." at bounding box center [358, 416] width 0 height 12
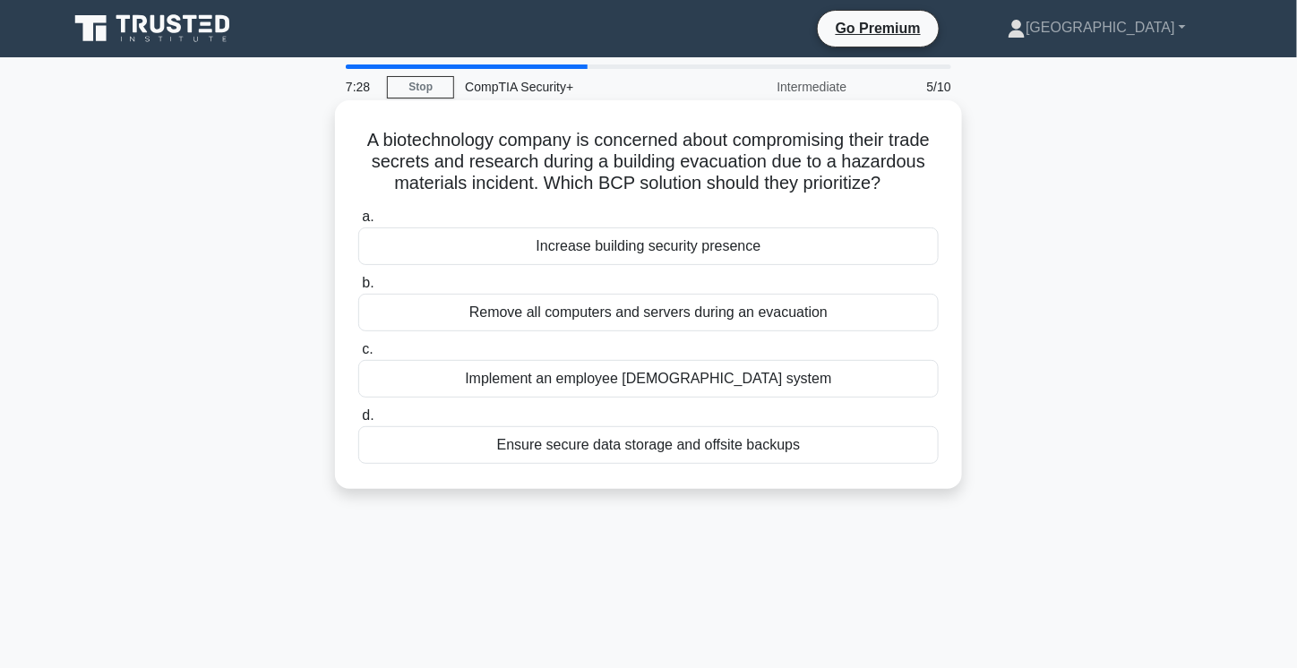
click at [594, 464] on div "Ensure secure data storage and offsite backups" at bounding box center [648, 445] width 580 height 38
click at [358, 422] on input "d. Ensure secure data storage and offsite backups" at bounding box center [358, 416] width 0 height 12
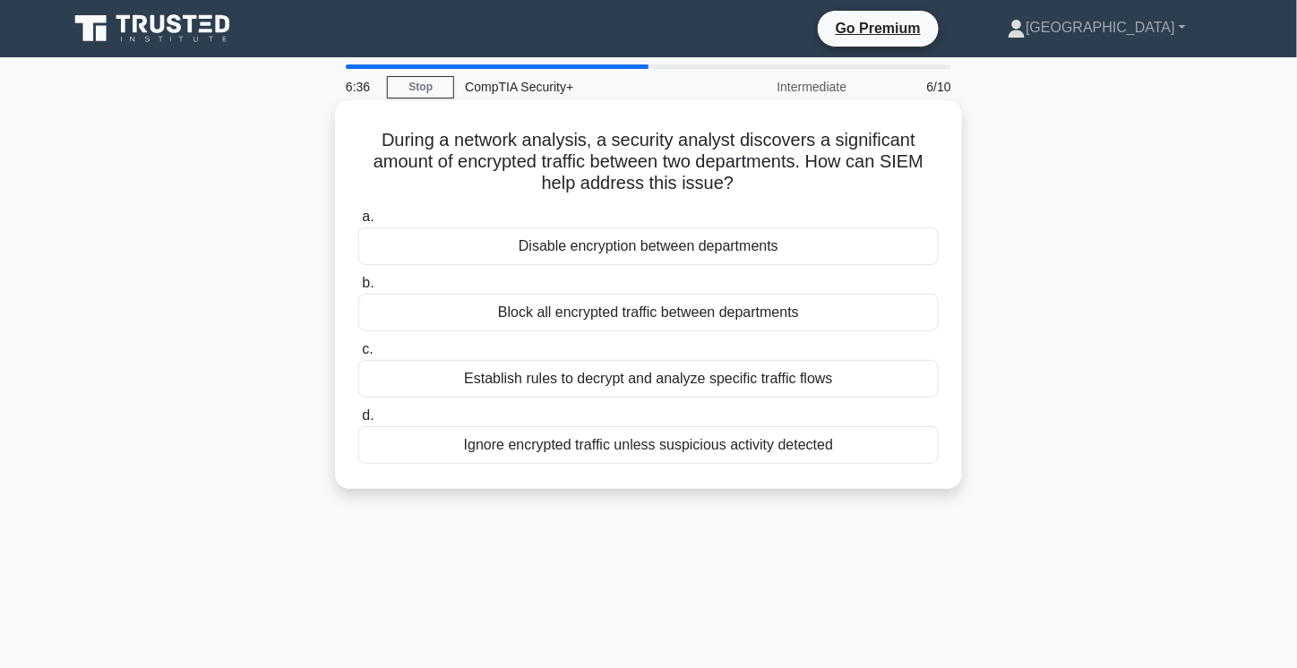
click at [673, 441] on div "Ignore encrypted traffic unless suspicious activity detected" at bounding box center [648, 445] width 580 height 38
click at [358, 422] on input "d. Ignore encrypted traffic unless suspicious activity detected" at bounding box center [358, 416] width 0 height 12
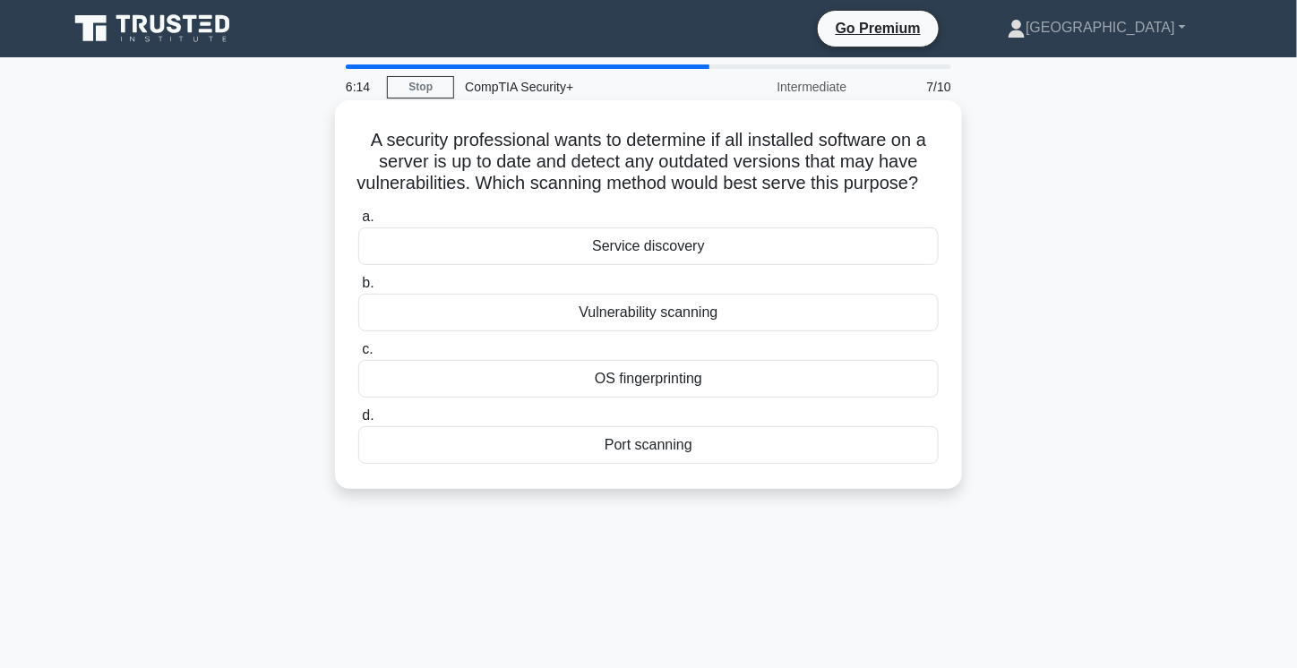
click at [639, 331] on div "Vulnerability scanning" at bounding box center [648, 313] width 580 height 38
click at [358, 289] on input "b. Vulnerability scanning" at bounding box center [358, 284] width 0 height 12
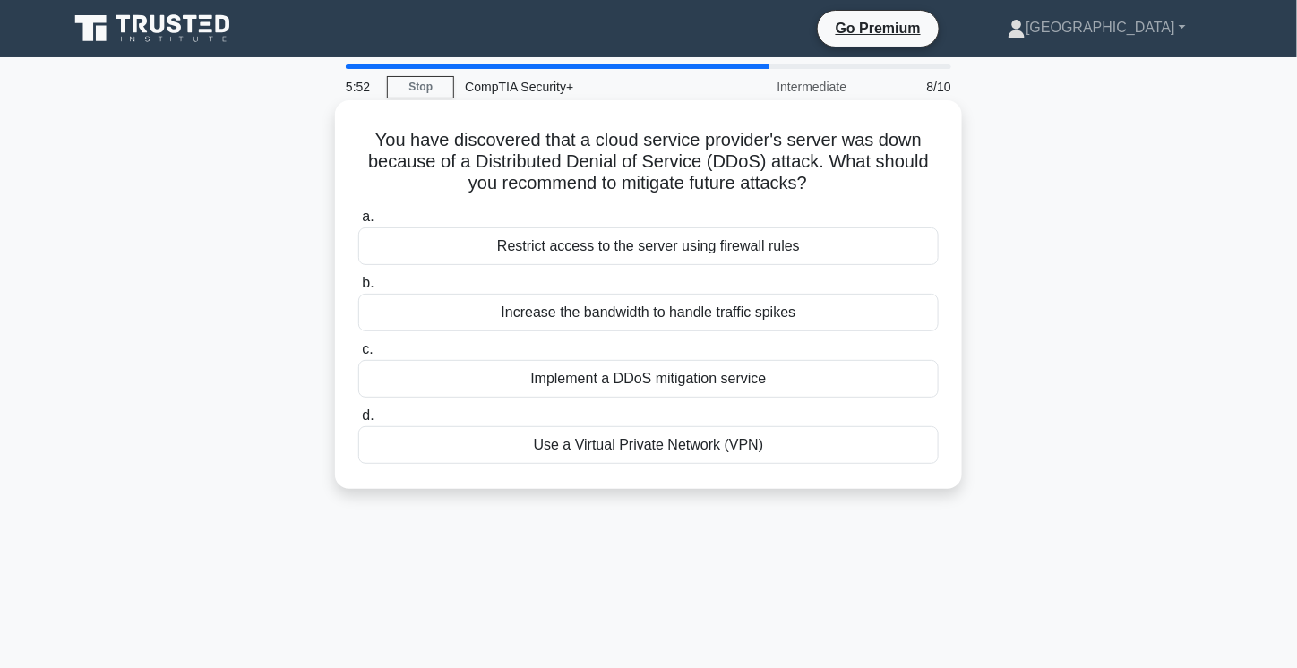
click at [622, 380] on div "Implement a DDoS mitigation service" at bounding box center [648, 379] width 580 height 38
click at [358, 356] on input "c. Implement a DDoS mitigation service" at bounding box center [358, 350] width 0 height 12
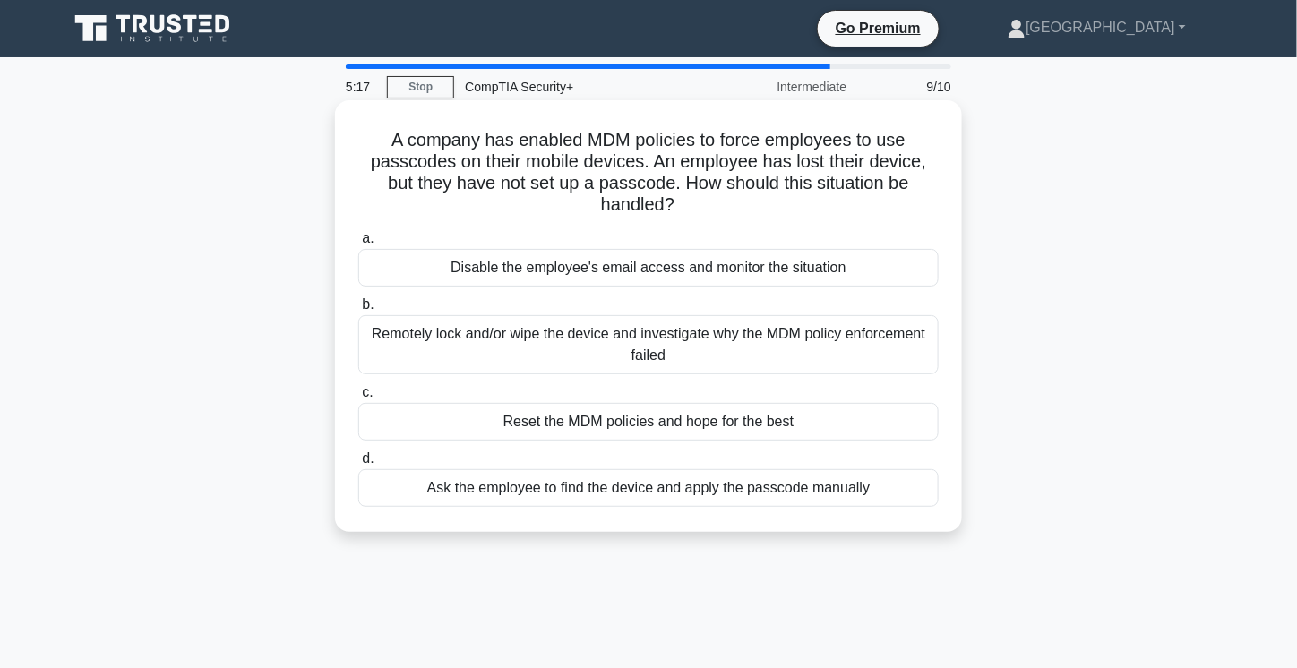
click at [696, 347] on div "Remotely lock and/or wipe the device and investigate why the MDM policy enforce…" at bounding box center [648, 344] width 580 height 59
click at [358, 311] on input "b. Remotely lock and/or wipe the device and investigate why the MDM policy enfo…" at bounding box center [358, 305] width 0 height 12
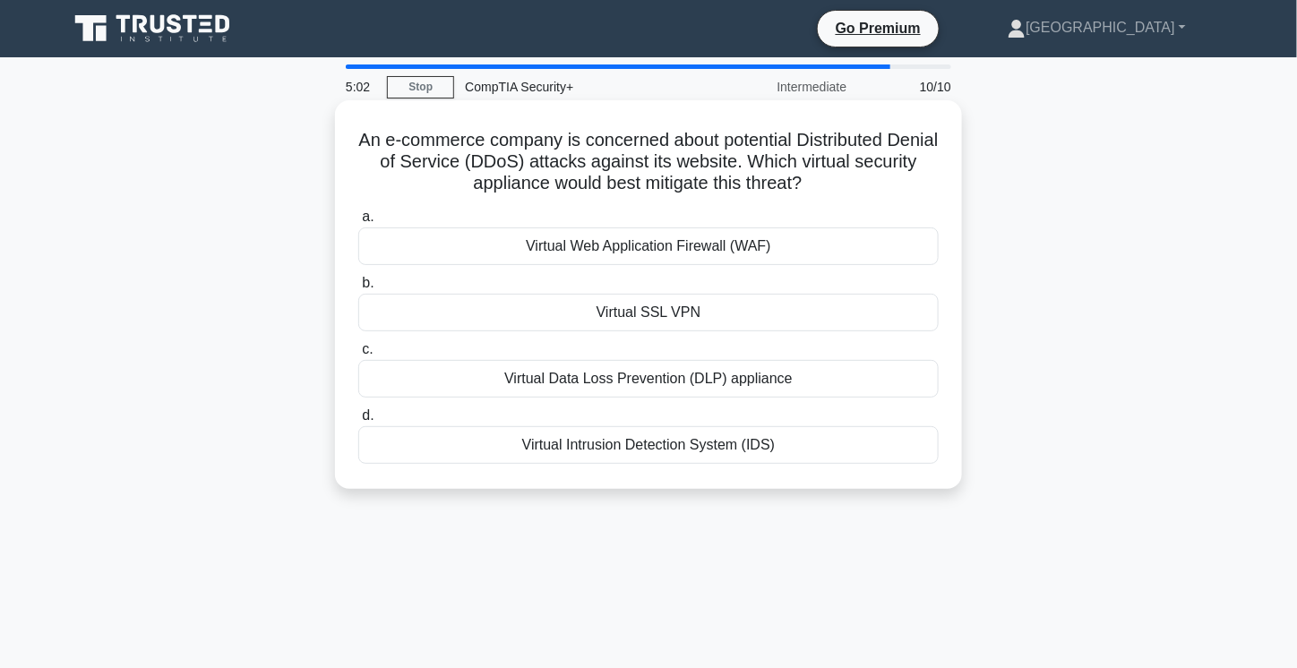
click at [613, 246] on div "Virtual Web Application Firewall (WAF)" at bounding box center [648, 246] width 580 height 38
click at [358, 223] on input "a. Virtual Web Application Firewall (WAF)" at bounding box center [358, 217] width 0 height 12
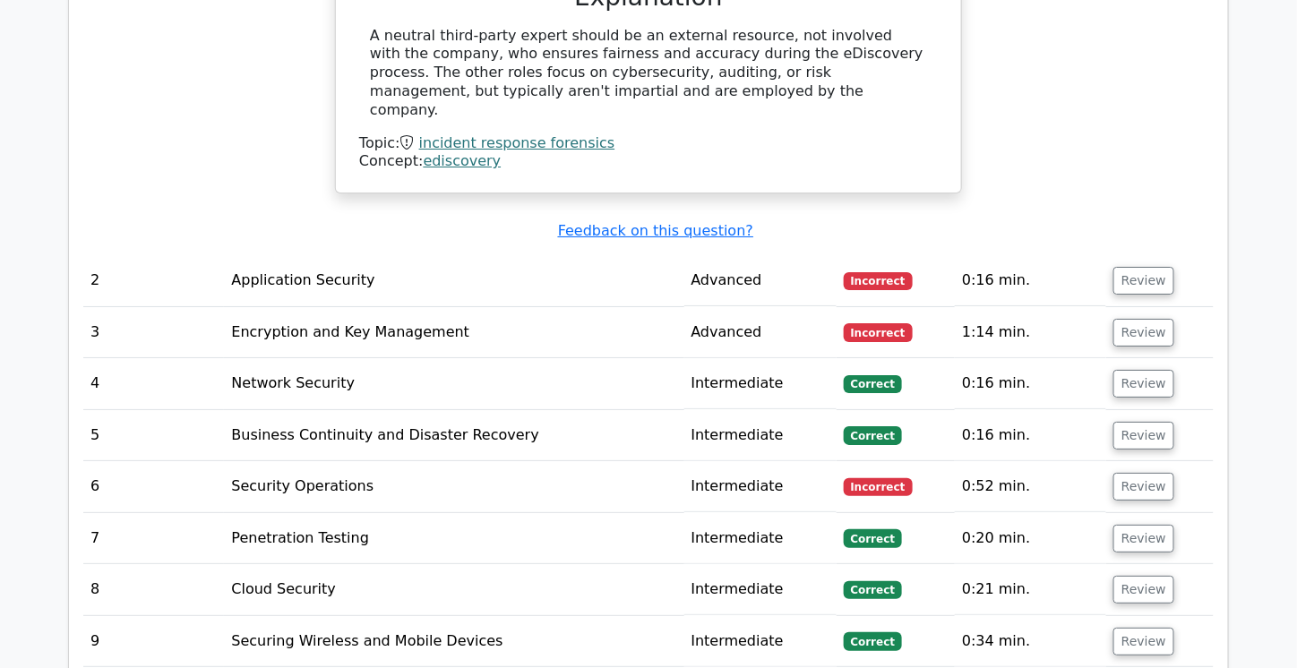
scroll to position [2103, 0]
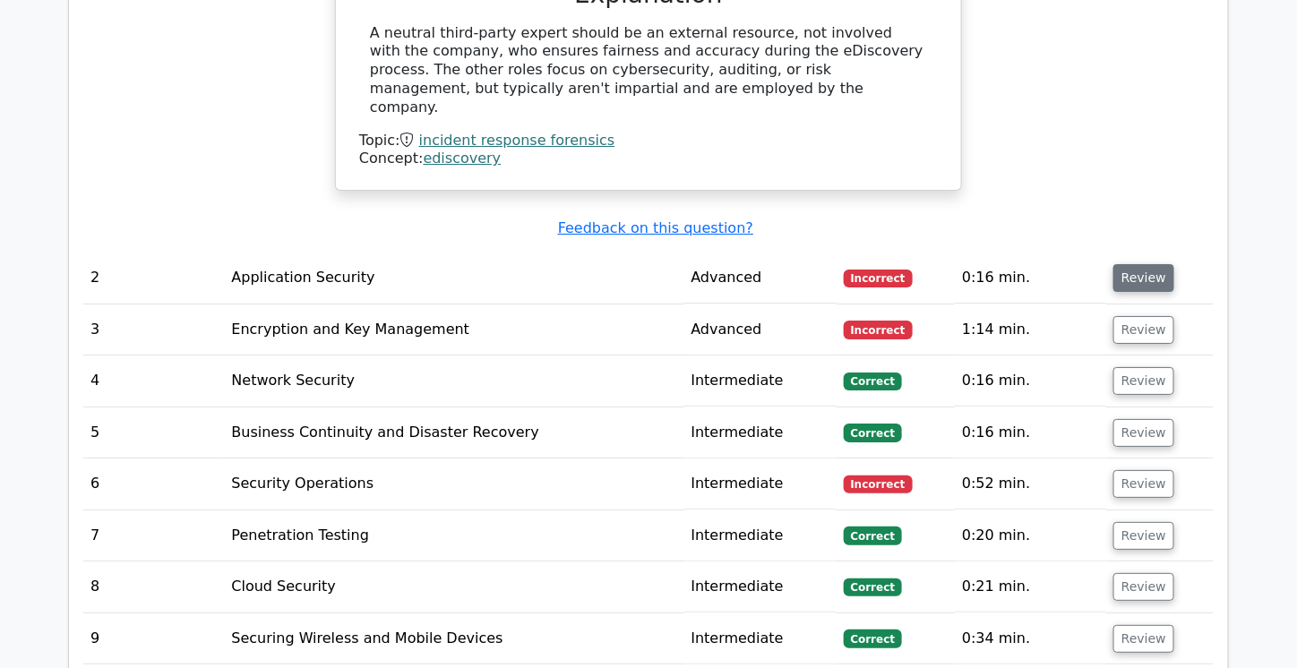
click at [1132, 264] on button "Review" at bounding box center [1143, 278] width 61 height 28
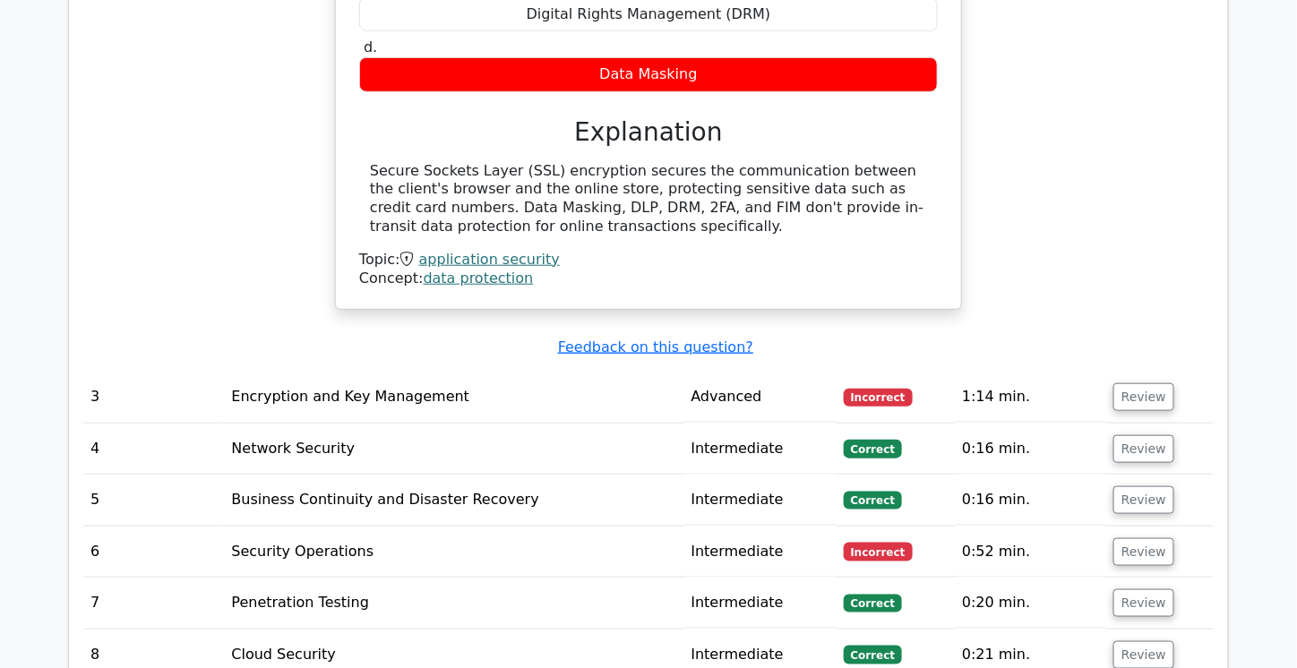
scroll to position [2776, 0]
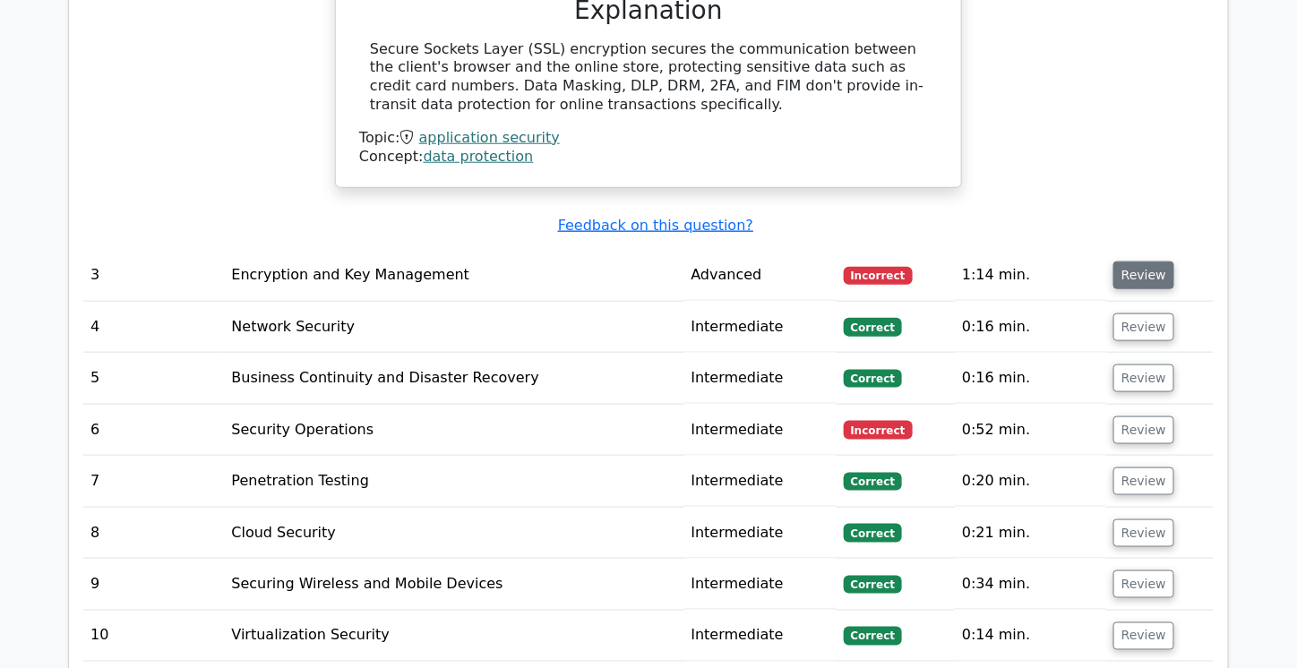
click at [1136, 262] on button "Review" at bounding box center [1143, 276] width 61 height 28
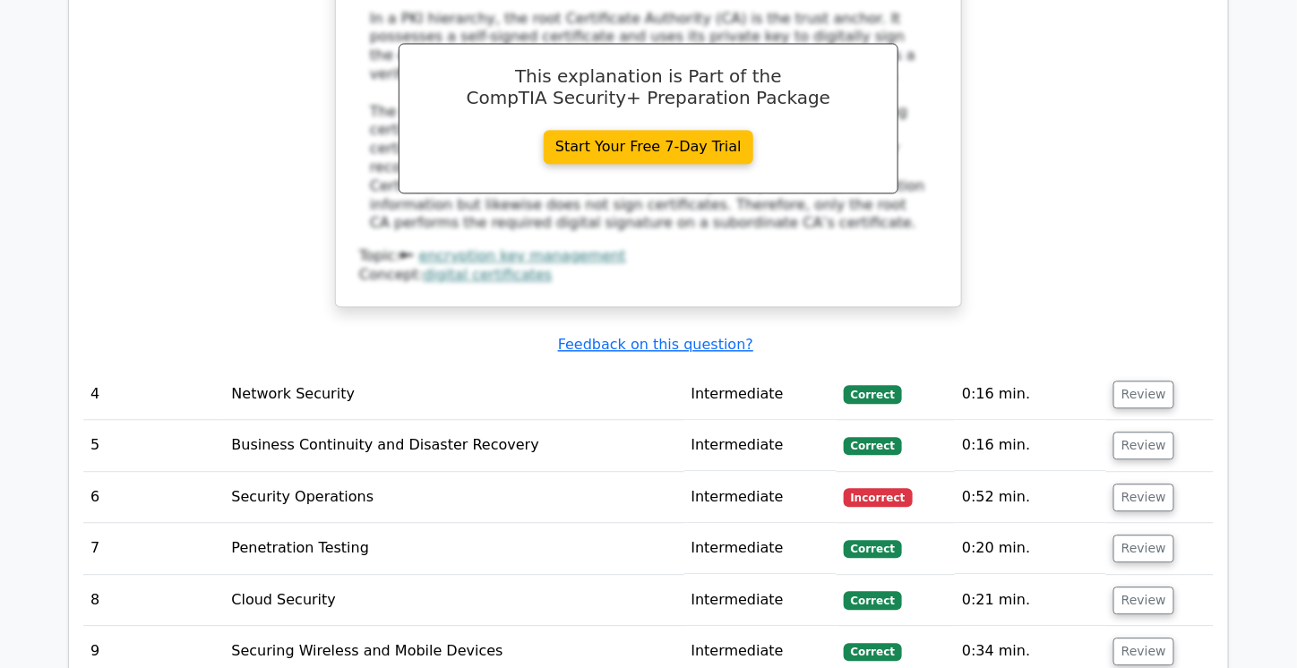
scroll to position [3498, 0]
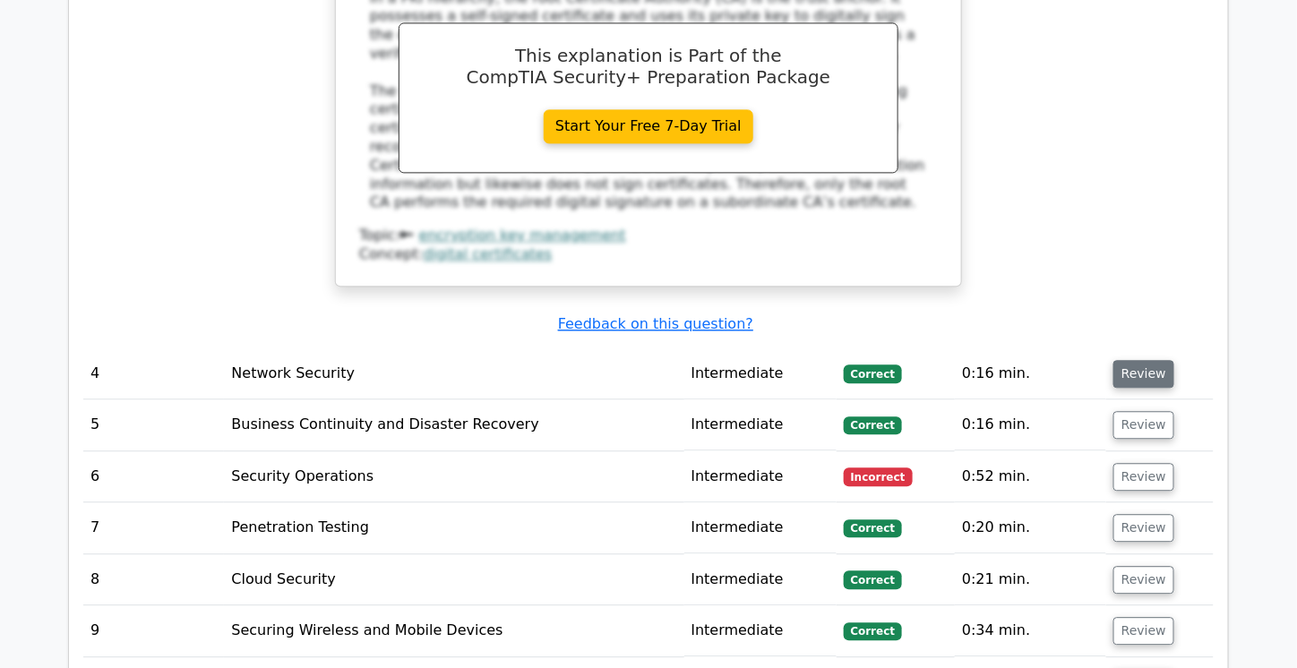
click at [1145, 360] on button "Review" at bounding box center [1143, 374] width 61 height 28
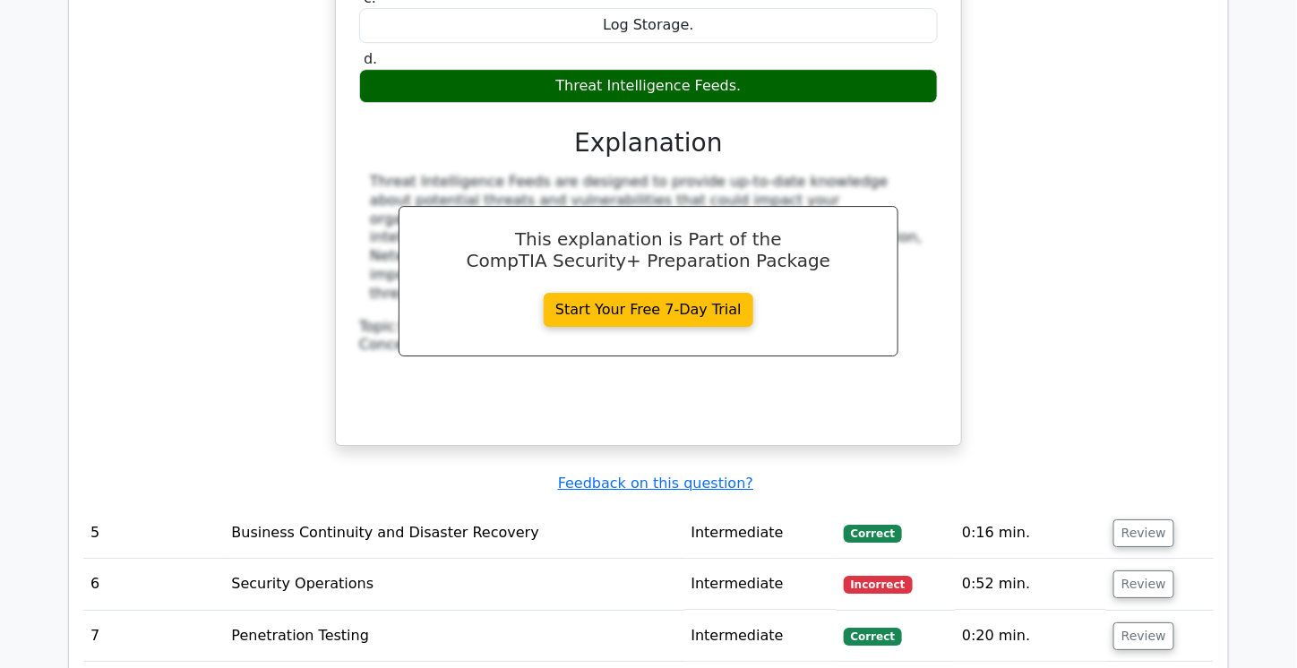
scroll to position [4153, 0]
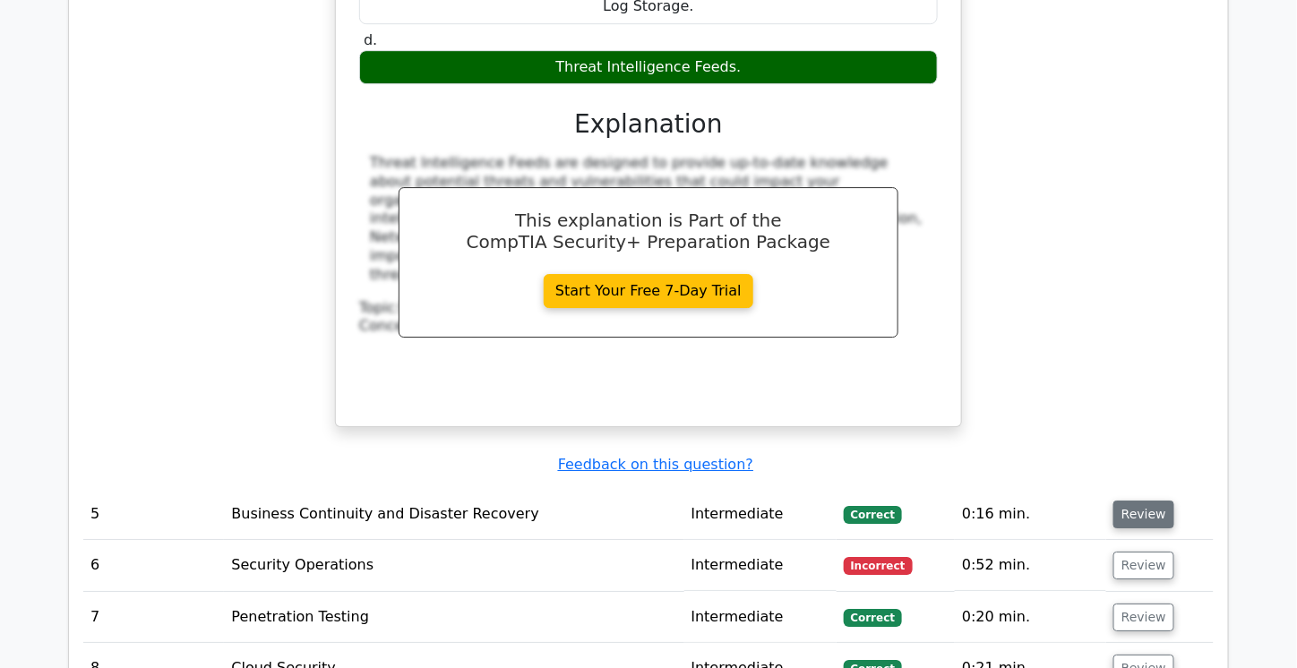
click at [1128, 501] on button "Review" at bounding box center [1143, 515] width 61 height 28
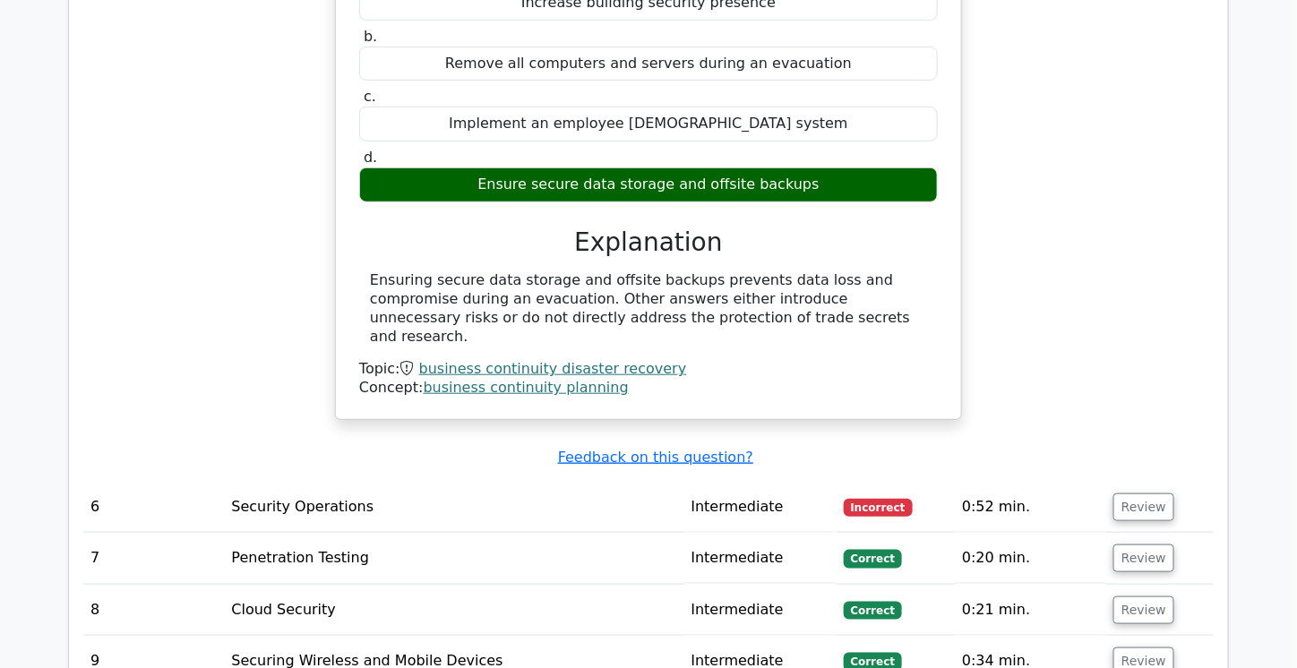
scroll to position [4883, 0]
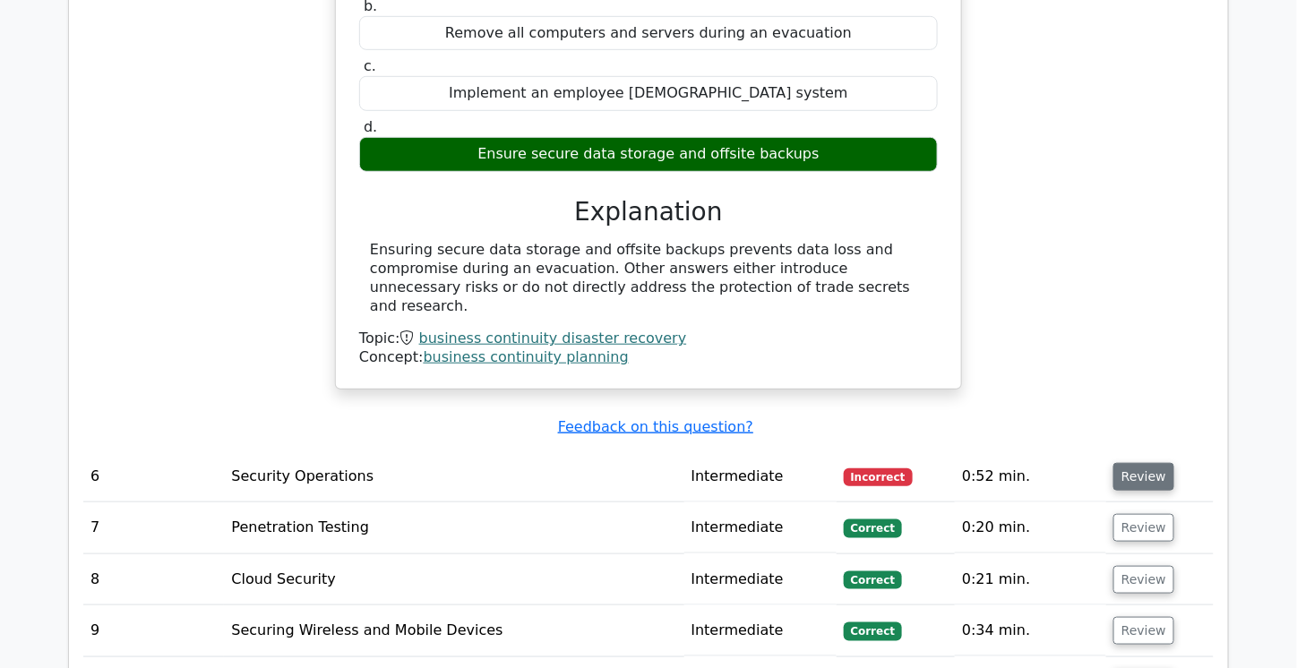
click at [1145, 463] on button "Review" at bounding box center [1143, 477] width 61 height 28
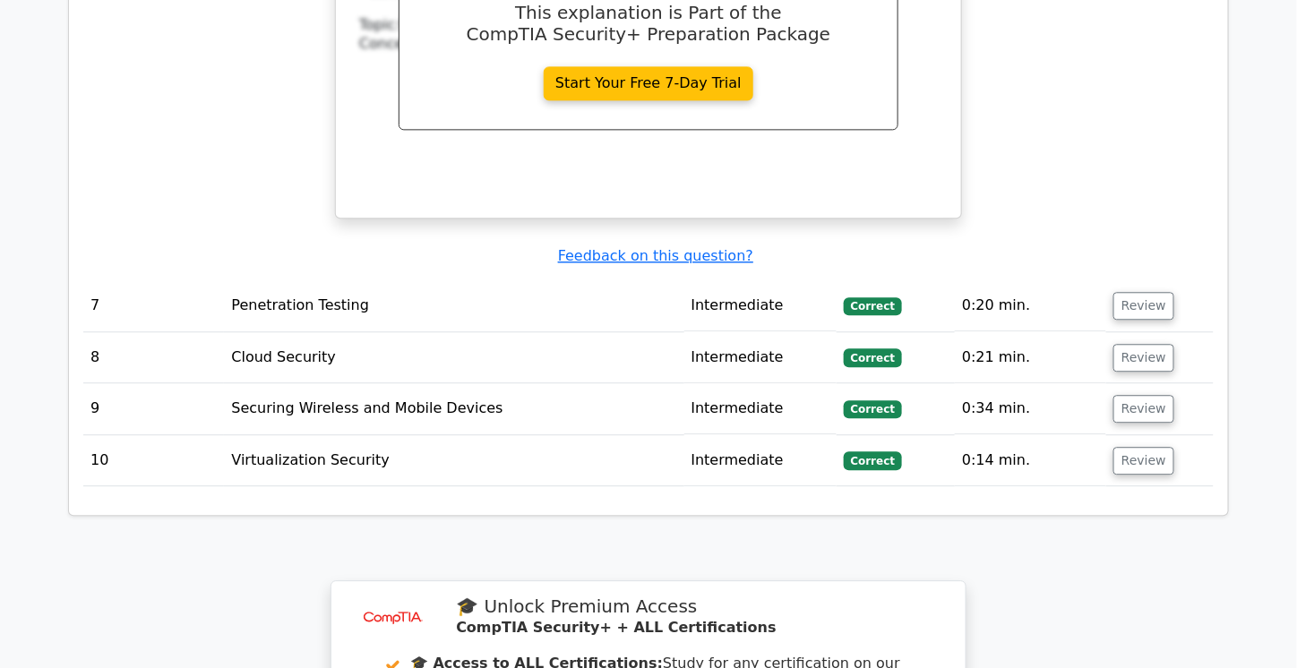
scroll to position [5882, 0]
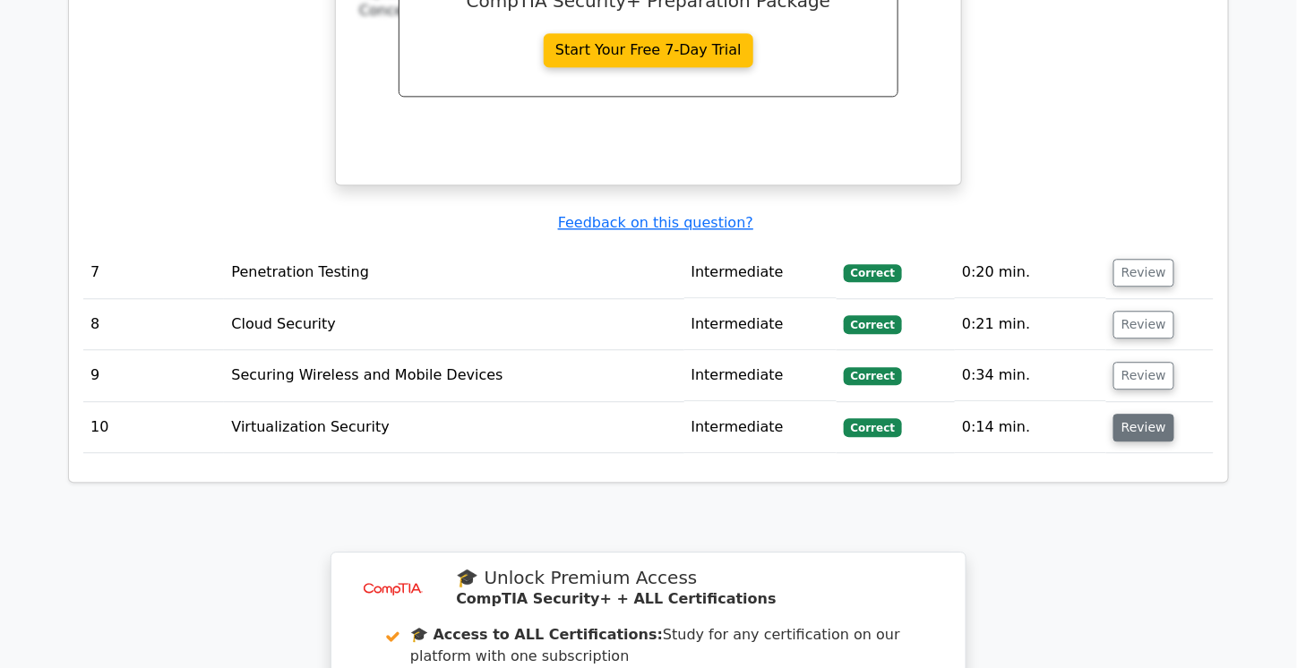
click at [1136, 414] on button "Review" at bounding box center [1143, 428] width 61 height 28
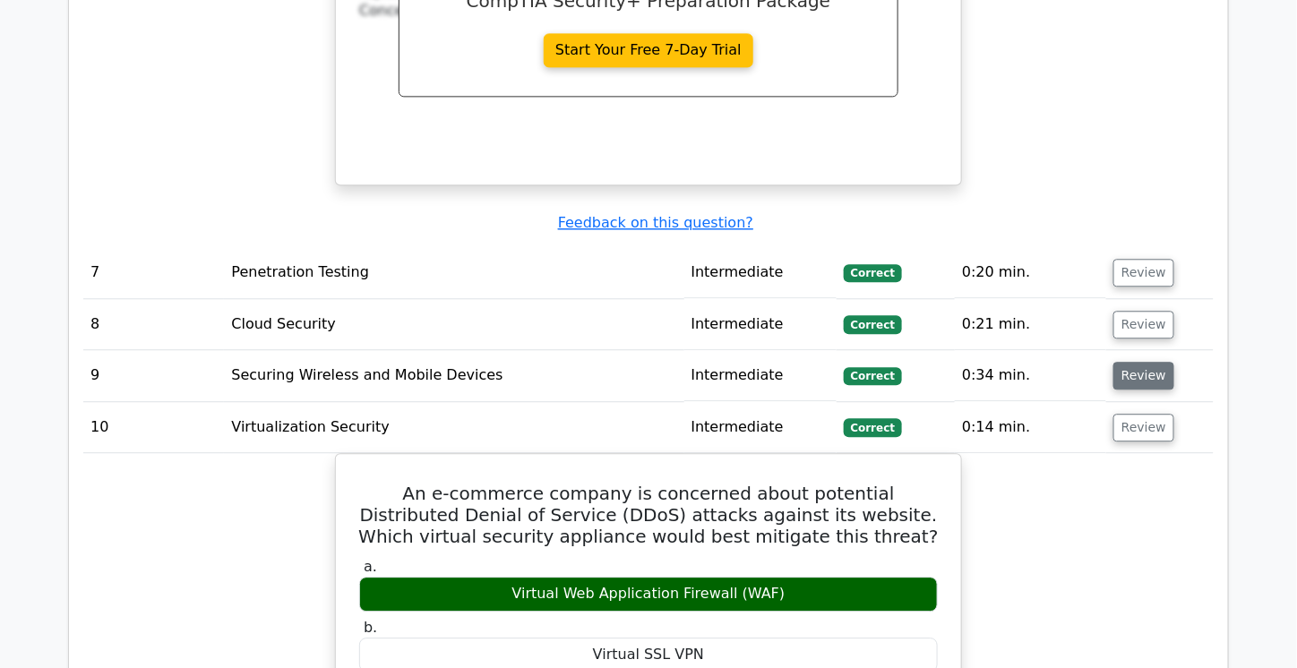
click at [1129, 362] on button "Review" at bounding box center [1143, 376] width 61 height 28
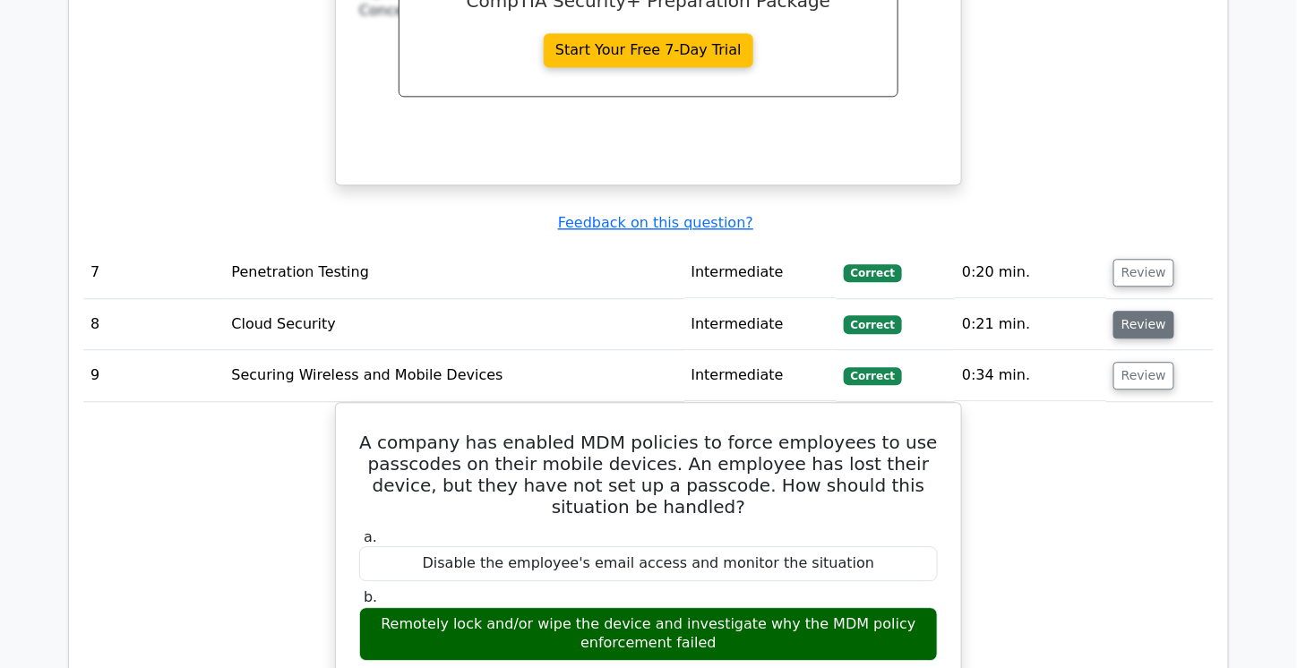
click at [1134, 311] on button "Review" at bounding box center [1143, 325] width 61 height 28
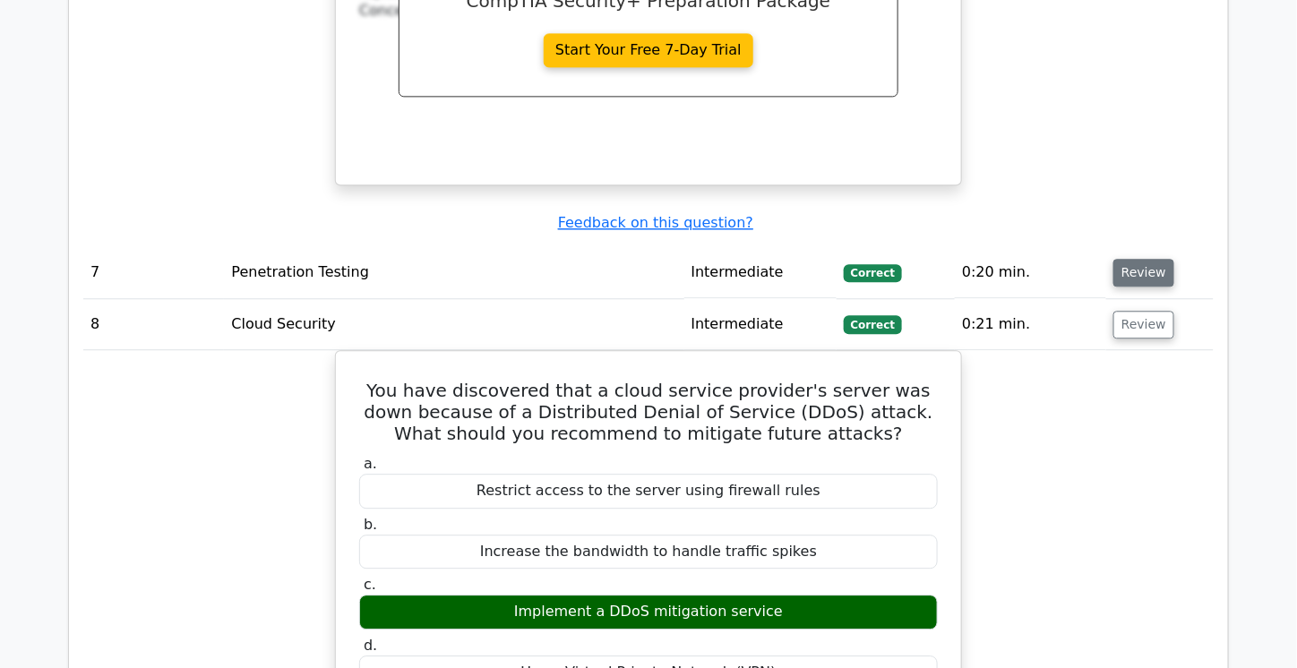
click at [1133, 259] on button "Review" at bounding box center [1143, 273] width 61 height 28
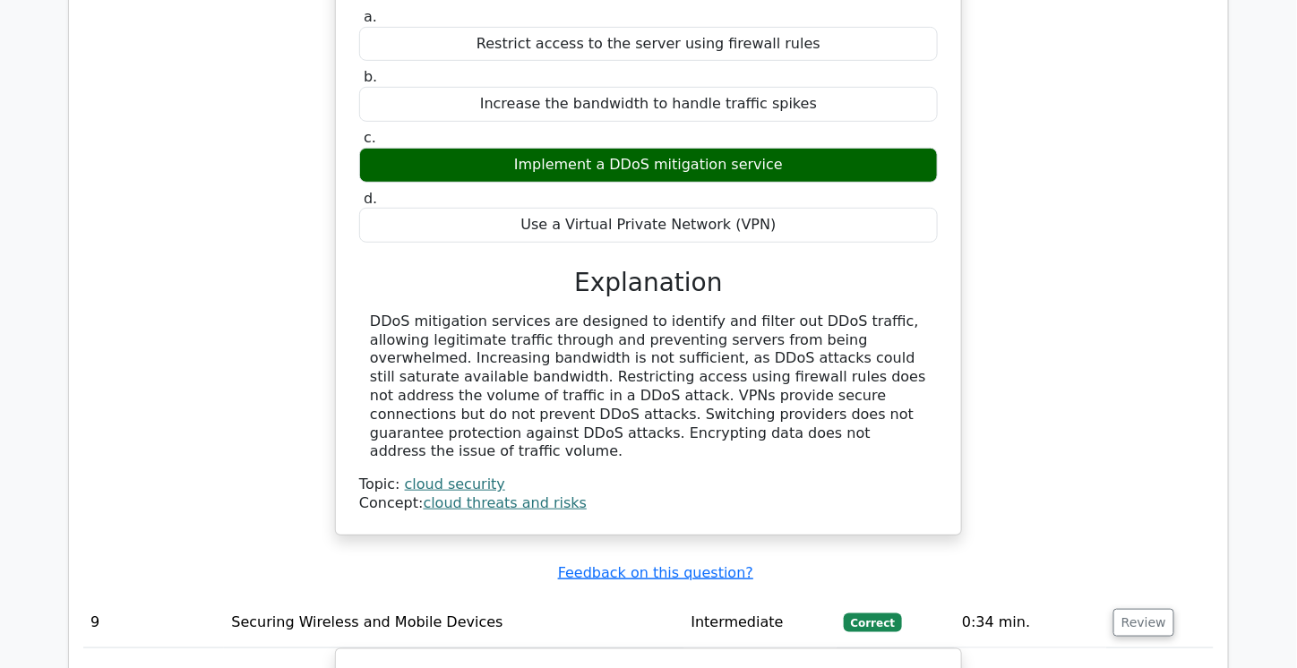
scroll to position [7139, 0]
